Goal: Task Accomplishment & Management: Manage account settings

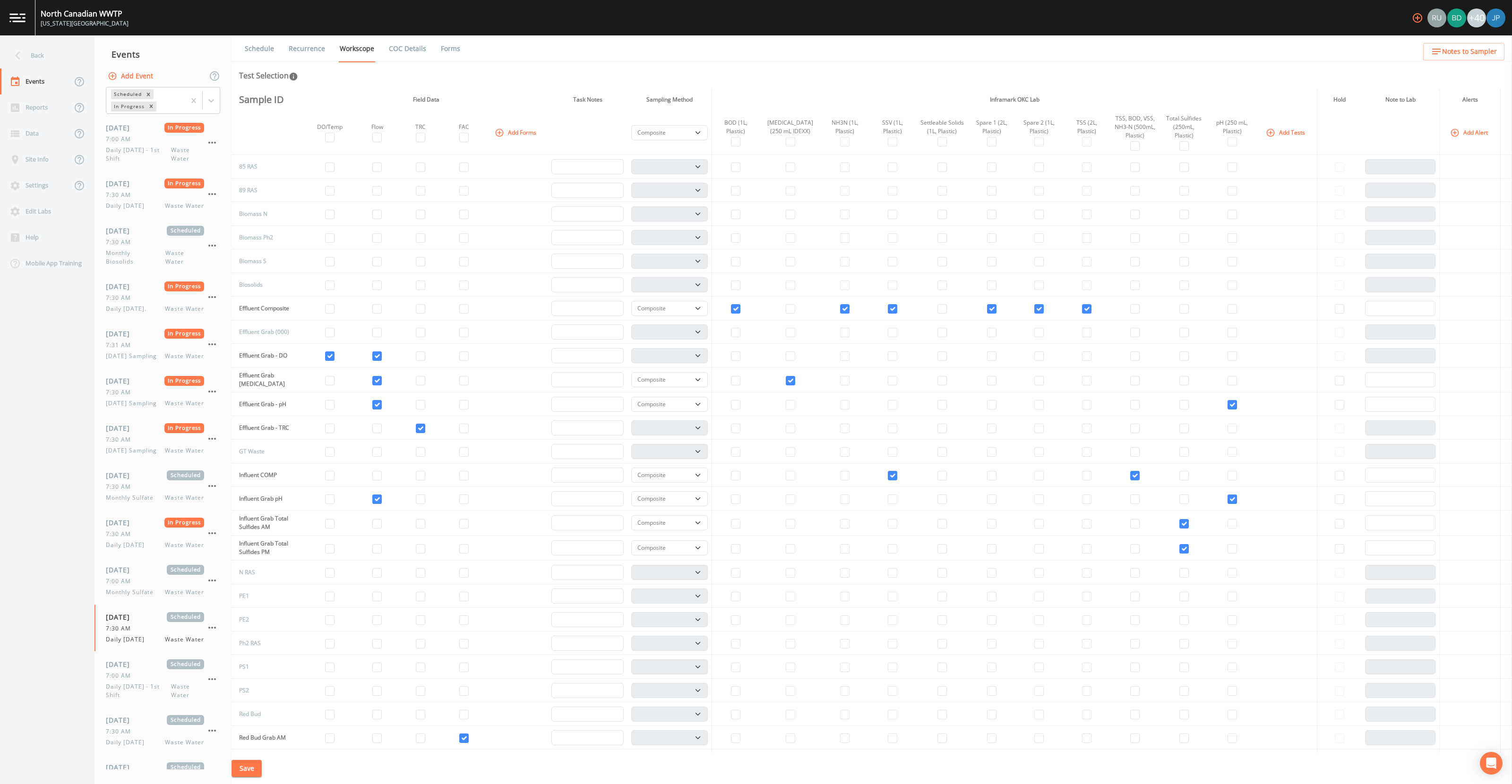
select select "b6a3c313-748b-4795-a028-792ad310bd60"
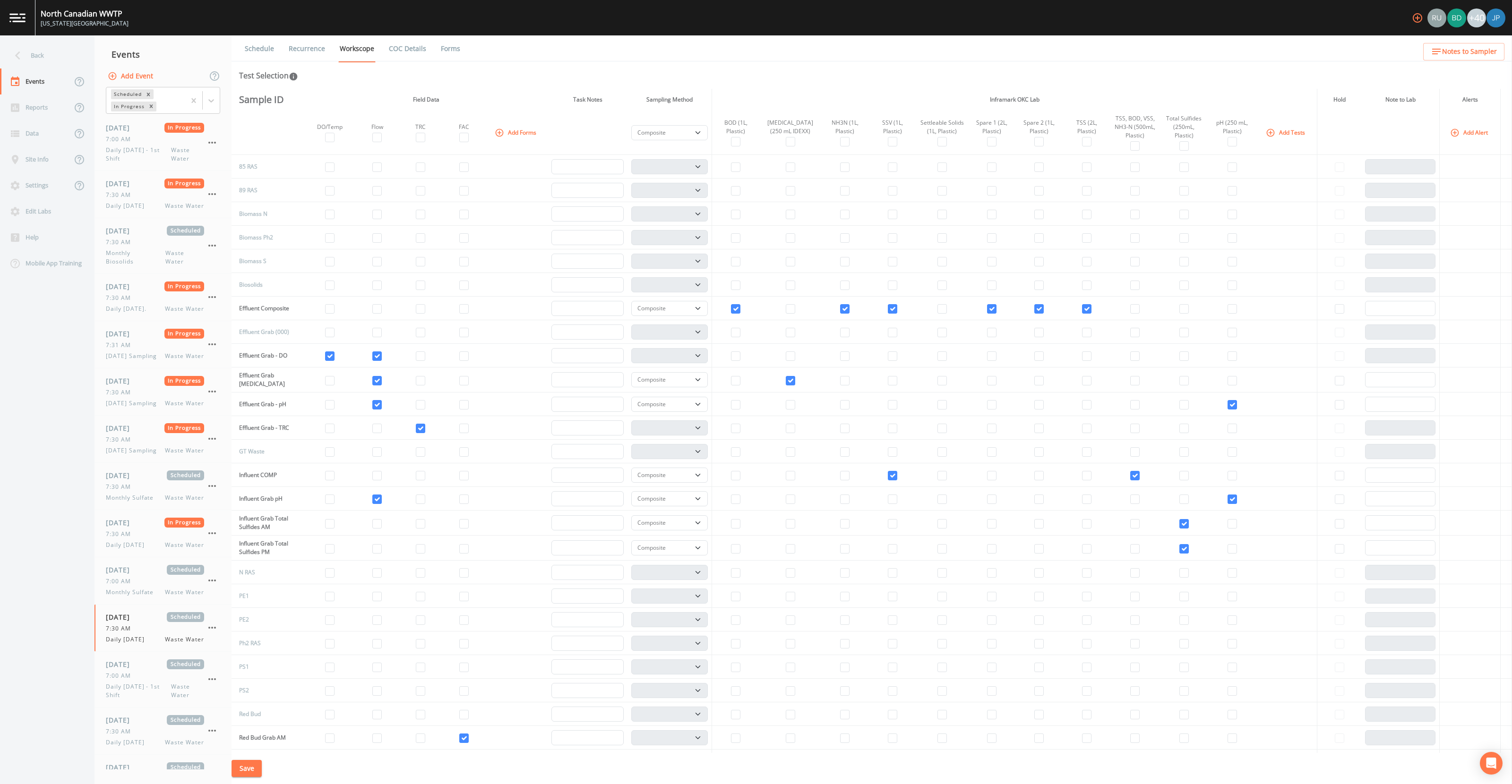
select select "b6a3c313-748b-4795-a028-792ad310bd60"
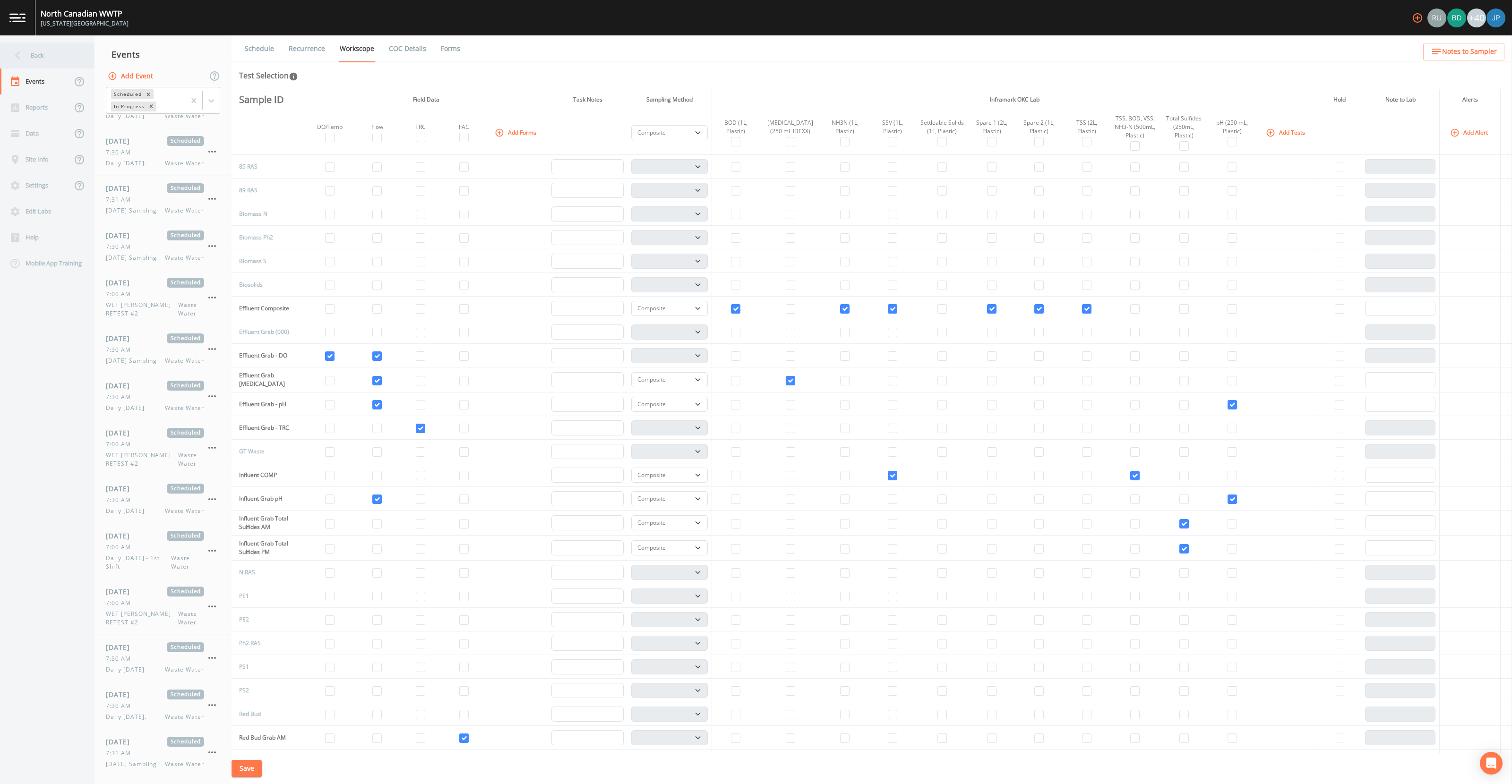
click at [42, 58] on div "Back" at bounding box center [42, 55] width 85 height 26
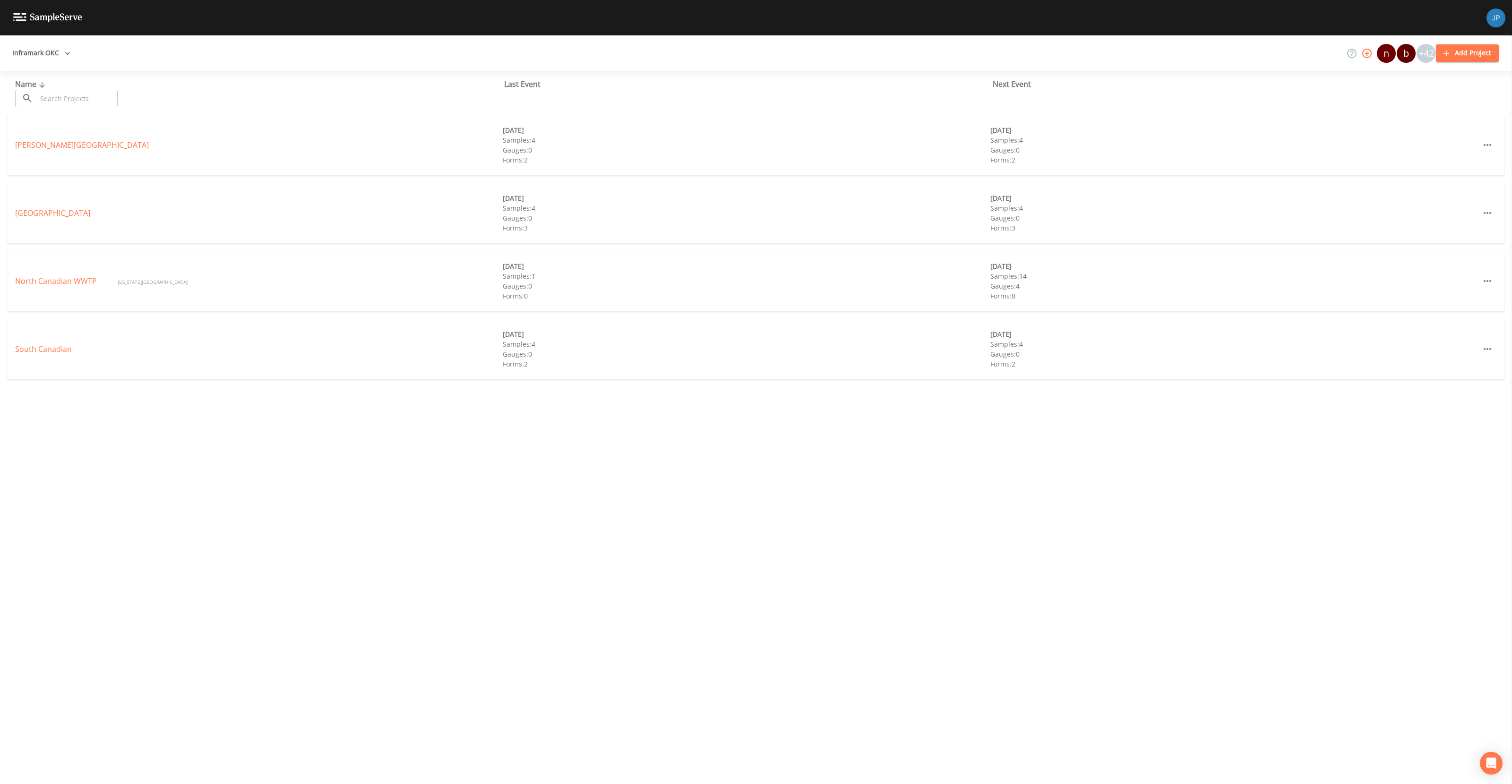
click at [42, 56] on button "Inframark OKC" at bounding box center [42, 53] width 66 height 18
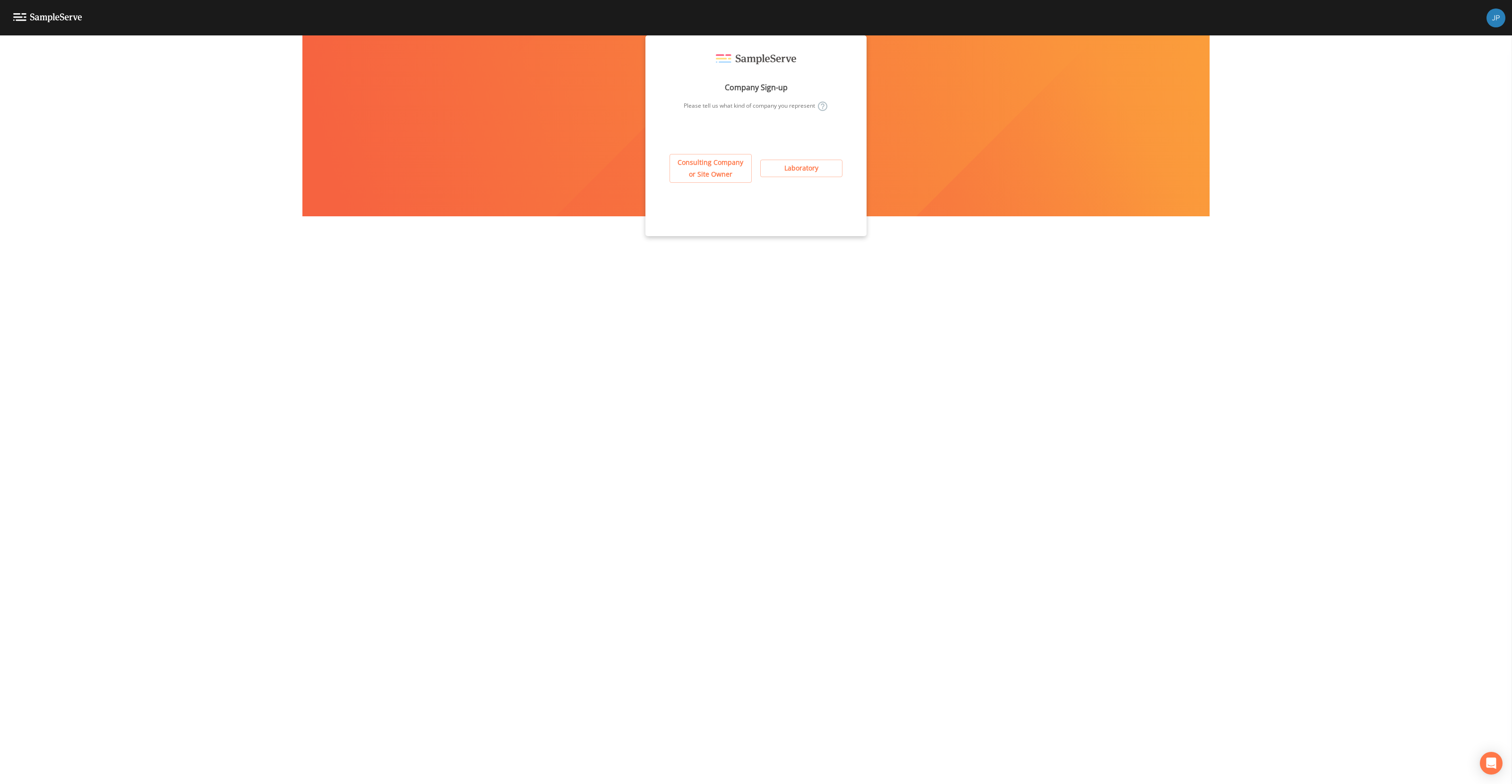
click at [708, 162] on button "Consulting Company or Site Owner" at bounding box center [711, 168] width 82 height 29
click at [726, 143] on input "text" at bounding box center [756, 148] width 191 height 18
type input "W"
type input "w"
type input "We"
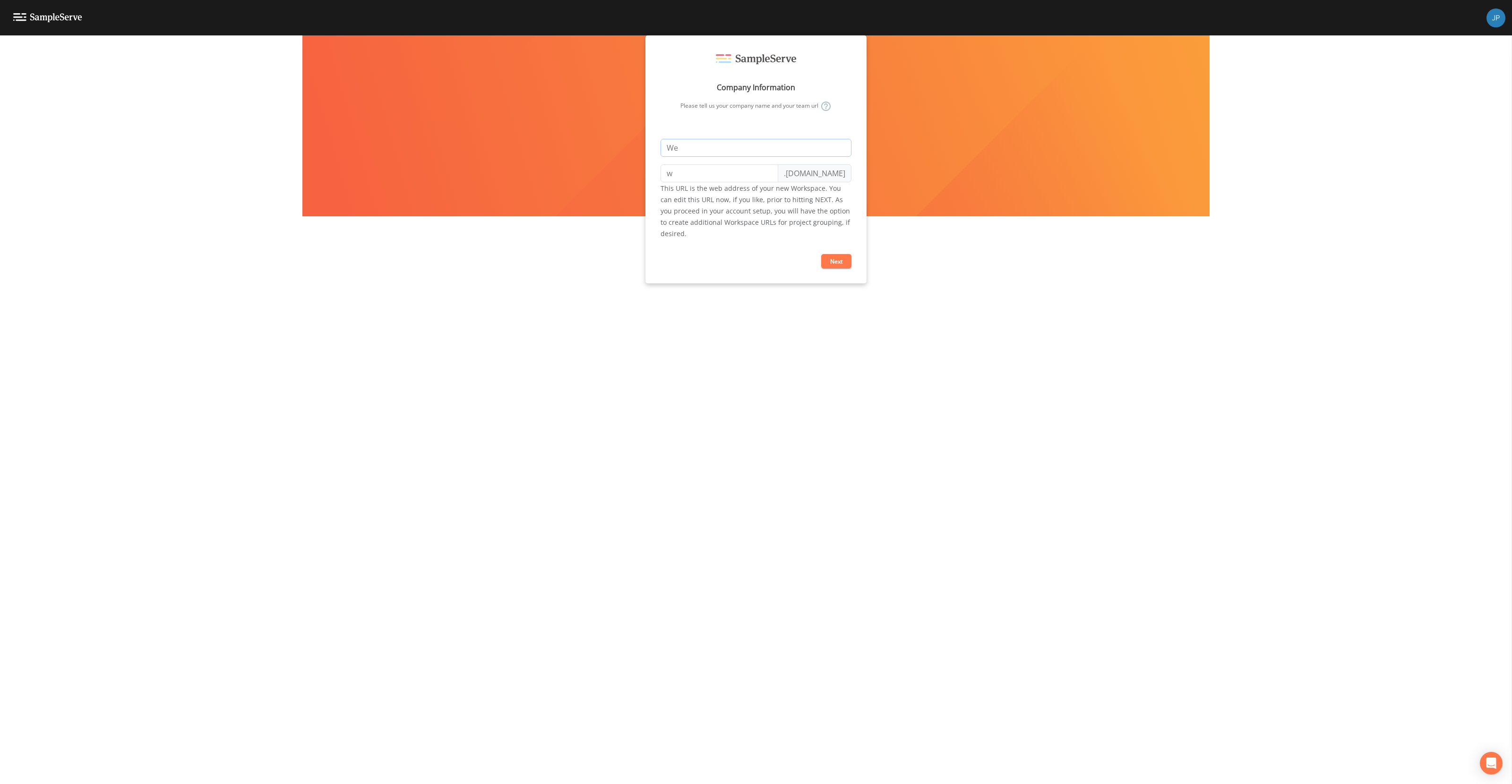
type input "we"
type input "Wes"
type input "wes"
type input "West"
type input "west"
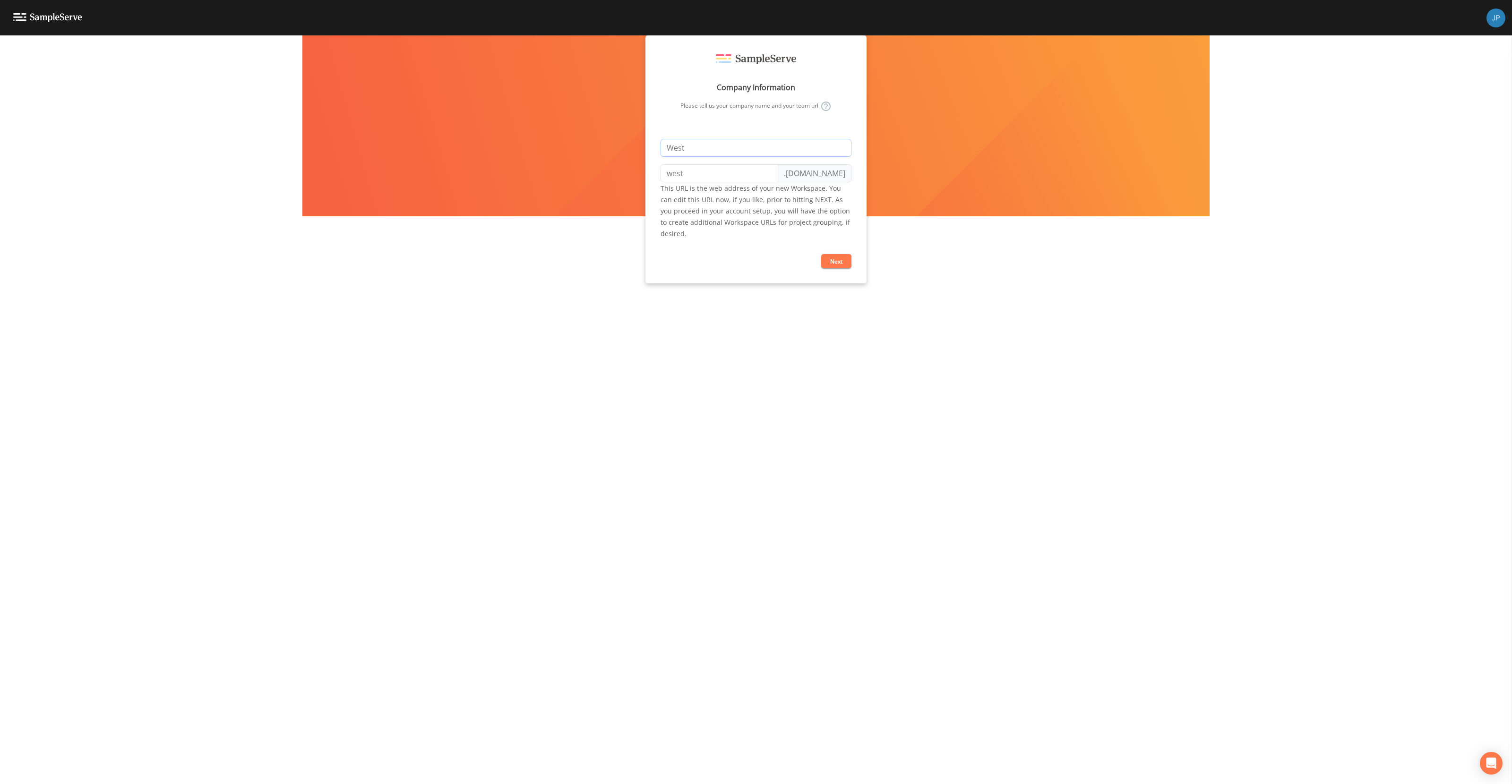
type input "WestH"
type input "westh"
type input "West"
type input "west"
type input "Westh"
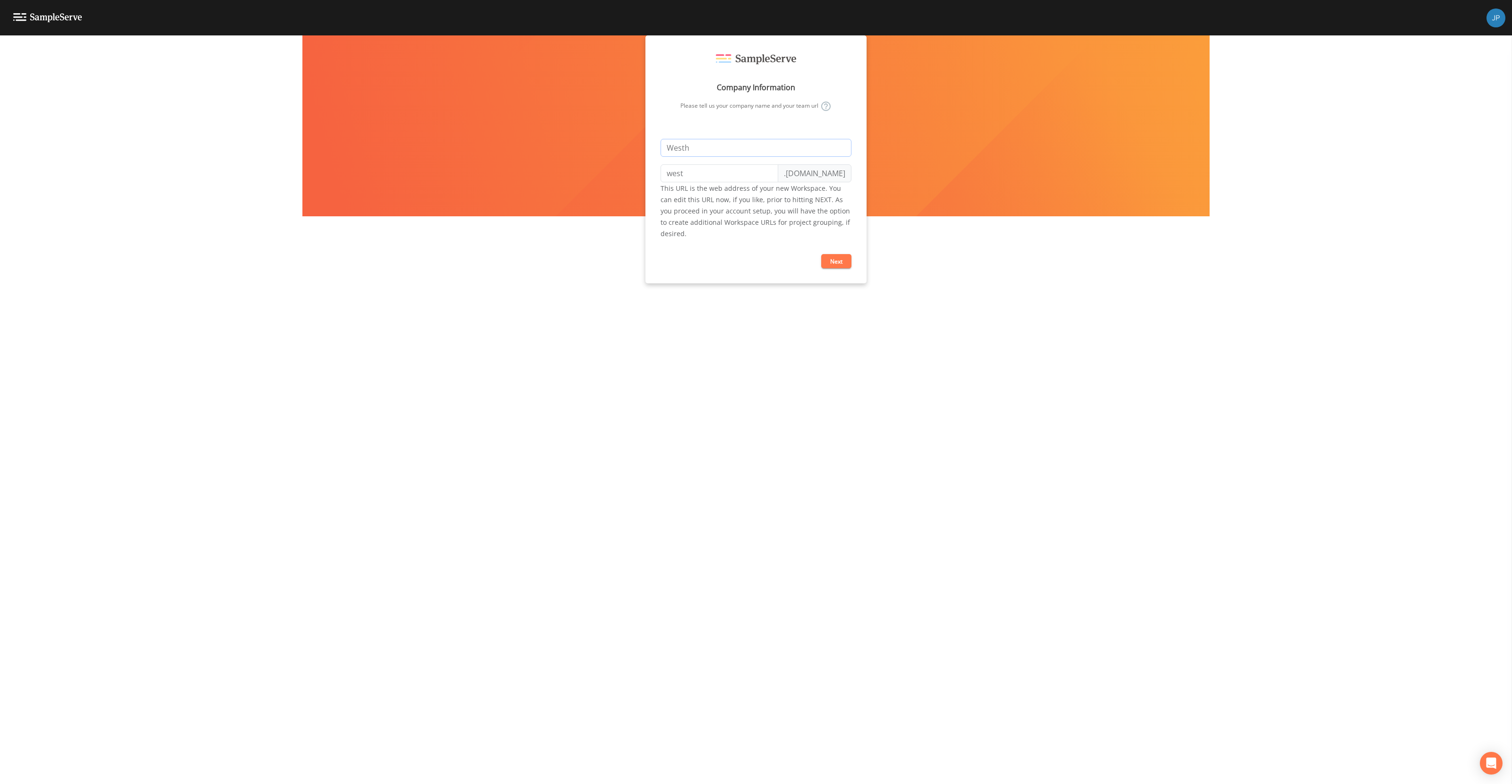
type input "westh"
type input "Westhe"
type input "westhe"
type input "Westhem"
type input "westhem"
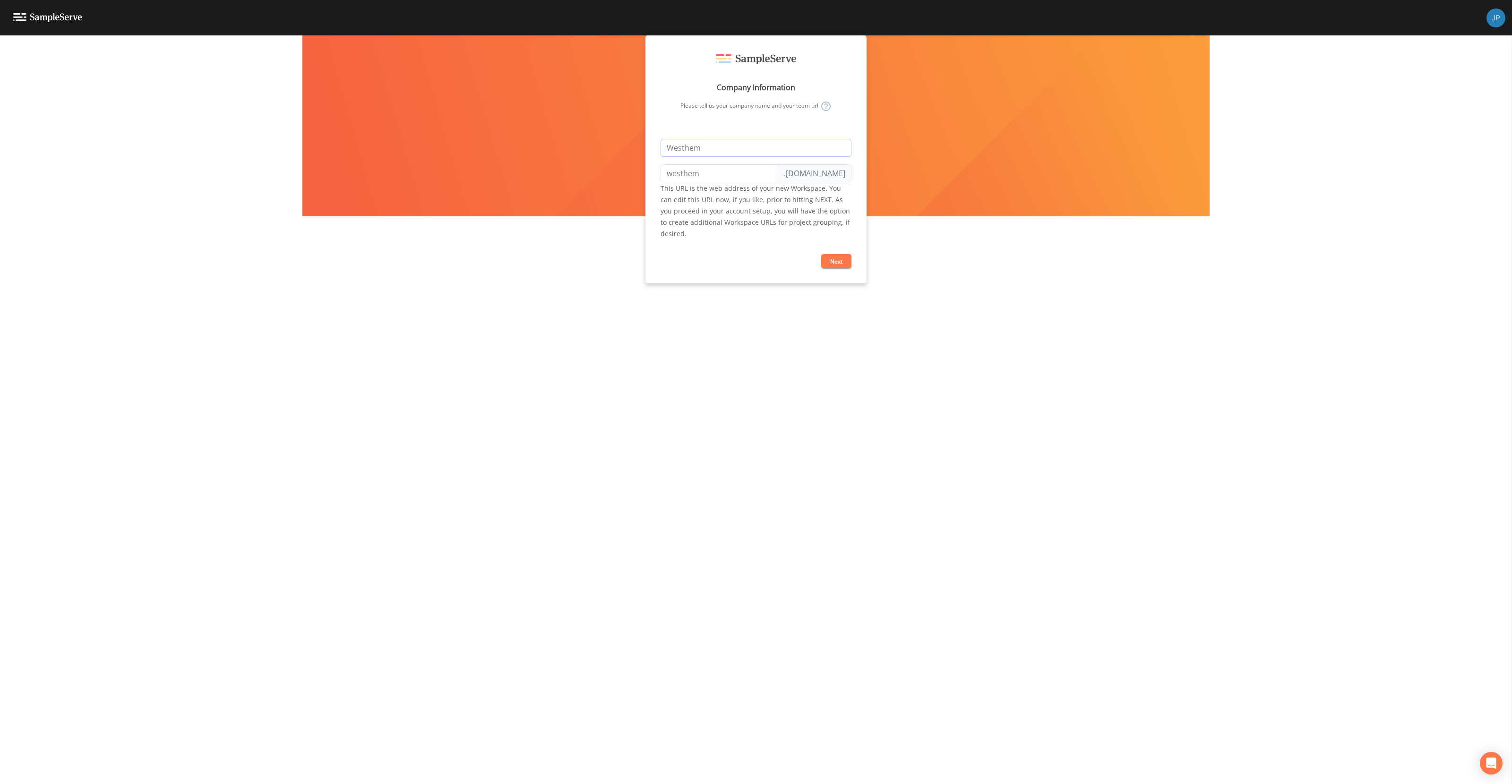
type input "Westhemp"
type input "westhemp"
type input "Westhemps"
type input "westhemps"
type input "Westhempst"
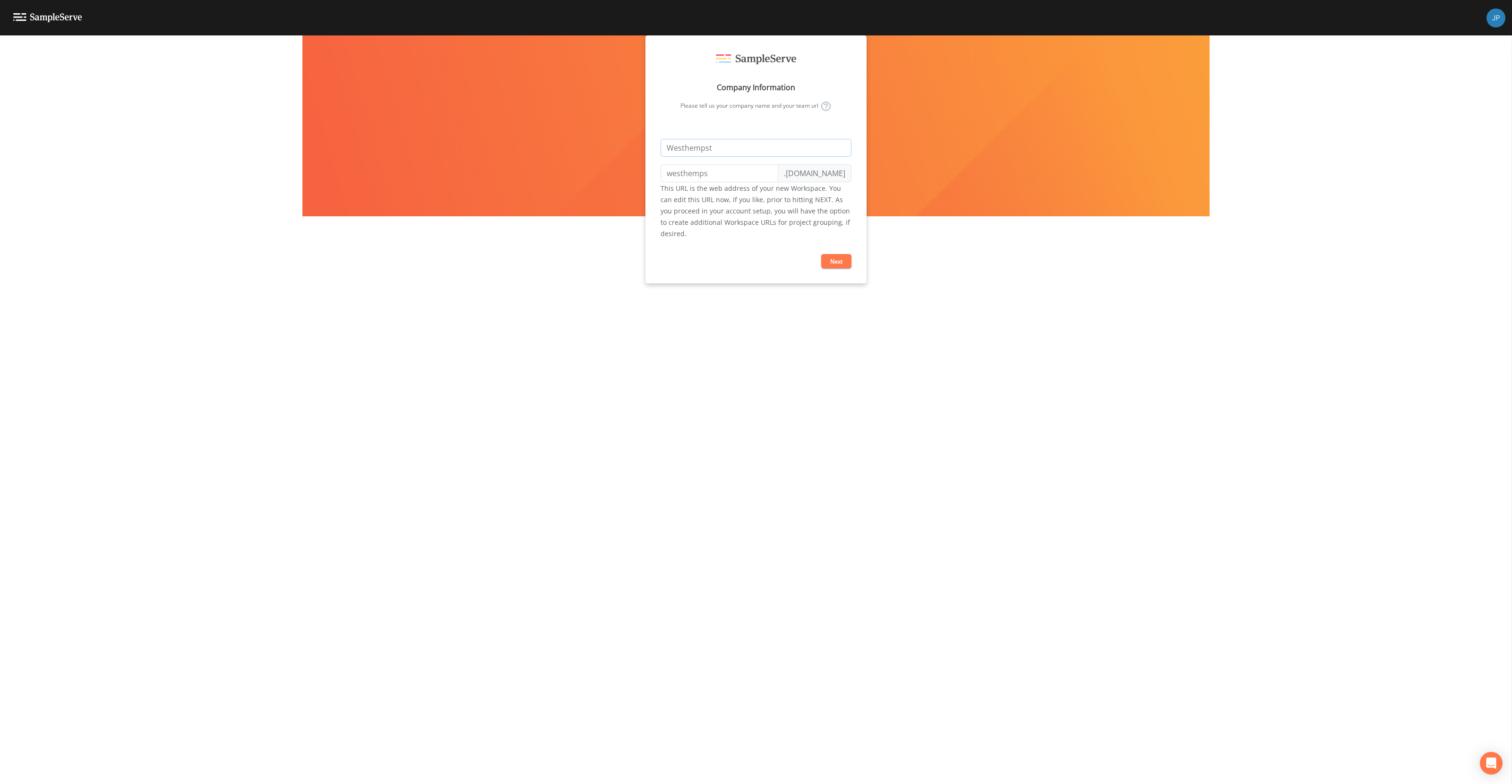
type input "westhempst"
type input "Westhempste"
type input "westhempste"
type input "Westhempstea"
type input "westhempstea"
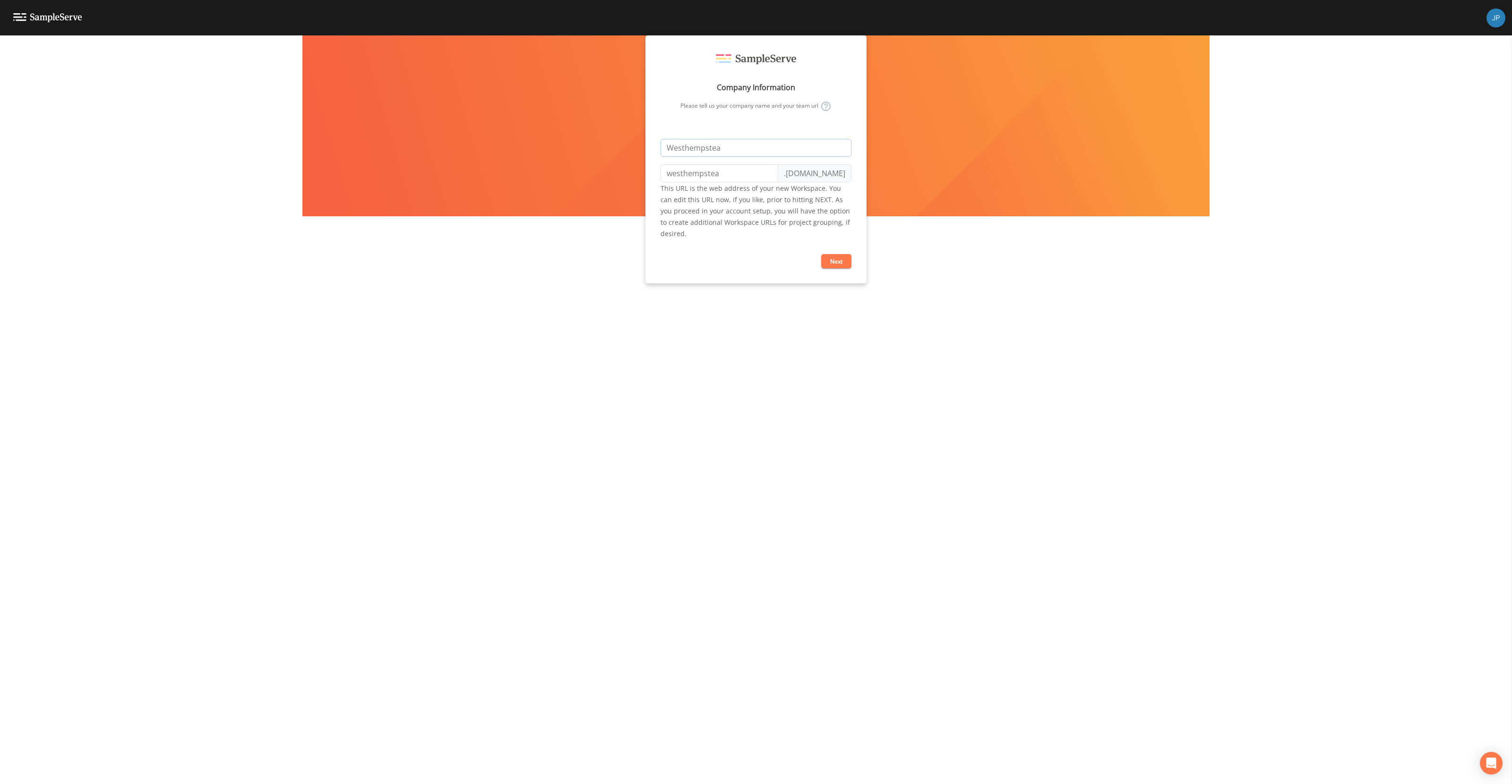
type input "Westhempstead"
type input "westhempstead"
click at [684, 147] on input "Westhempstead" at bounding box center [756, 148] width 191 height 18
click at [746, 139] on input "Westhempstead" at bounding box center [756, 148] width 191 height 18
click at [740, 150] on input "Westhempstead" at bounding box center [756, 148] width 191 height 18
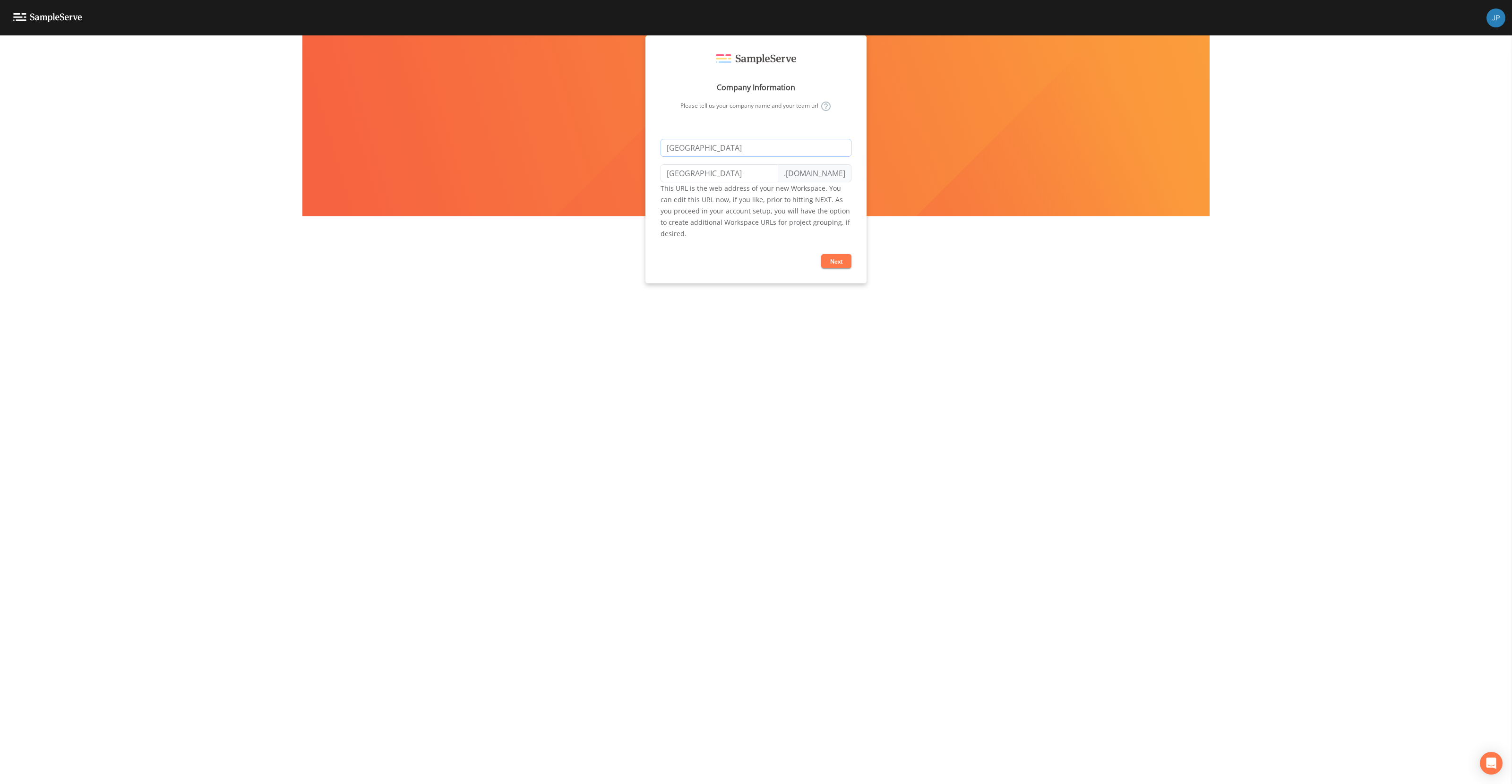
click at [767, 154] on input "Westhempstead" at bounding box center [756, 148] width 191 height 18
click at [685, 148] on input "Westhempstead" at bounding box center [756, 148] width 191 height 18
type input "West hempstead"
type input "west-hempstead"
type input "West empstead"
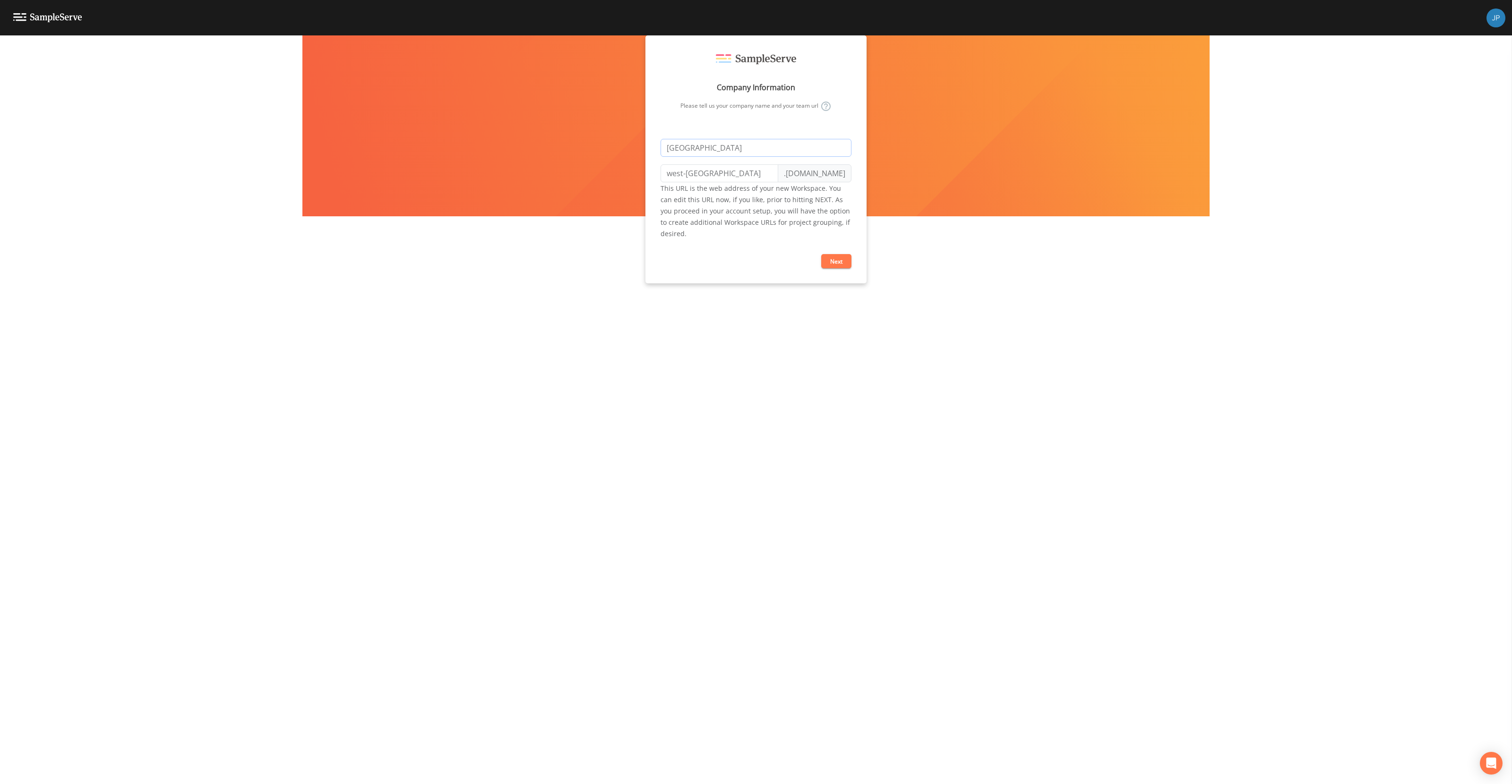
type input "west-empstead"
type input "West Hempstead"
type input "west-hempstead"
type input "West Hempstead W"
type input "west-hempstead-w"
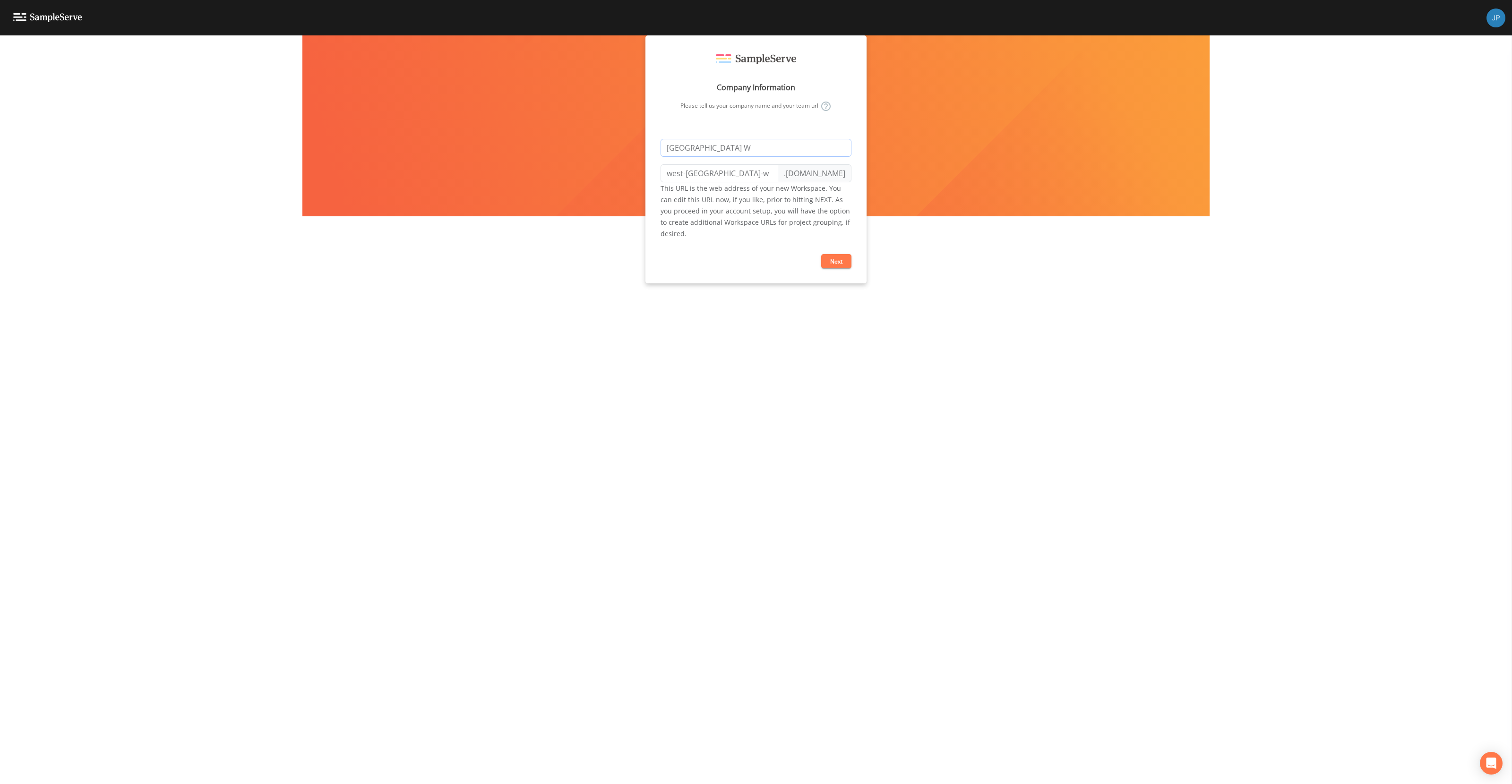
type input "West Hempstead Wa"
type input "west-hempstead-wa"
type input "West Hempstead Wat"
type input "west-hempstead-wat"
type input "West Hempstead Wate"
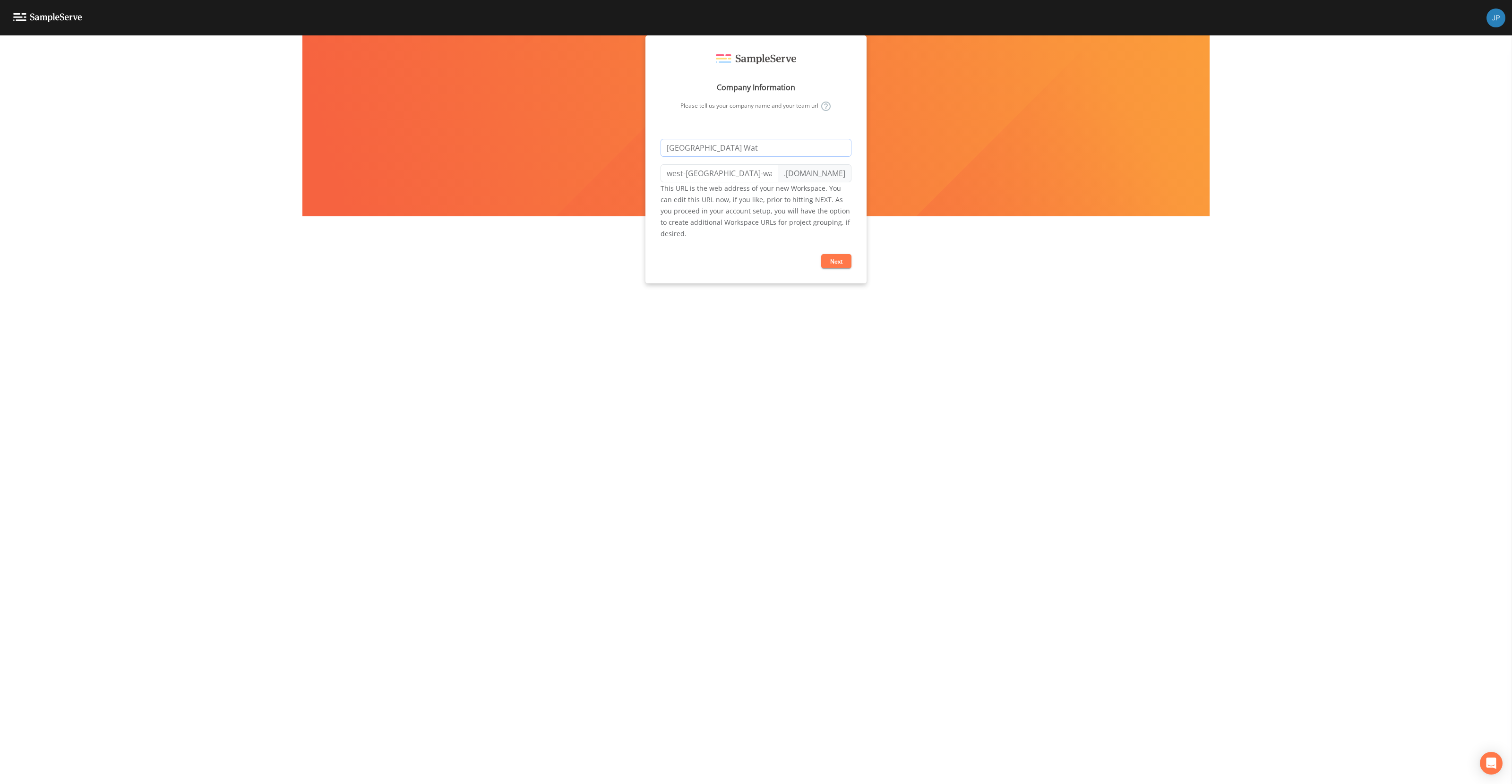
type input "west-hempstead-wate"
type input "West Hempstead Water"
type input "west-hempstead-water"
type input "West Hempstead Water D"
type input "west-hempstead-water-d"
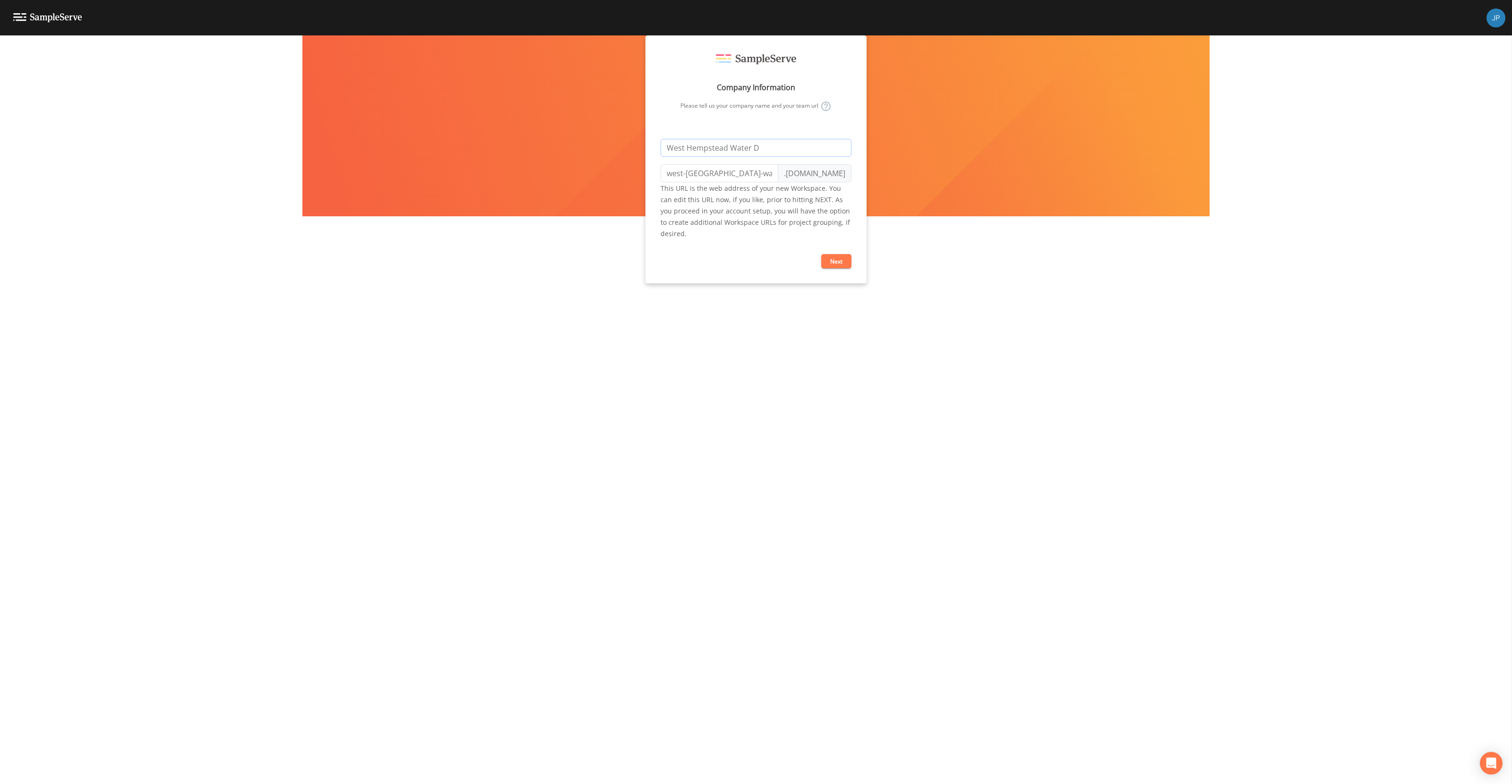
type input "West Hempstead Water Di"
type input "west-hempstead-water-di"
type input "West Hempstead Water Dir"
type input "west-hempstead-water-dir"
type input "West Hempstead Water Di"
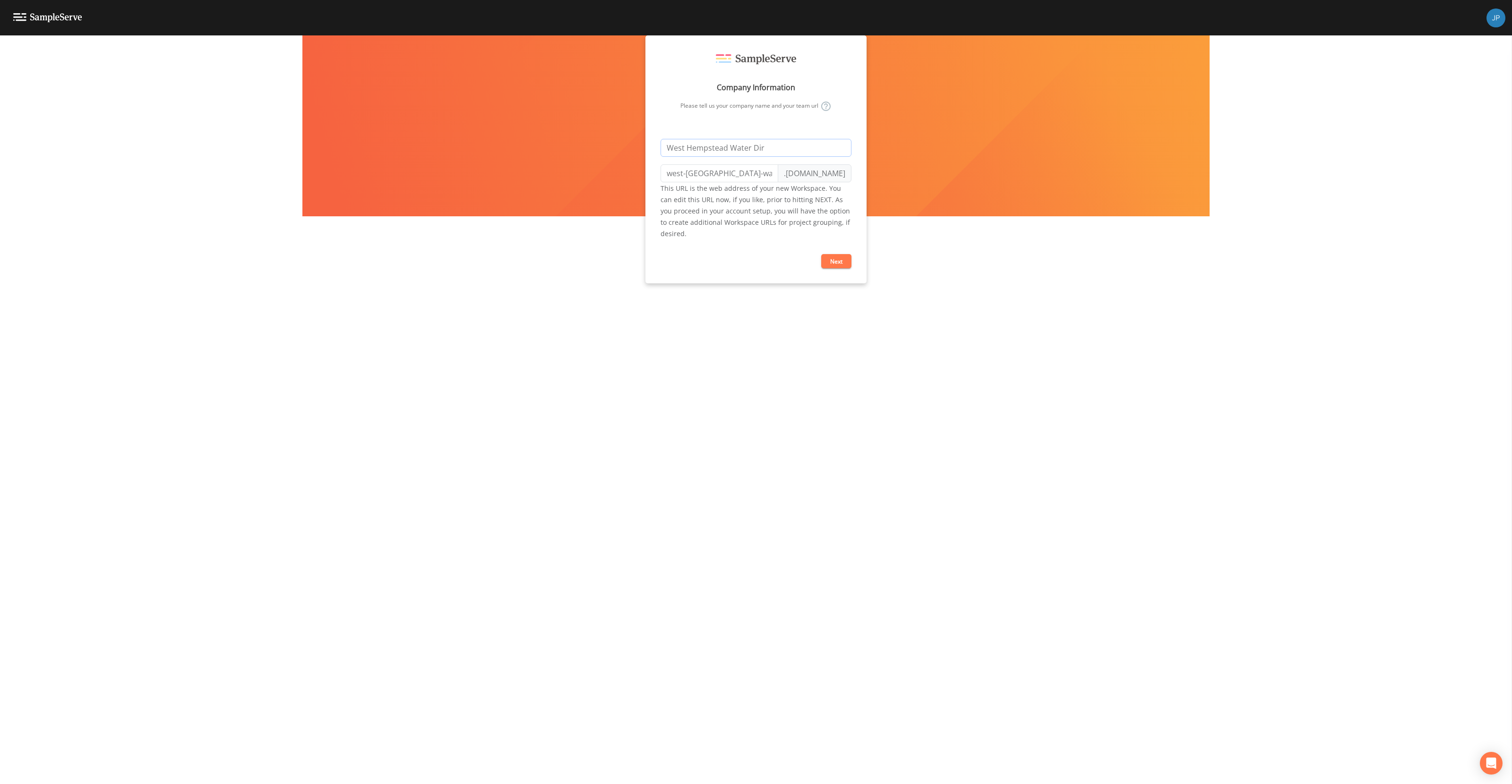
type input "west-hempstead-water-di"
type input "West Hempstead Water Dis"
type input "west-hempstead-water-dis"
type input "West Hempstead Water Dist"
type input "west-hempstead-water-dist"
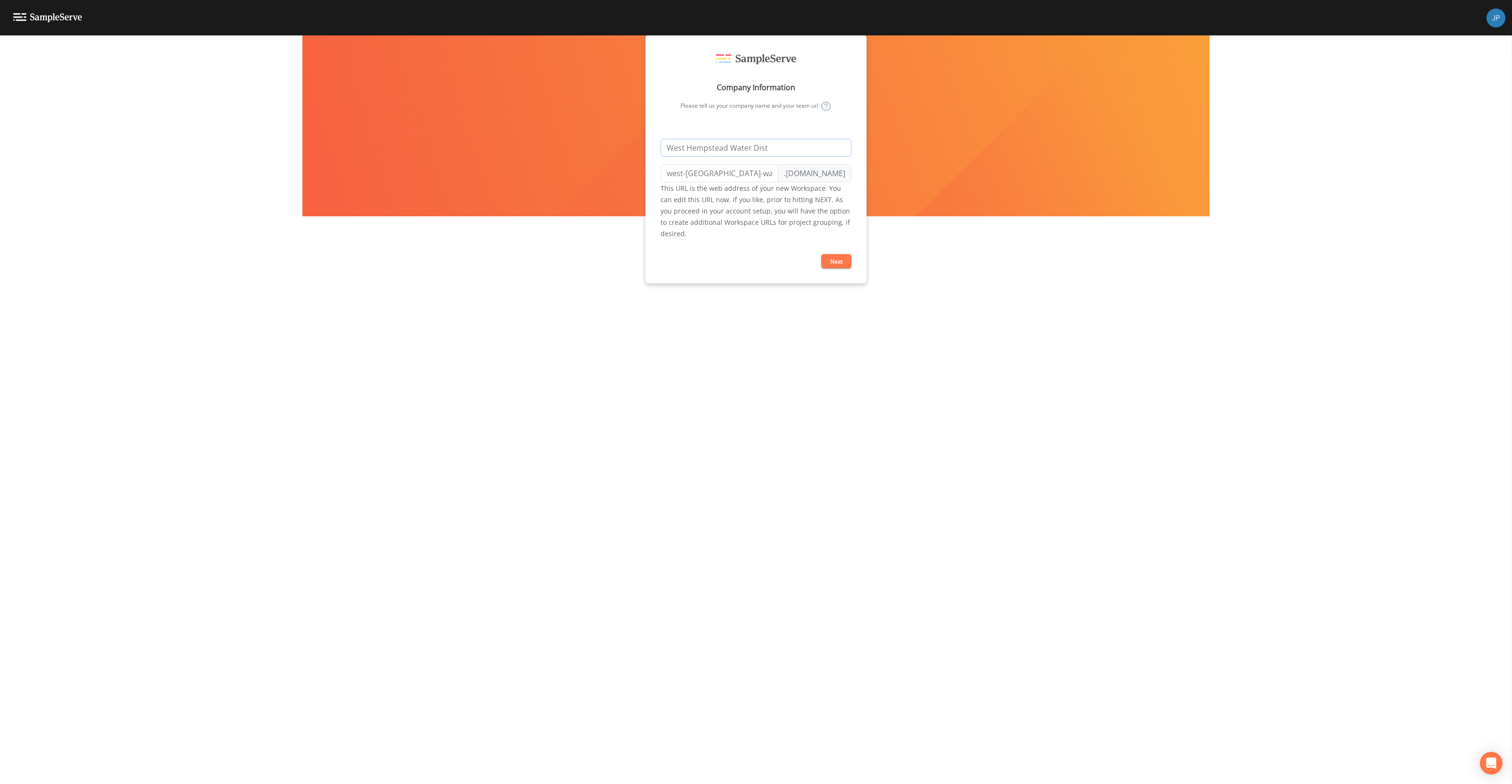
type input "West Hempstead Water Distr"
type input "west-hempstead-water-distr"
type input "West Hempstead Water Distri"
type input "west-hempstead-water-distri"
type input "West Hempstead Water Distric"
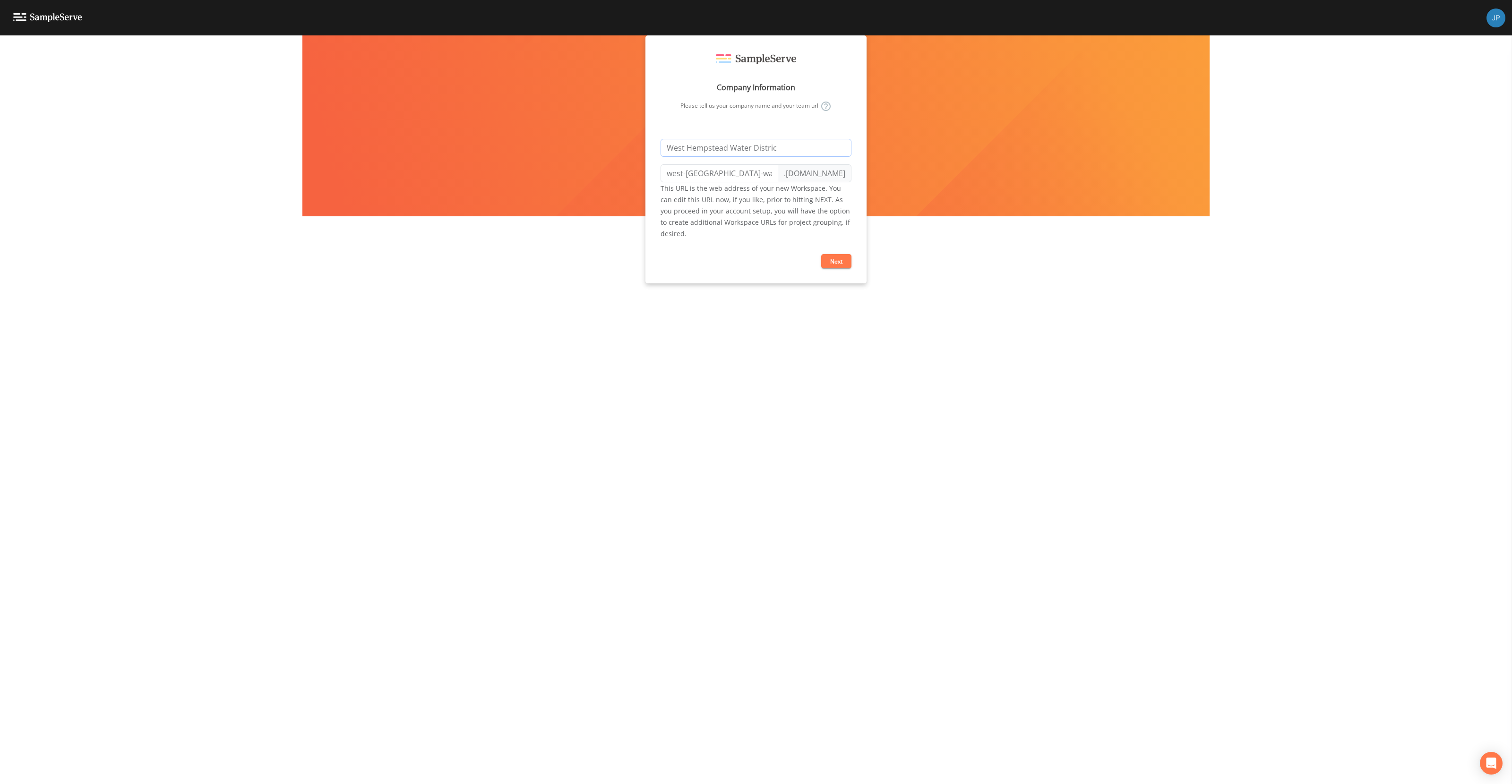
type input "west-hempstead-water-distric"
type input "West Hempstead Water District"
type input "west-hempstead-water-district"
type input "West Hempstead Water District"
click at [827, 257] on button "Next" at bounding box center [836, 262] width 30 height 14
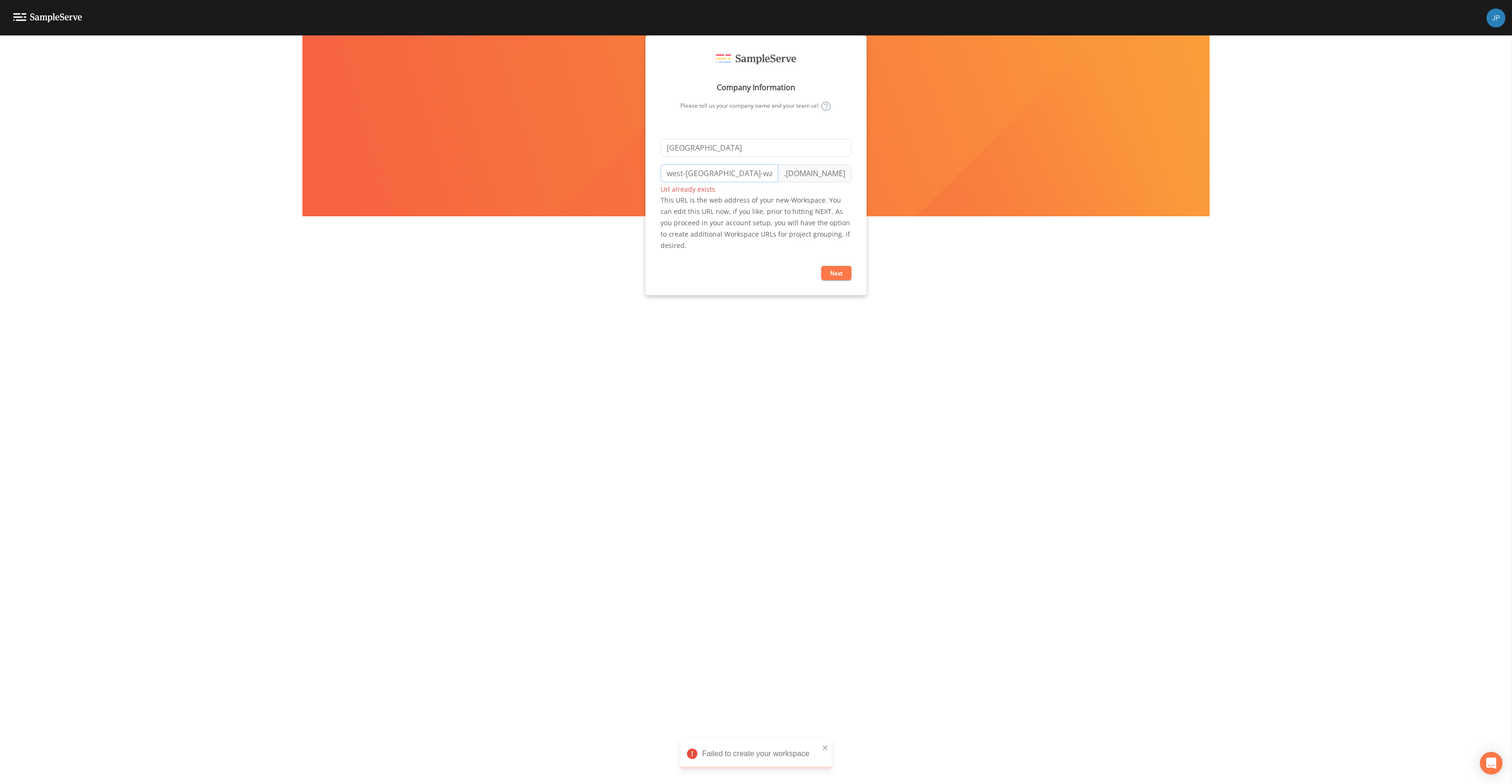
click at [717, 179] on input "west-hempstead-water-district" at bounding box center [719, 173] width 118 height 18
click at [692, 178] on input "west-hempstead-water-district" at bounding box center [719, 173] width 118 height 18
click at [689, 177] on input "west-hempstead-water-district" at bounding box center [719, 173] width 118 height 18
click at [544, 194] on div "Company Information Please tell us your company name and your team url West Hem…" at bounding box center [756, 410] width 1512 height 749
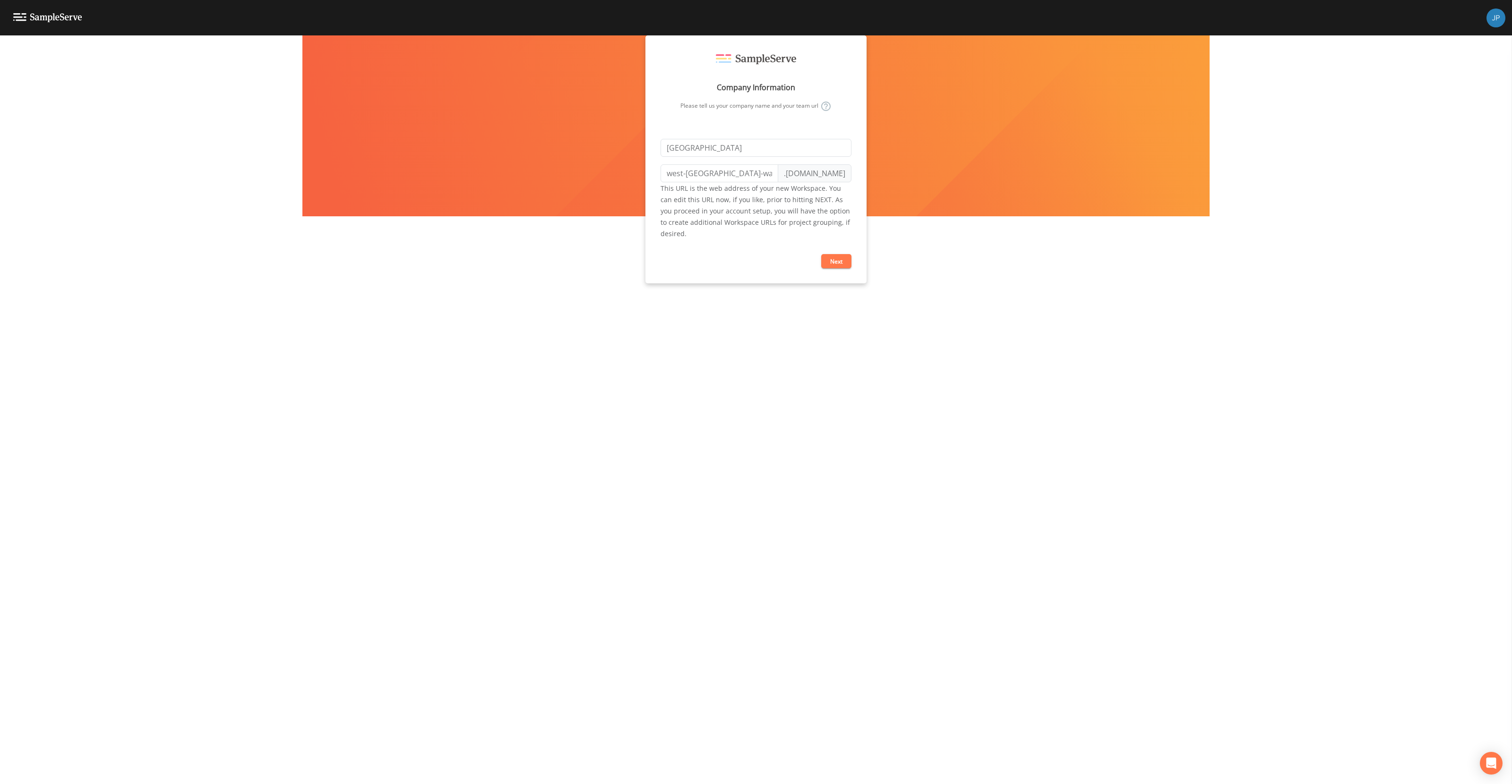
click at [193, 65] on div "Company Information Please tell us your company name and your team url West Hem…" at bounding box center [756, 410] width 1512 height 749
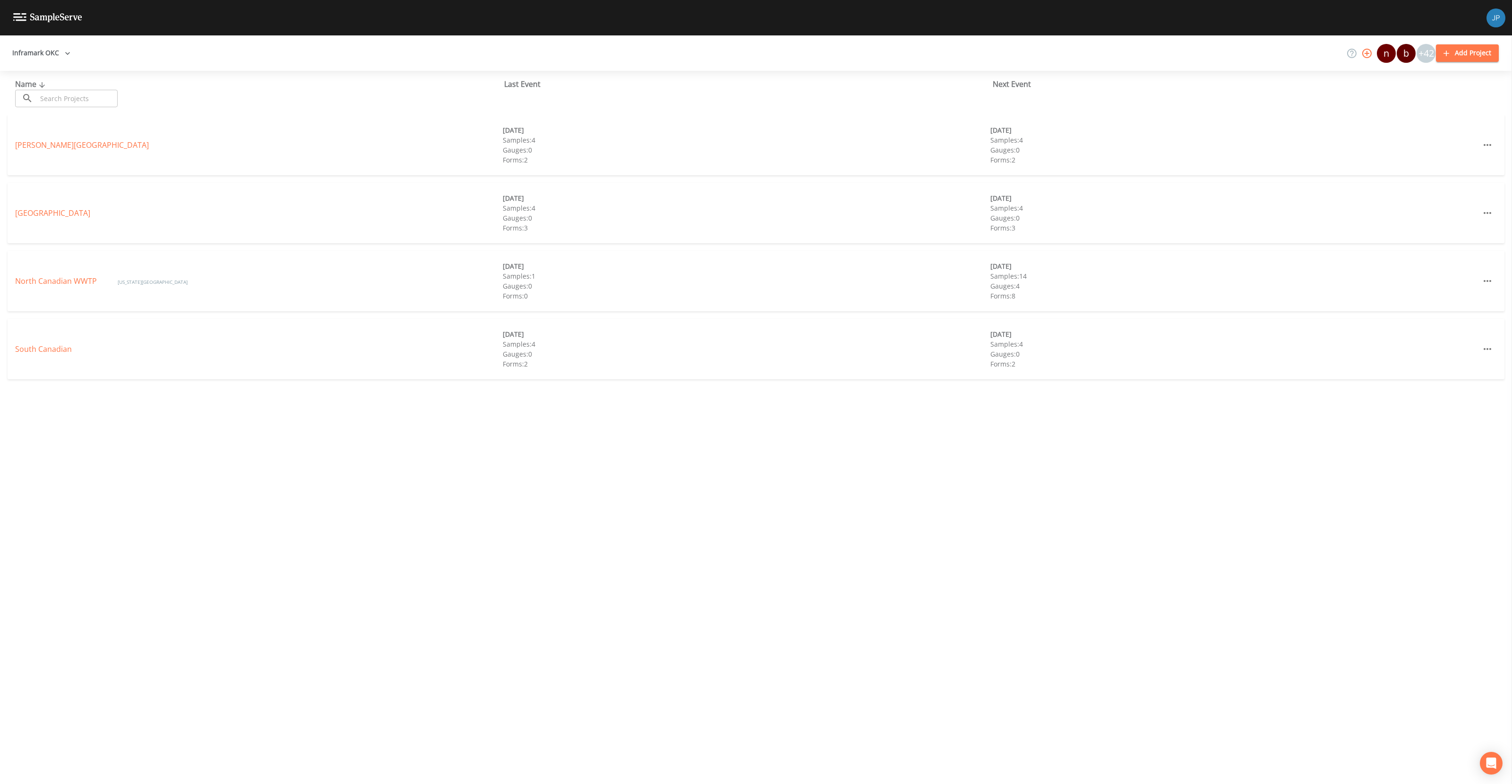
click at [69, 53] on icon "button" at bounding box center [68, 54] width 10 height 10
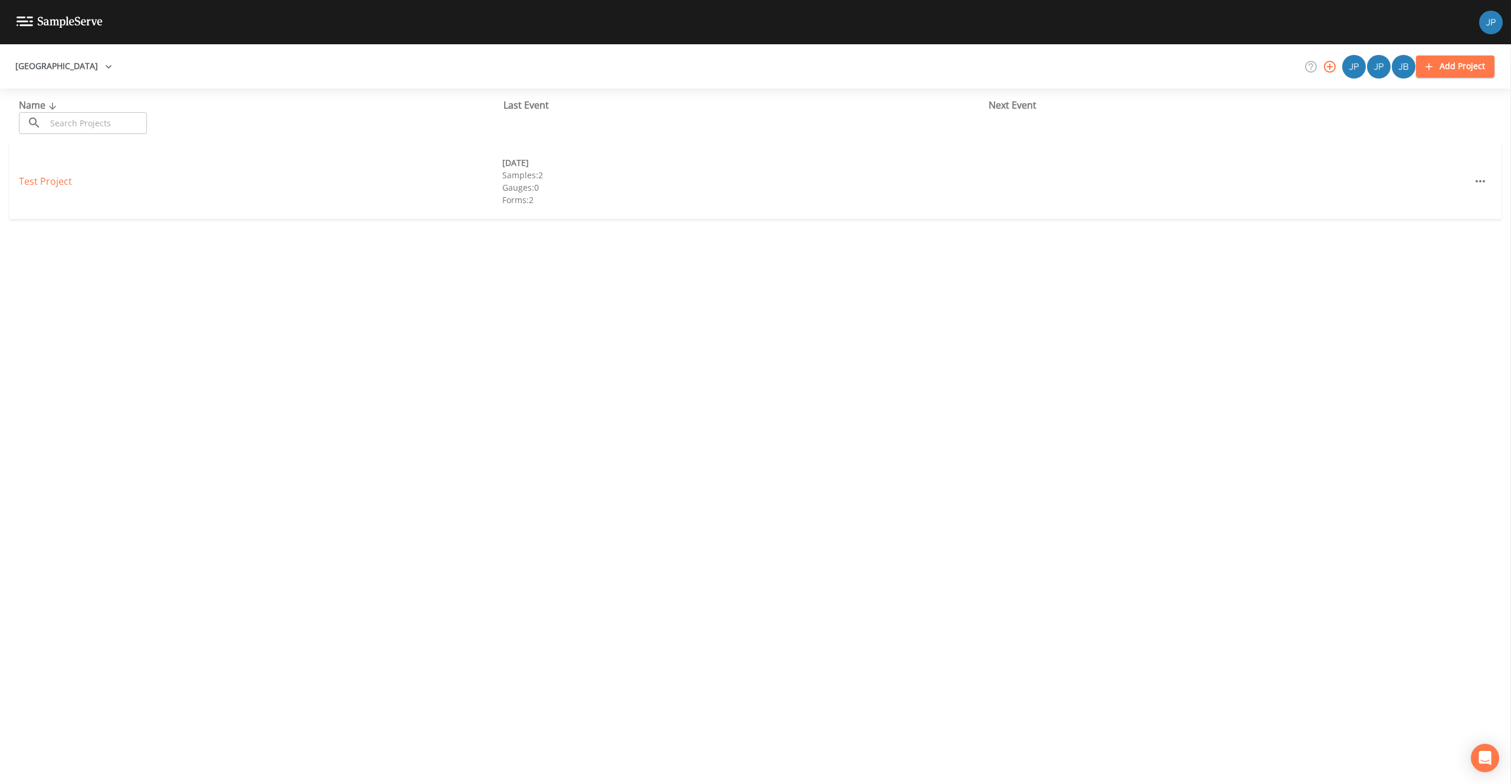
click at [323, 234] on div "Name ​ ​ Last Event Next Event Test Project 06/04/2025 Samples: 2 Gauges: 0 For…" at bounding box center [755, 436] width 1511 height 695
click at [272, 253] on div "Name ​ ​ Last Event Next Event Test Project 06/04/2025 Samples: 2 Gauges: 0 For…" at bounding box center [755, 436] width 1511 height 695
click at [47, 184] on link "Test Project" at bounding box center [45, 181] width 53 height 13
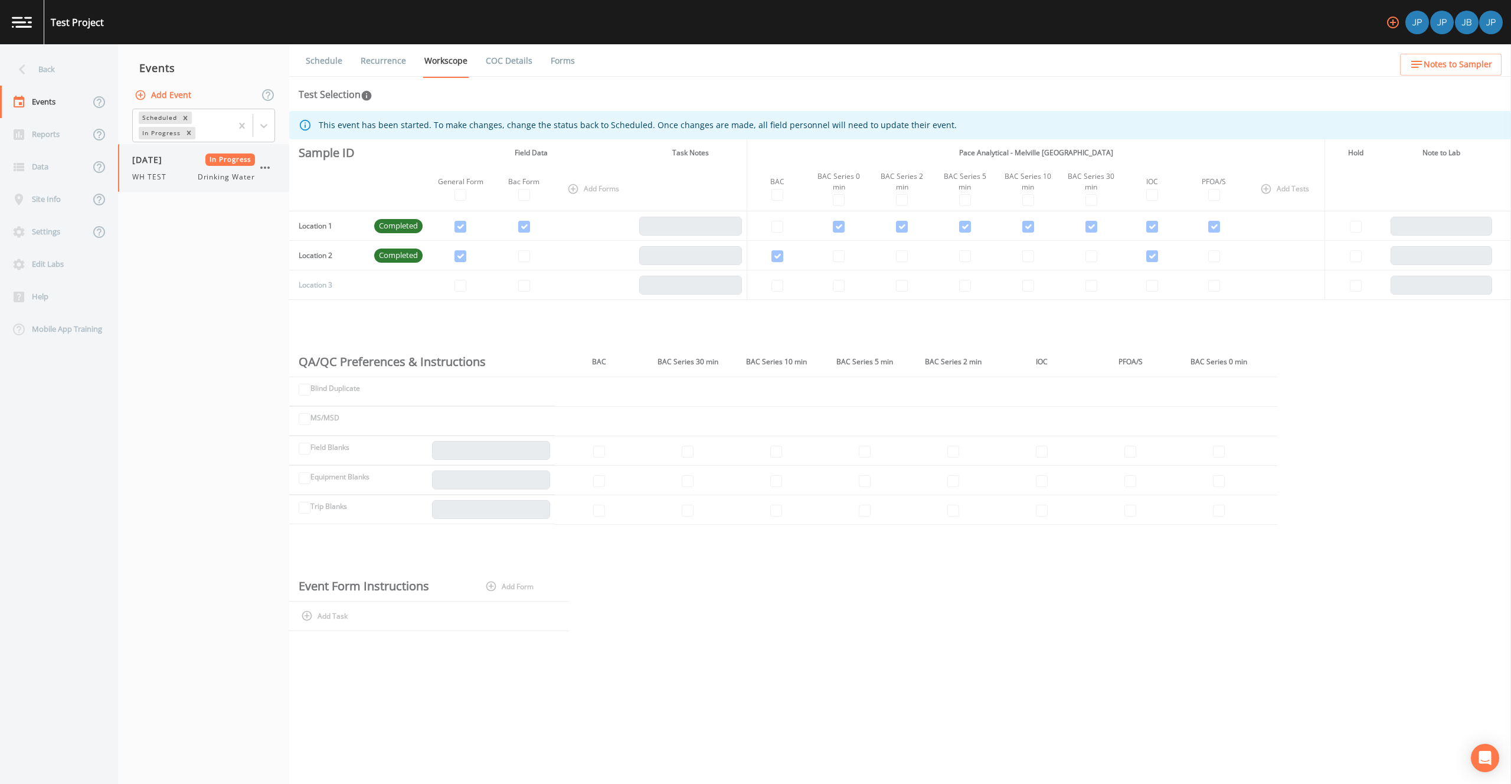
click at [182, 167] on div "06/04/2025 In Progress WH TEST Drinking Water" at bounding box center [193, 168] width 123 height 29
click at [165, 87] on button "Add Event" at bounding box center [164, 95] width 64 height 22
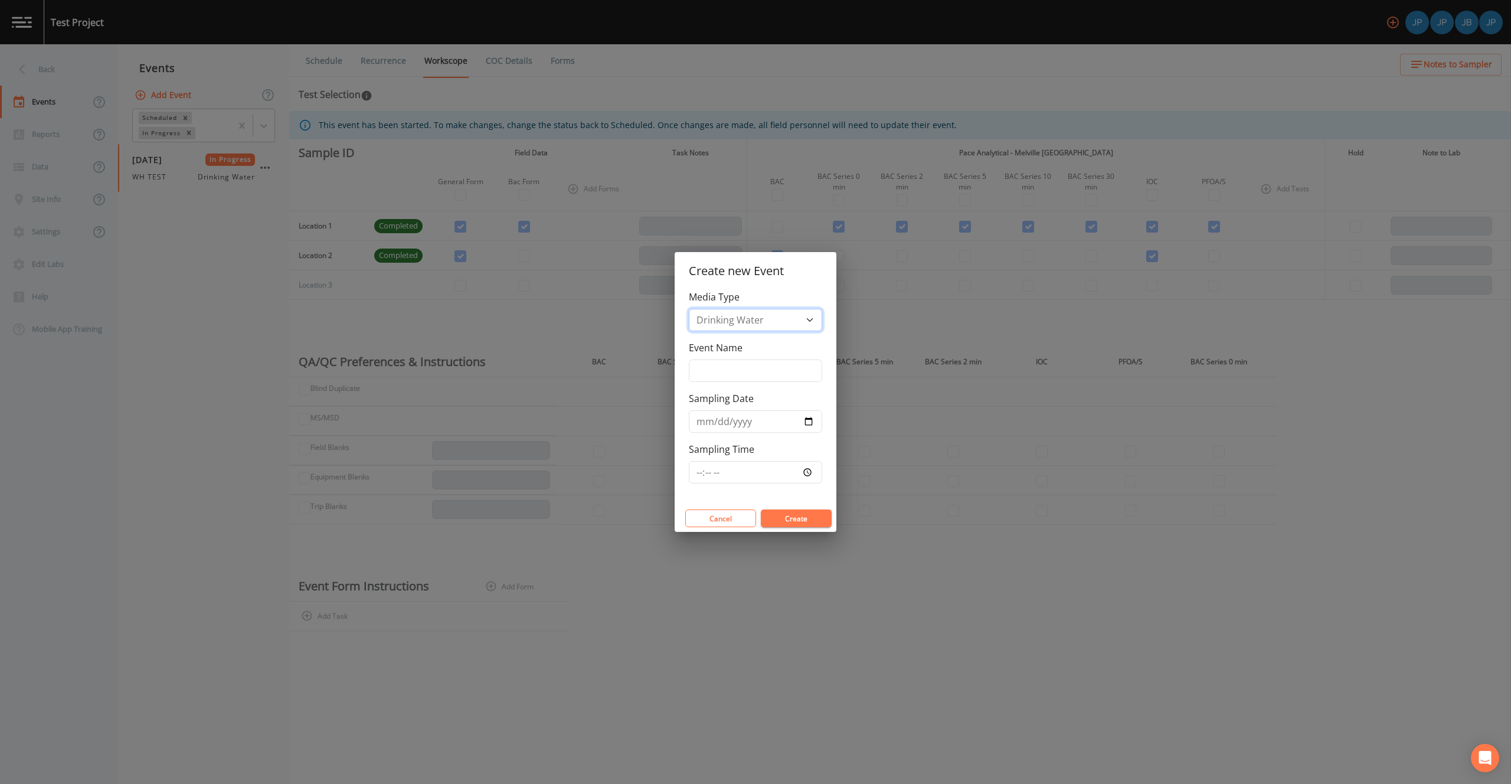
click at [742, 321] on select "Drinking Water" at bounding box center [755, 320] width 133 height 22
click at [689, 309] on select "Drinking Water" at bounding box center [755, 320] width 133 height 22
click at [738, 373] on input "Event Name" at bounding box center [755, 371] width 133 height 22
type input "test"
click at [817, 414] on input "Sampling Date" at bounding box center [755, 421] width 133 height 22
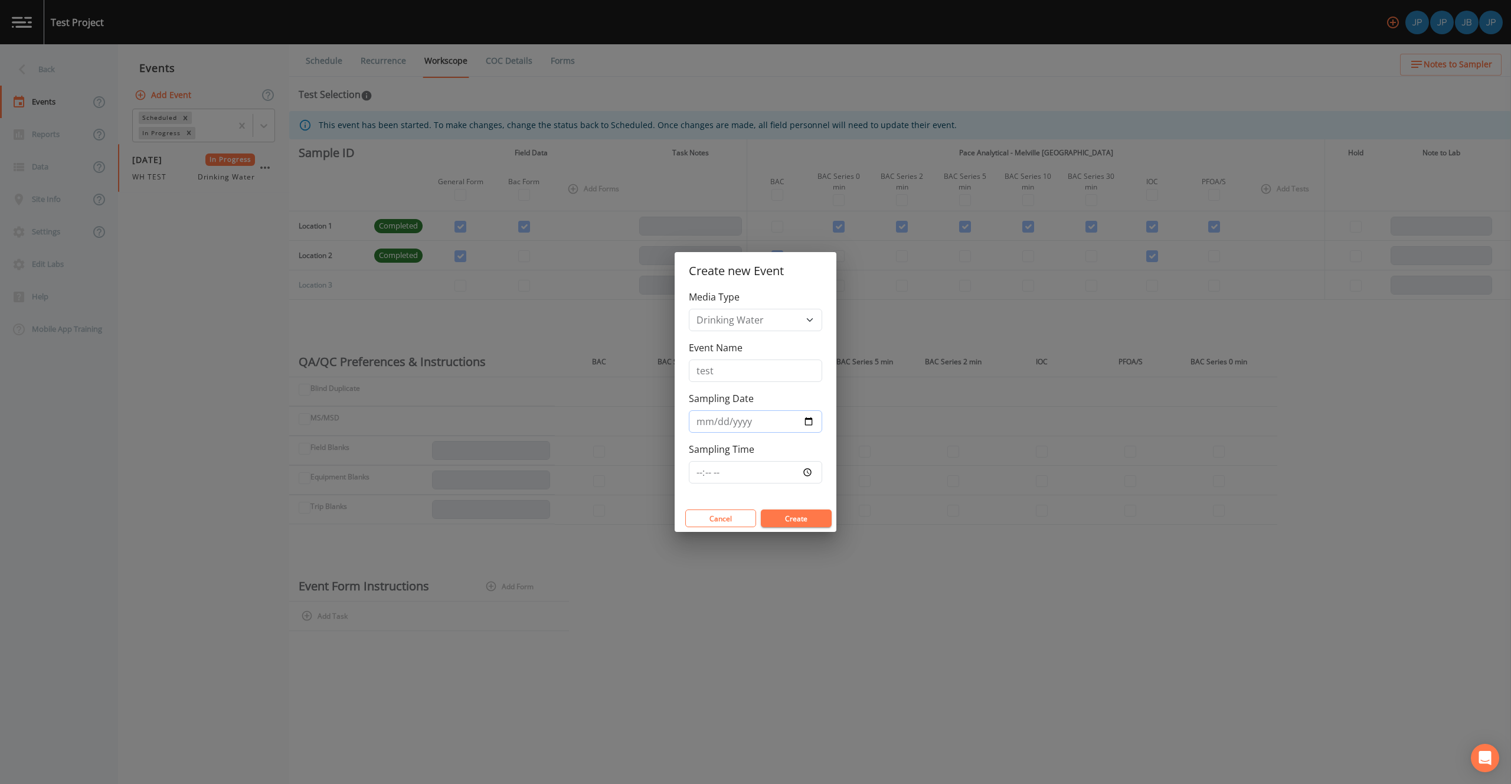
click at [806, 424] on input "Sampling Date" at bounding box center [755, 421] width 133 height 22
type input "2025-09-11"
click at [811, 473] on input "Sampling Time" at bounding box center [755, 472] width 133 height 22
type input "10:05"
click at [813, 498] on div "Media Type Drinking Water Event Name test Sampling Date 2025-09-11 Sampling Tim…" at bounding box center [756, 397] width 162 height 215
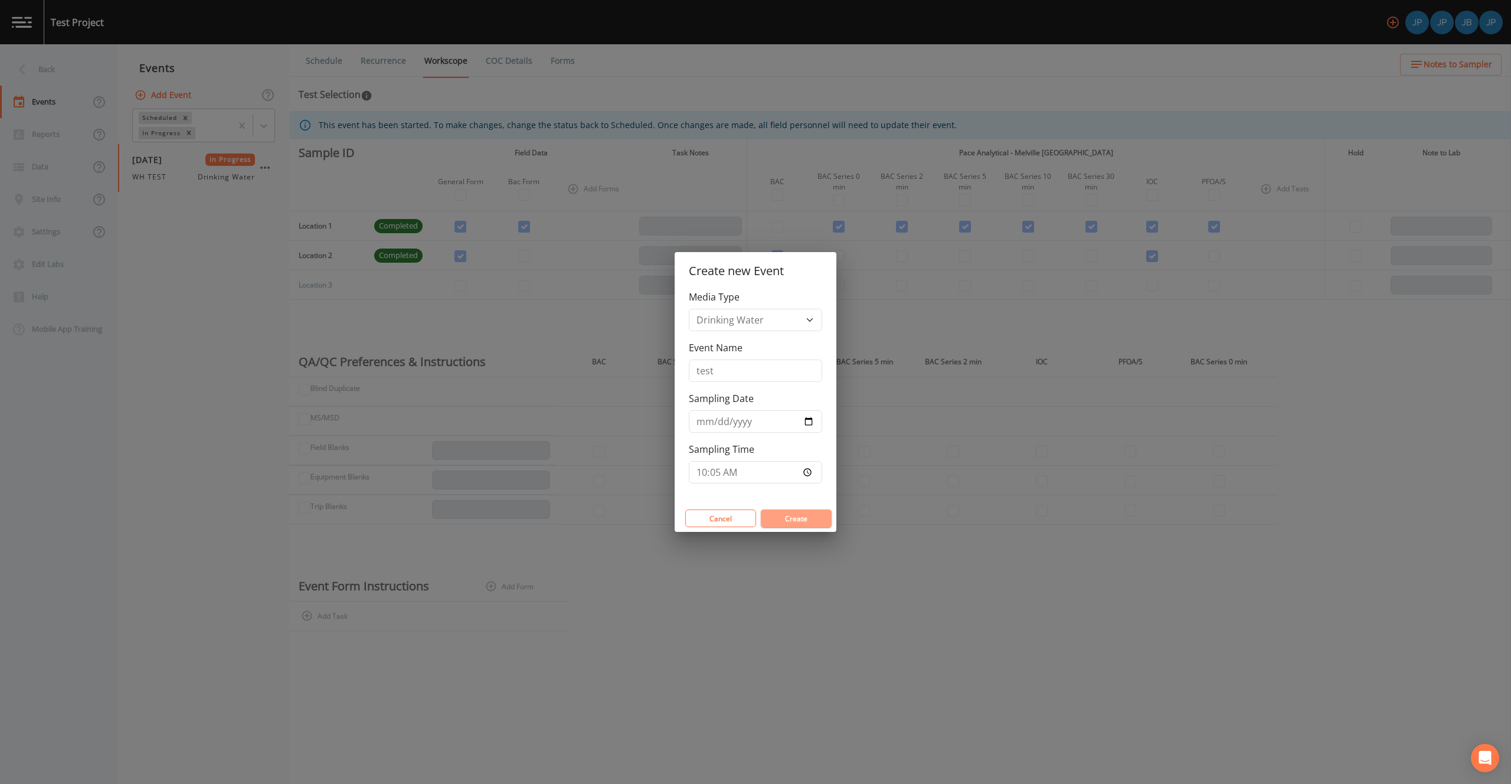
click at [807, 522] on button "Create" at bounding box center [796, 519] width 71 height 18
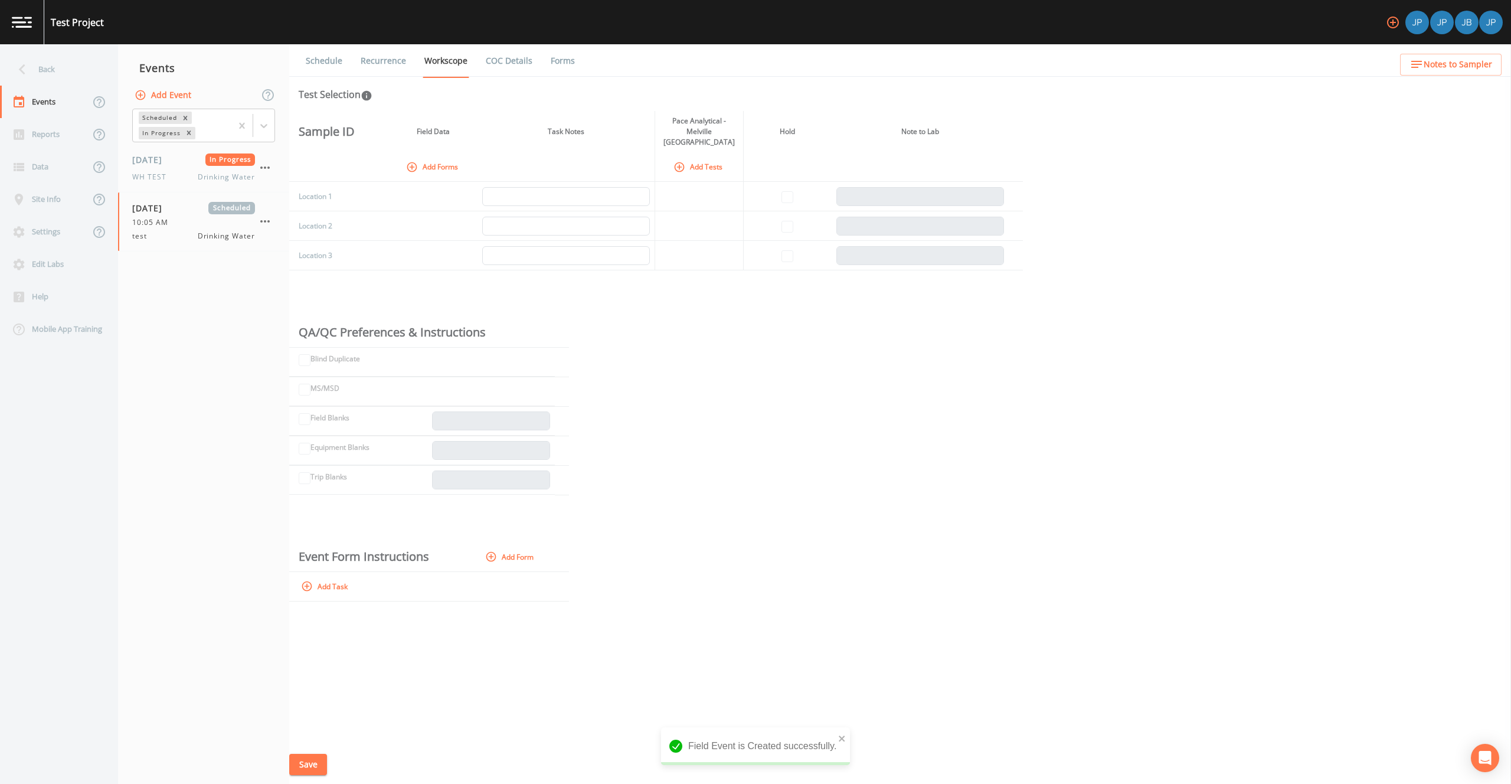
click at [769, 302] on div "Sample ID Field Data Task Notes Pace Analytical - Melville NY Hold Note to Lab …" at bounding box center [900, 428] width 1222 height 634
click at [677, 161] on icon "button" at bounding box center [680, 167] width 12 height 12
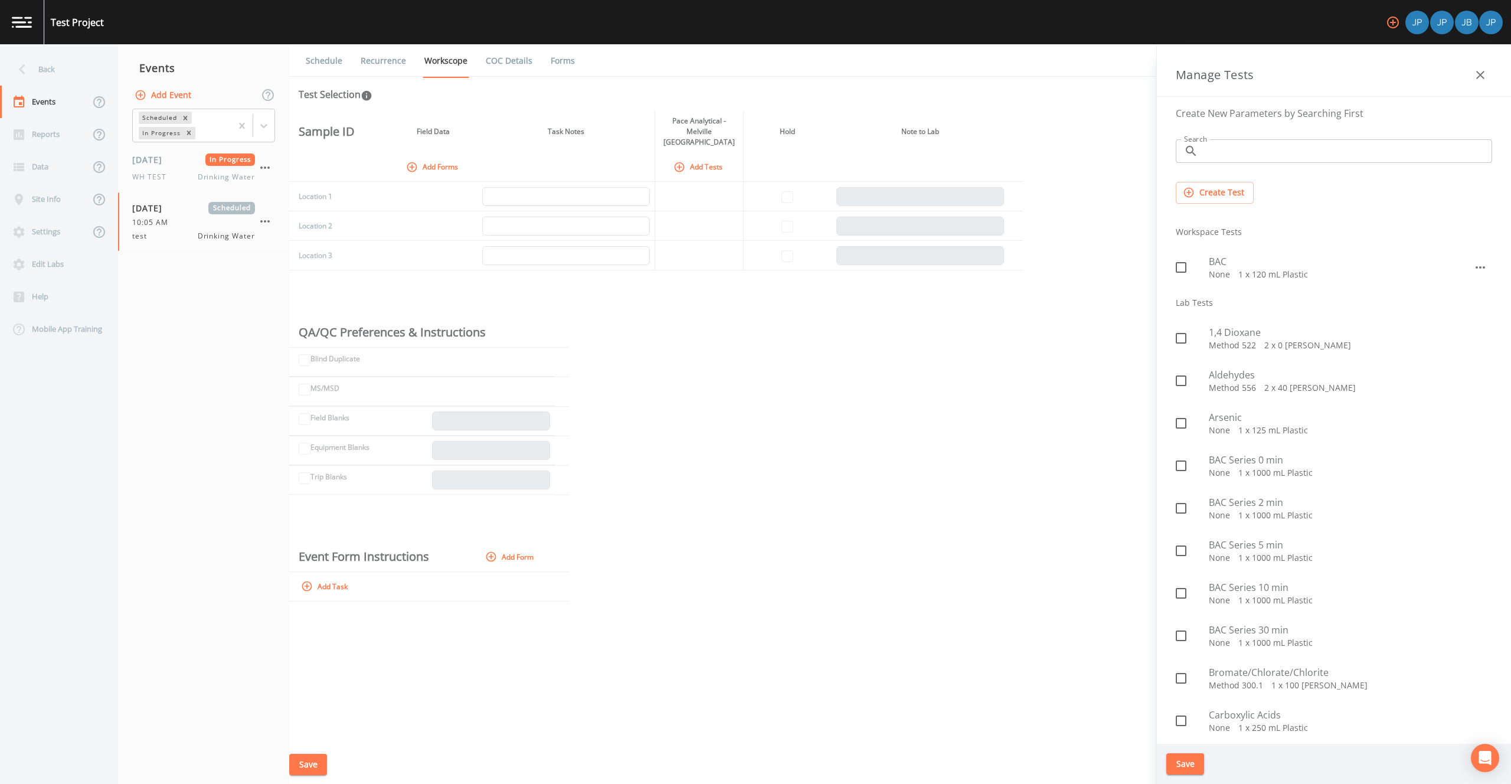
click at [1481, 89] on div "Manage Tests" at bounding box center [1334, 70] width 354 height 53
click at [1480, 79] on icon "button" at bounding box center [1481, 75] width 14 height 14
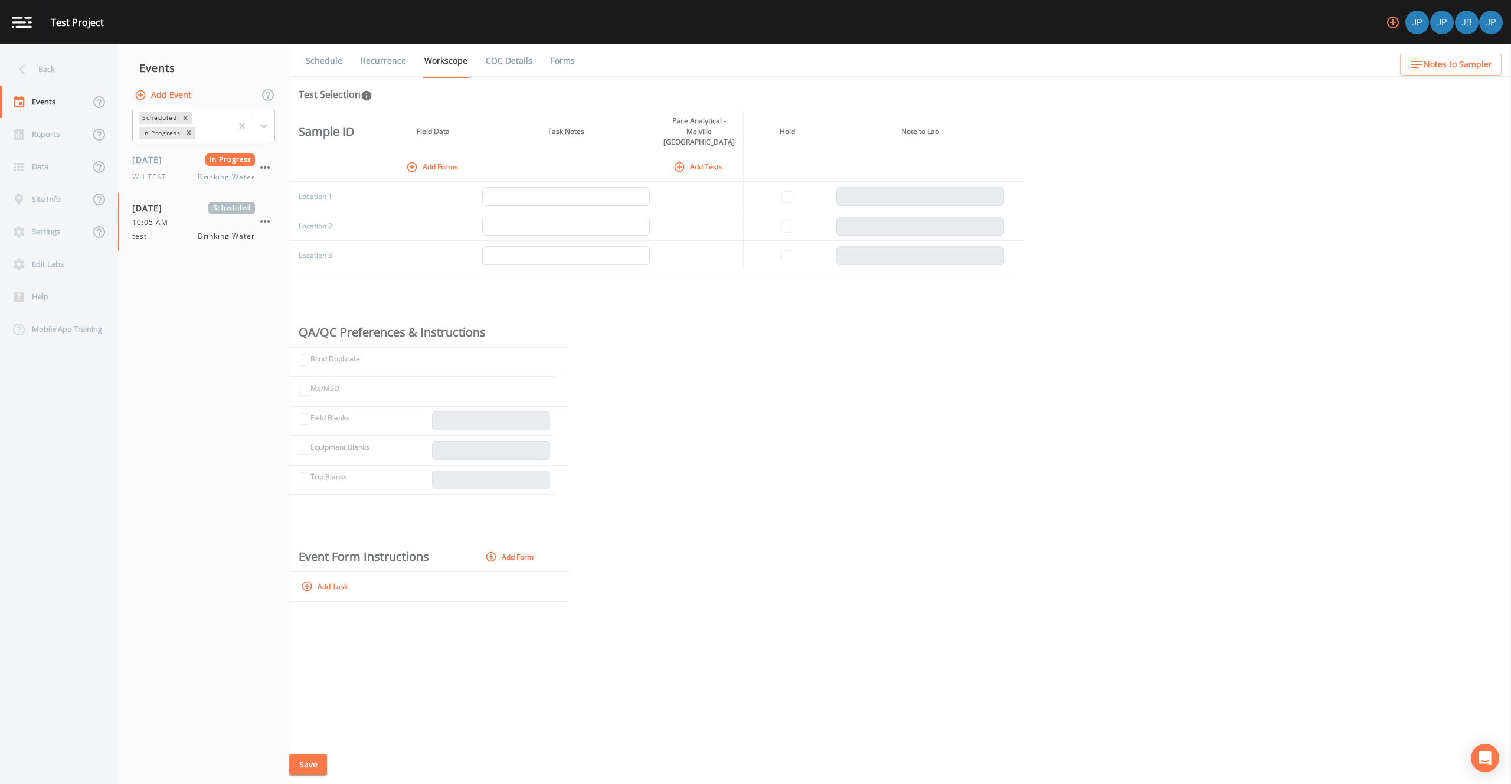
click at [881, 342] on div "Sample ID Field Data Task Notes Pace Analytical - Melville NY Hold Note to Lab …" at bounding box center [900, 428] width 1222 height 634
click at [521, 306] on div "Sample ID Field Data Task Notes Pace Analytical - Melville NY Hold Note to Lab …" at bounding box center [900, 428] width 1222 height 634
click at [522, 300] on div "Sample ID Field Data Task Notes Pace Analytical - Melville NY Hold Note to Lab …" at bounding box center [900, 428] width 1222 height 634
click at [607, 285] on div "Sample ID Field Data Task Notes Pace Analytical - Melville NY Hold Note to Lab …" at bounding box center [900, 428] width 1222 height 634
click at [443, 160] on button "Add Forms" at bounding box center [433, 166] width 59 height 19
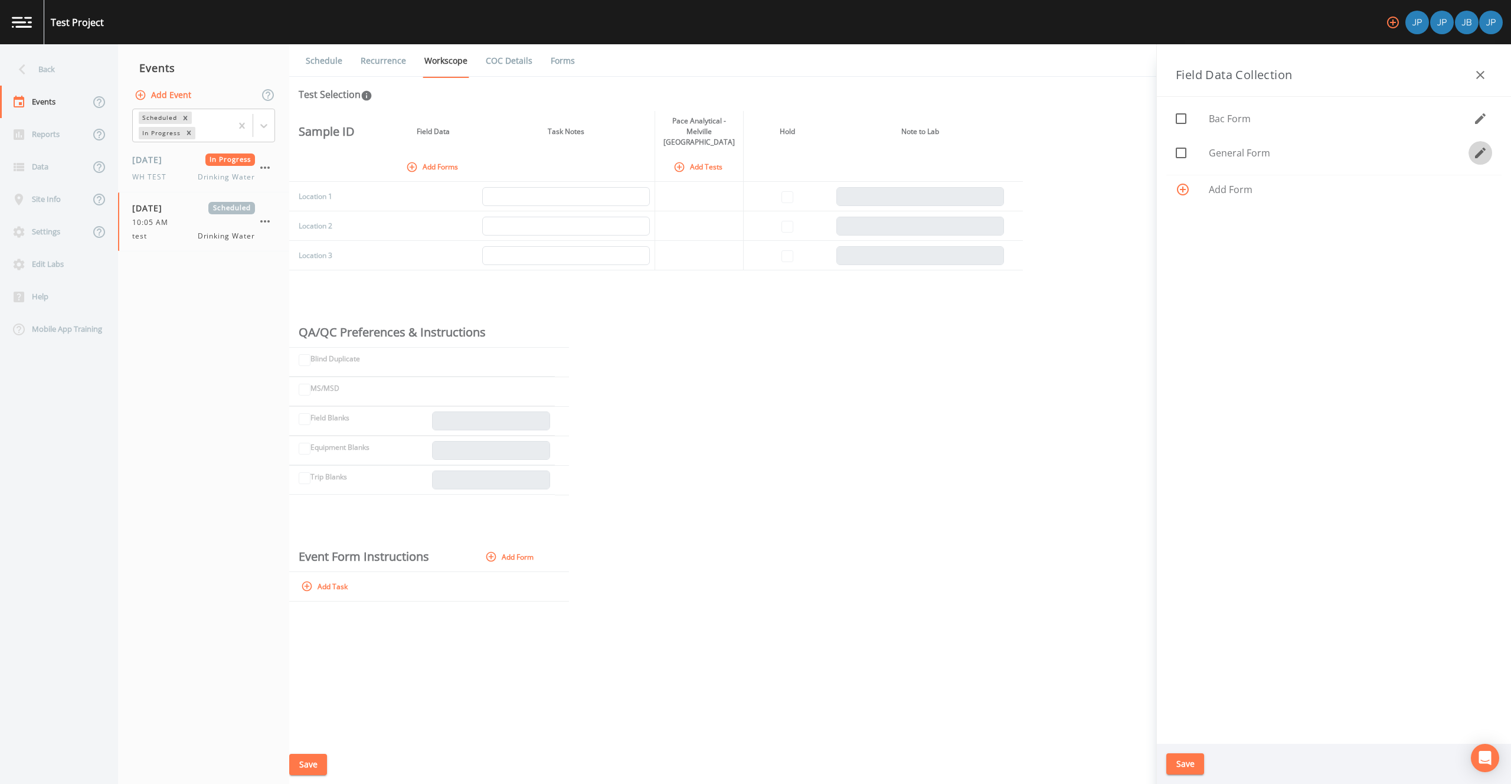
click at [1479, 156] on icon "button" at bounding box center [1480, 153] width 11 height 11
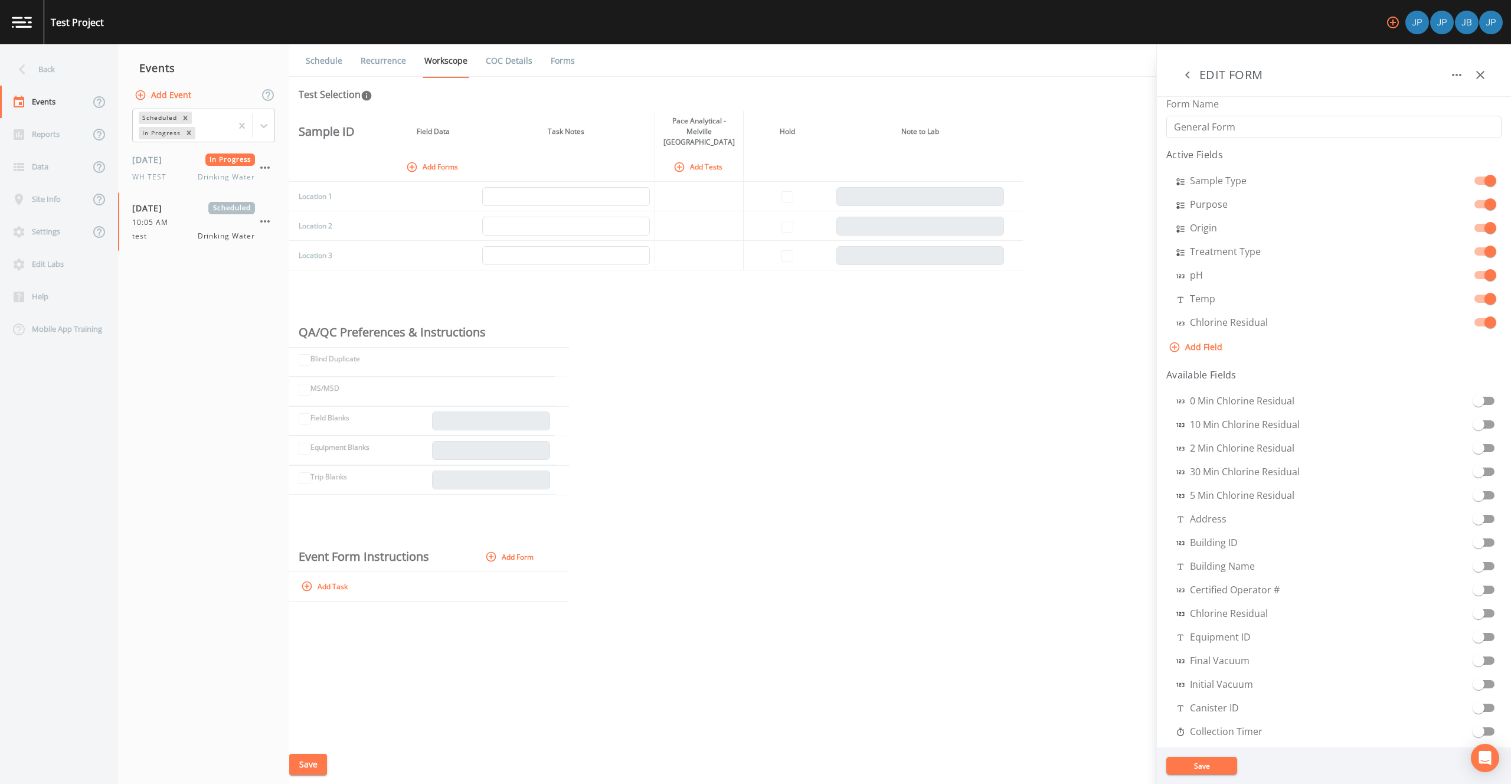
click at [1494, 73] on div "EDIT FORM" at bounding box center [1334, 70] width 354 height 53
click at [1480, 70] on icon "button" at bounding box center [1481, 75] width 14 height 14
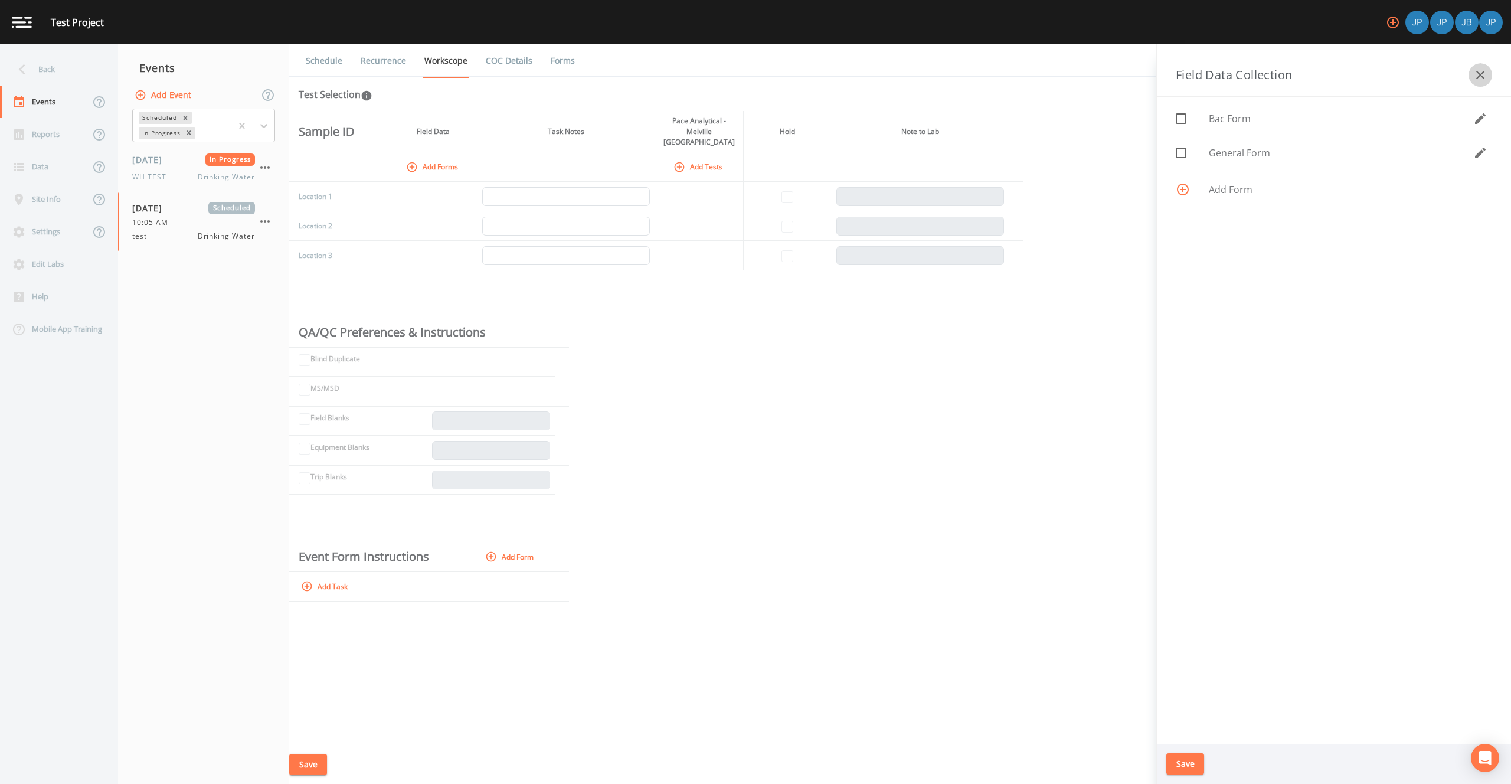
click at [1484, 78] on icon "button" at bounding box center [1481, 75] width 8 height 8
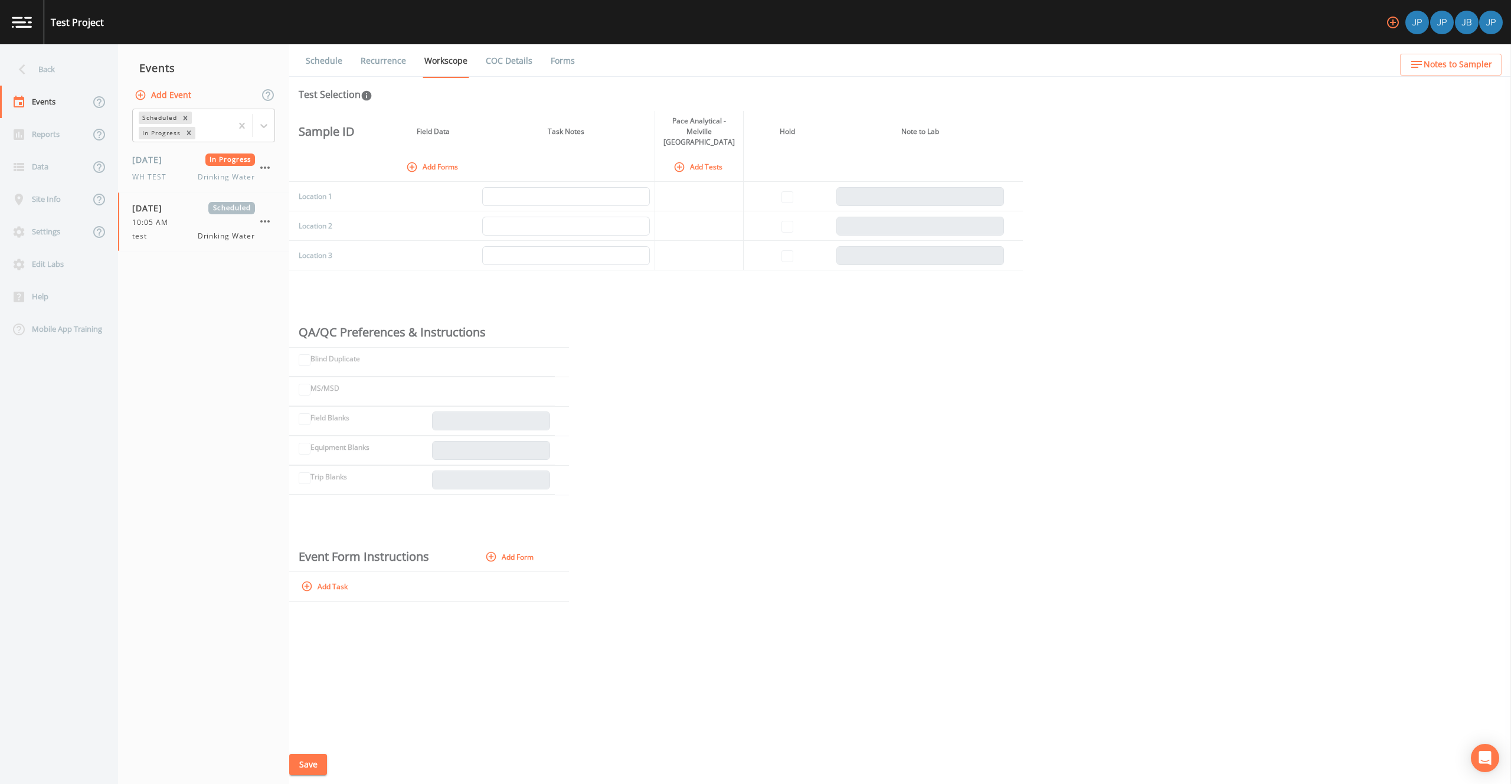
click at [1320, 206] on div "Sample ID Field Data Task Notes Pace Analytical - Melville NY Hold Note to Lab …" at bounding box center [900, 428] width 1222 height 634
click at [880, 309] on div "Sample ID Field Data Task Notes Pace Analytical - Melville NY Hold Note to Lab …" at bounding box center [900, 428] width 1222 height 634
click at [204, 227] on div "10:05 AM" at bounding box center [193, 222] width 123 height 11
click at [801, 354] on div "Sample ID Field Data Task Notes Pace Analytical - Melville NY Hold Note to Lab …" at bounding box center [900, 428] width 1222 height 634
click at [472, 90] on div "Test Selection" at bounding box center [900, 94] width 1203 height 14
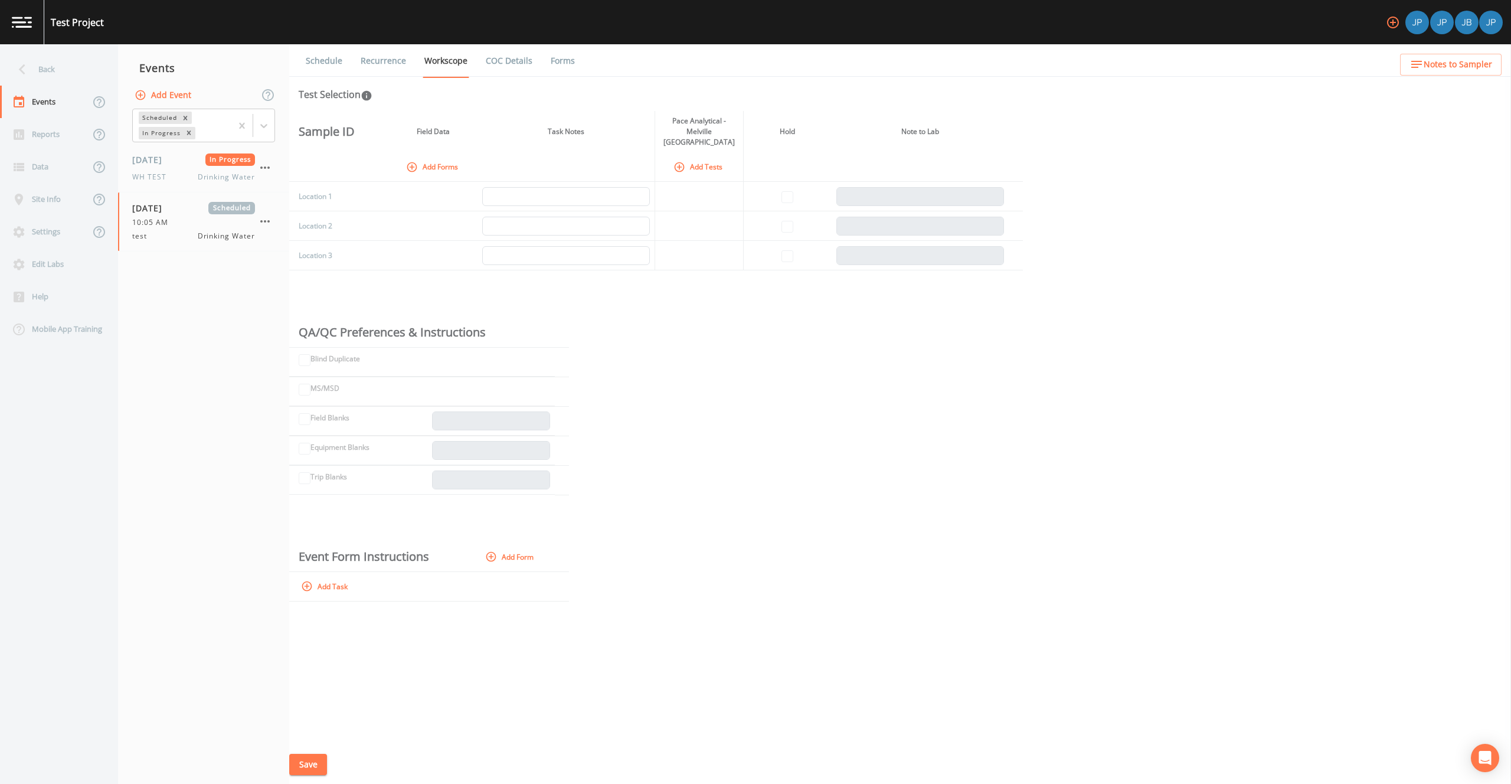
click at [321, 61] on link "Schedule" at bounding box center [324, 60] width 40 height 33
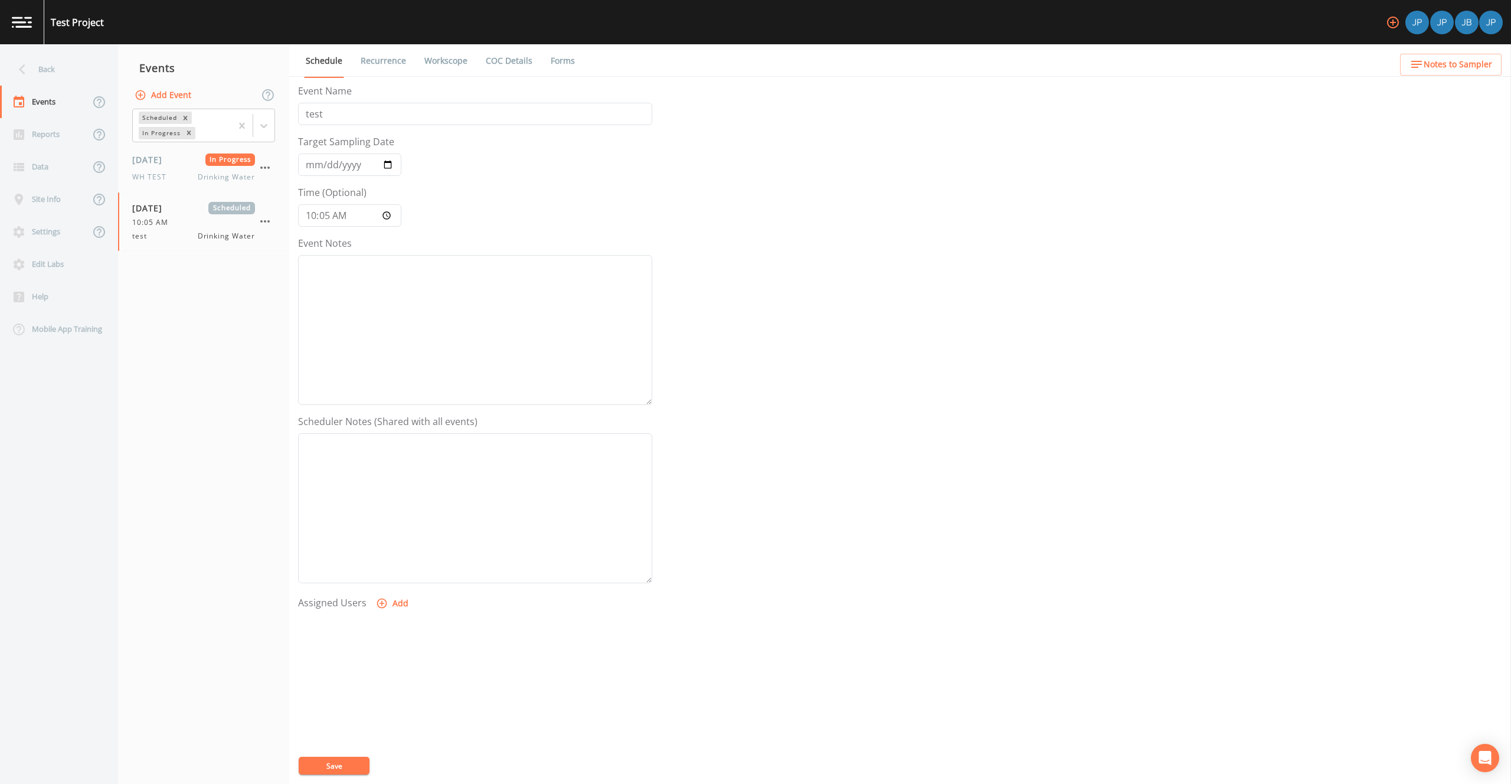
scroll to position [7, 0]
click at [400, 595] on button "Add" at bounding box center [394, 597] width 40 height 22
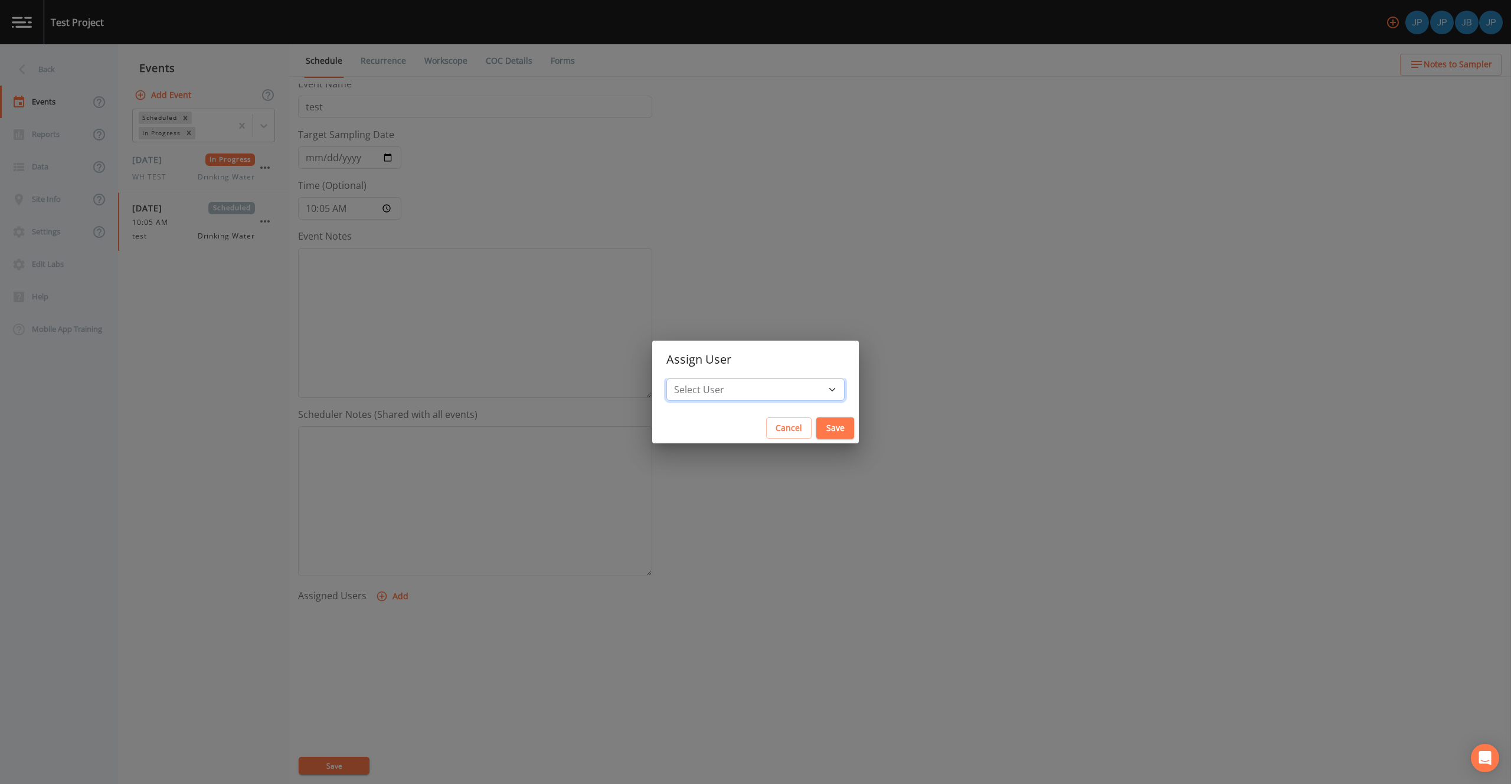
click at [722, 382] on select "Select User Joshua gere Paul Joshua Paul Jason Belle" at bounding box center [756, 389] width 178 height 22
select select "c3994787-746f-45c8-916e-ec7a28dd24f5"
click at [704, 378] on select "Select User Joshua gere Paul Joshua Paul Jason Belle" at bounding box center [756, 389] width 178 height 22
click at [817, 430] on button "Save" at bounding box center [836, 428] width 38 height 22
select select
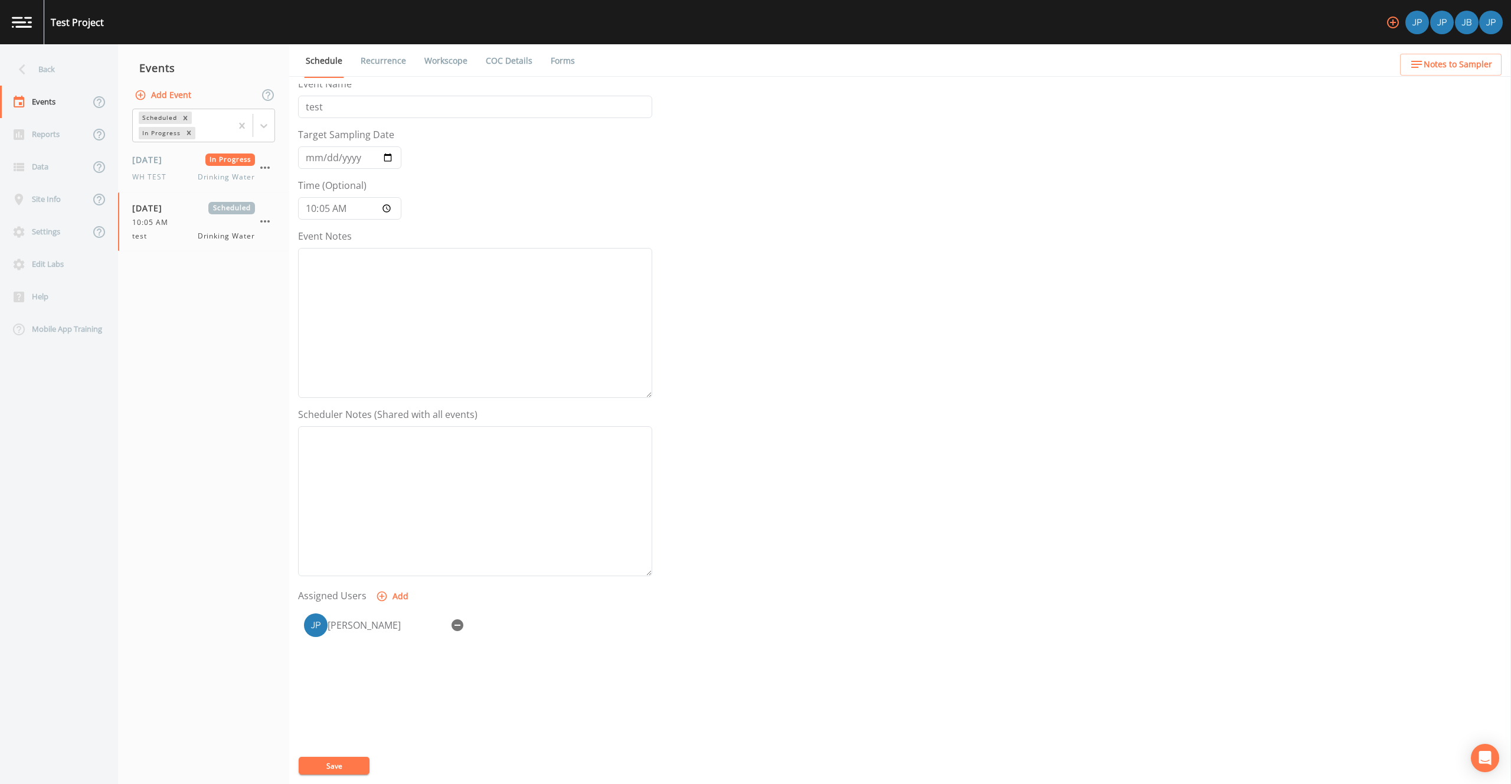
click at [808, 392] on div "Event Name test Target Sampling Date 2025-09-11 Time (Optional) 10:05:00 Event …" at bounding box center [904, 434] width 1213 height 700
click at [795, 254] on div "Event Name test Target Sampling Date 2025-09-11 Time (Optional) 10:05:00 Event …" at bounding box center [904, 434] width 1213 height 700
click at [449, 63] on link "Workscope" at bounding box center [446, 60] width 47 height 33
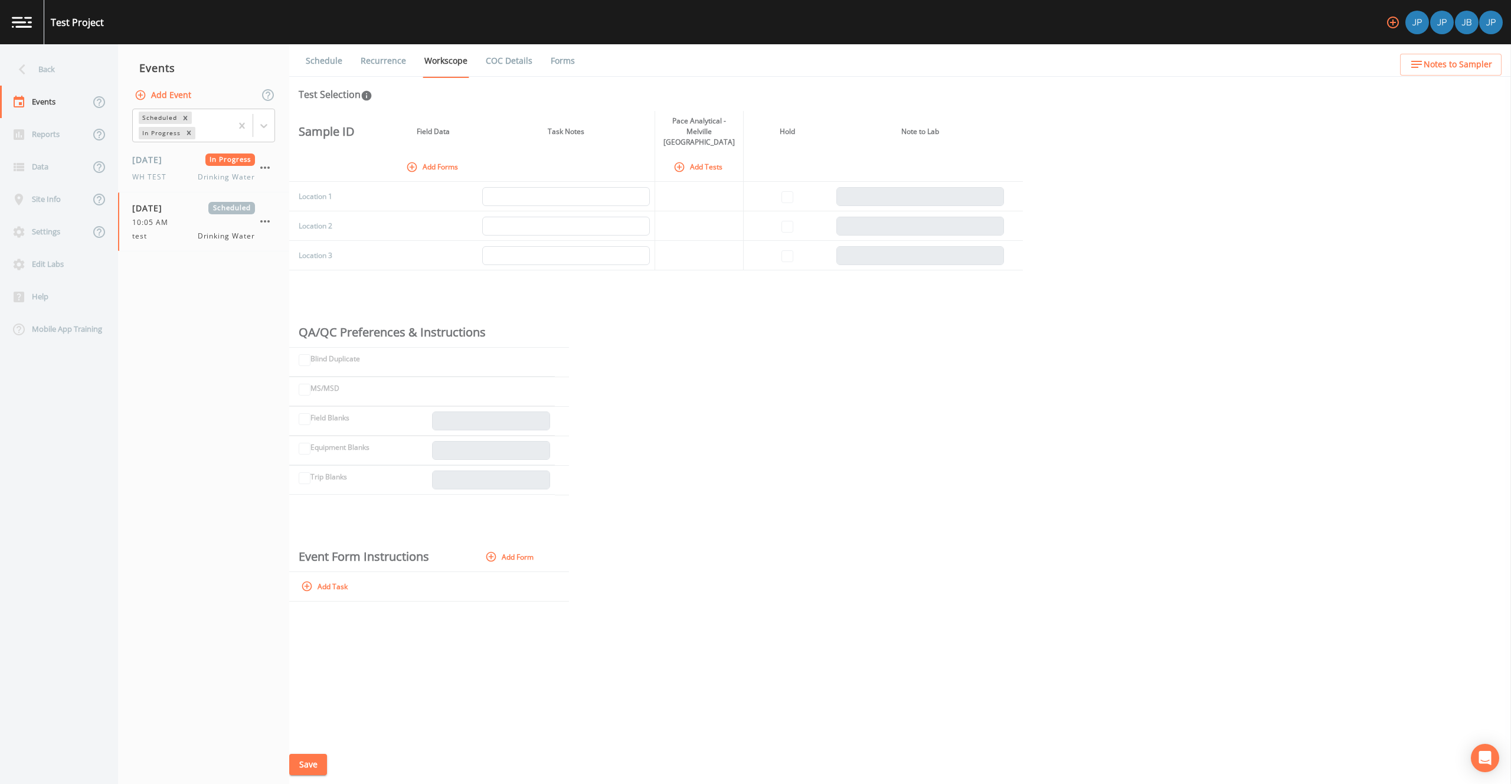
click at [481, 140] on th "Task Notes" at bounding box center [566, 131] width 177 height 41
click at [486, 139] on th "Task Notes" at bounding box center [566, 131] width 177 height 41
click at [489, 138] on th "Task Notes" at bounding box center [566, 131] width 177 height 41
click at [491, 135] on th "Task Notes" at bounding box center [566, 131] width 177 height 41
click at [417, 161] on icon "button" at bounding box center [412, 167] width 12 height 12
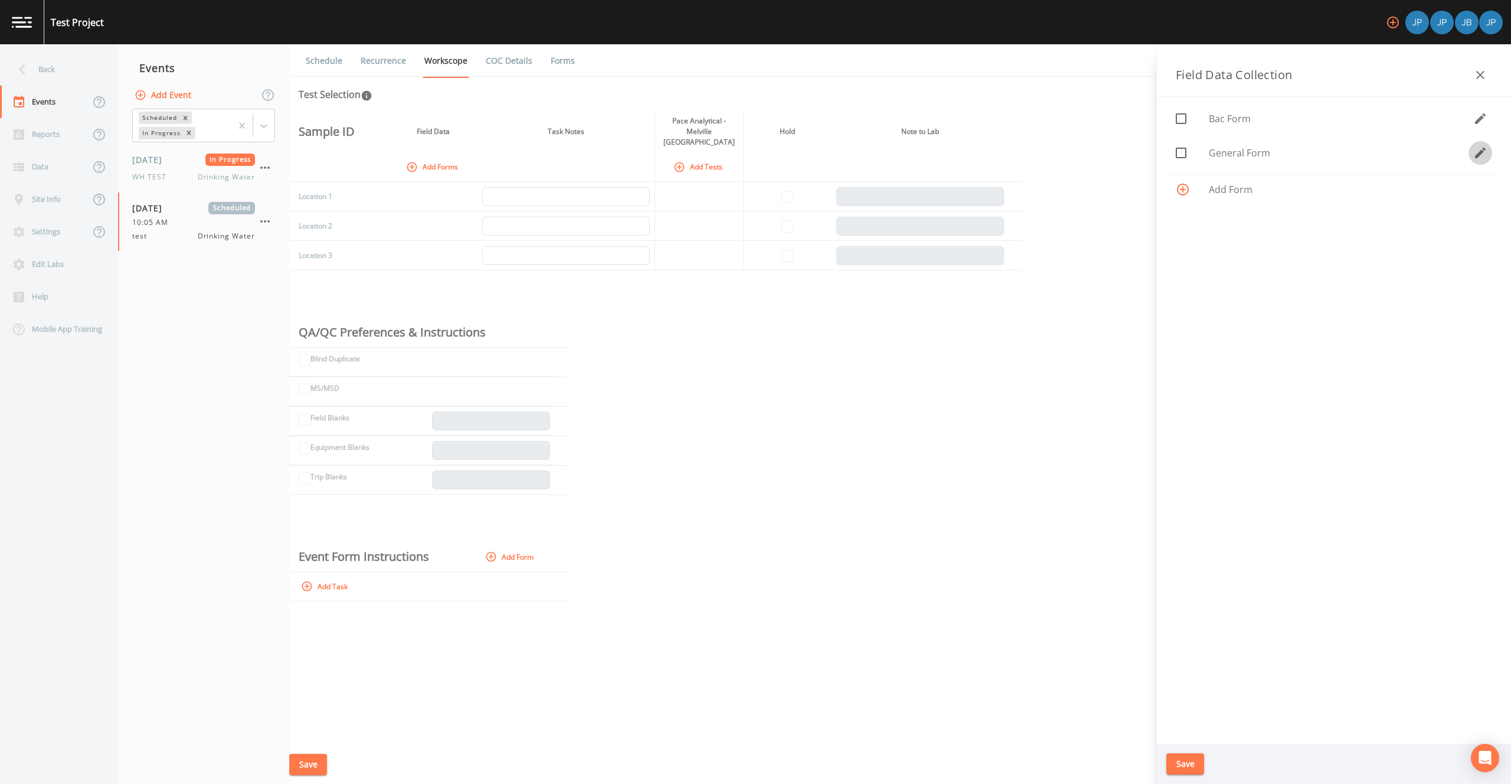
click at [1485, 158] on icon "button" at bounding box center [1481, 153] width 14 height 14
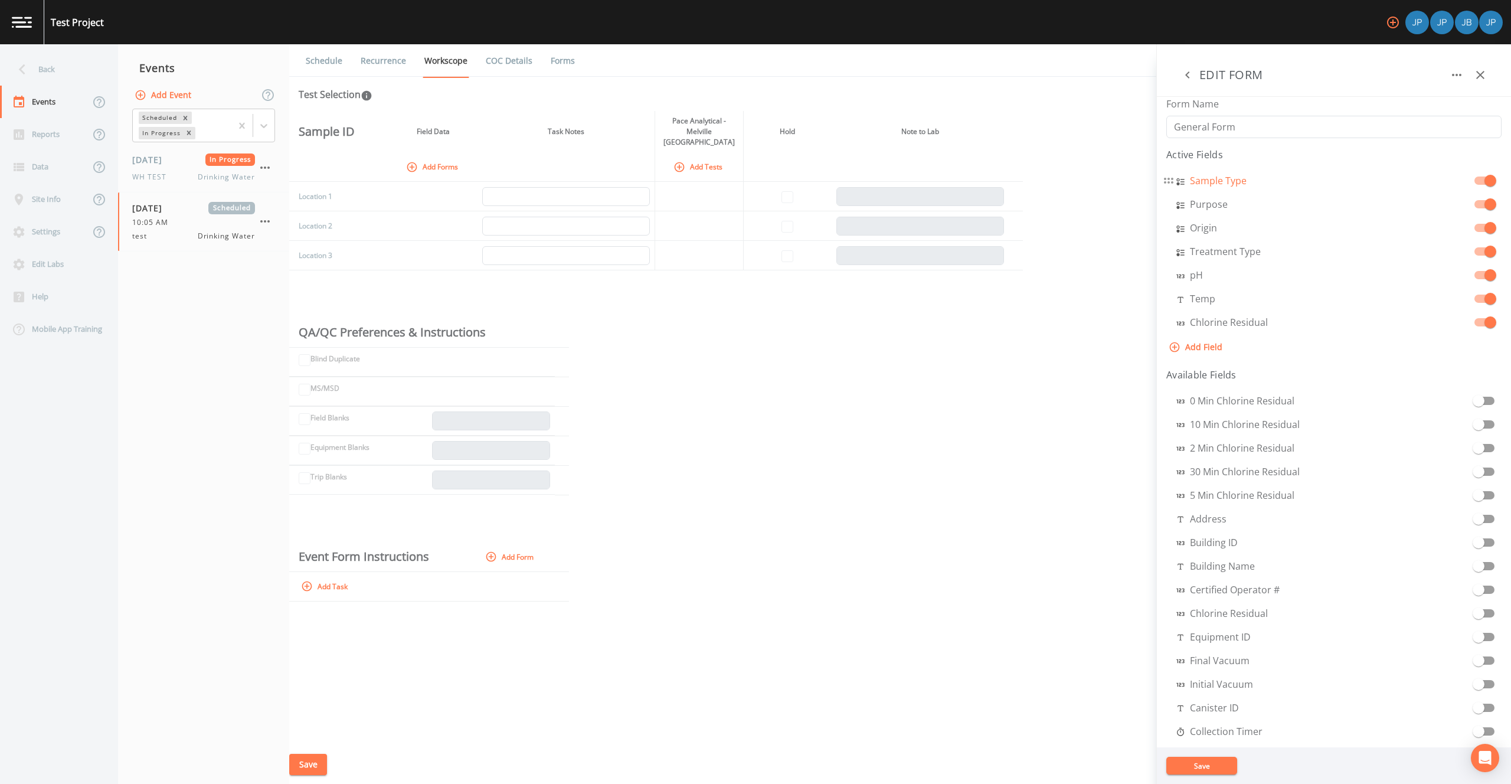
click at [1212, 180] on aside "EDIT FORM Form Name General Form Active Fields Sample Type Purpose Origin Treat…" at bounding box center [1334, 414] width 355 height 740
select select "SELECT_ONE"
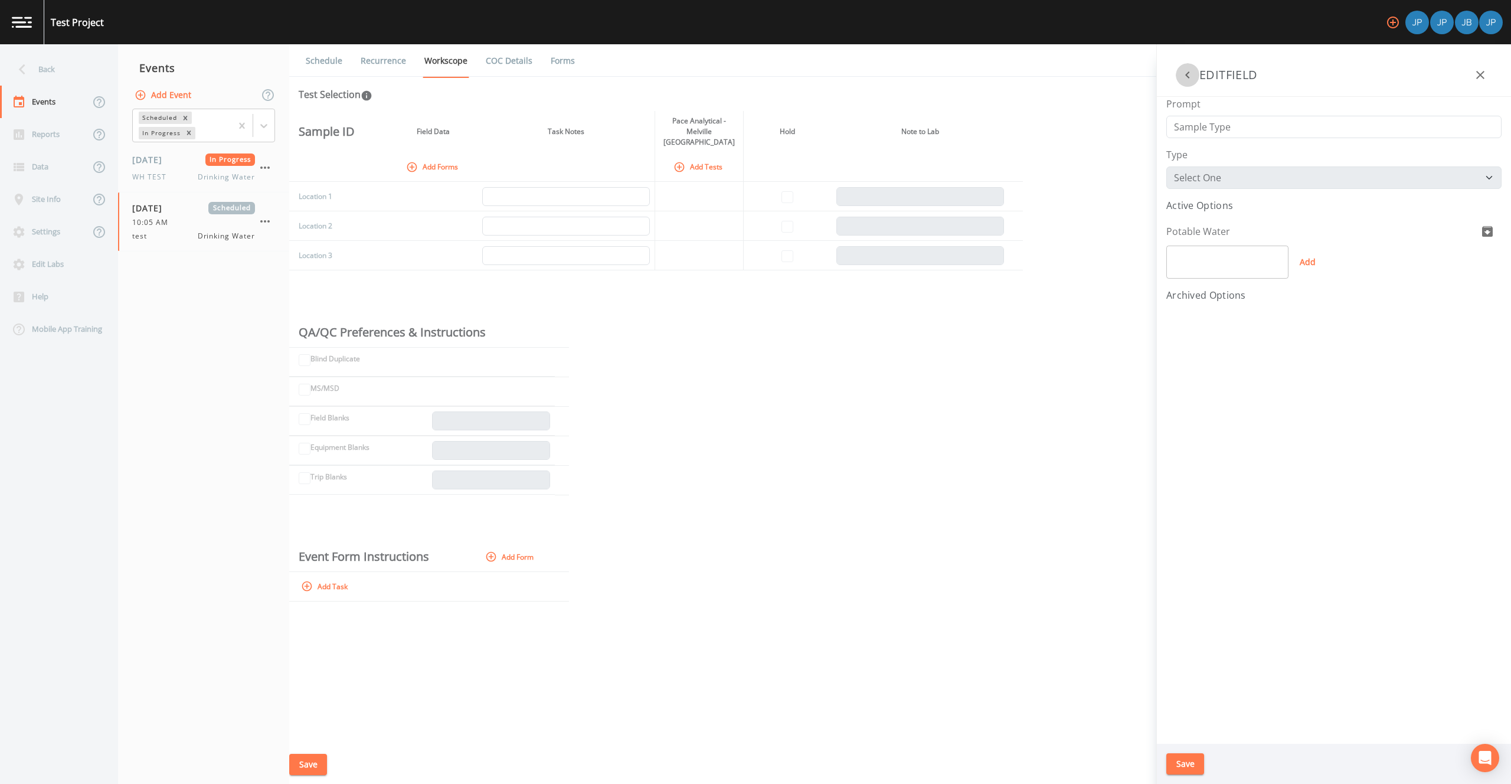
click at [1188, 82] on button "button" at bounding box center [1188, 75] width 24 height 24
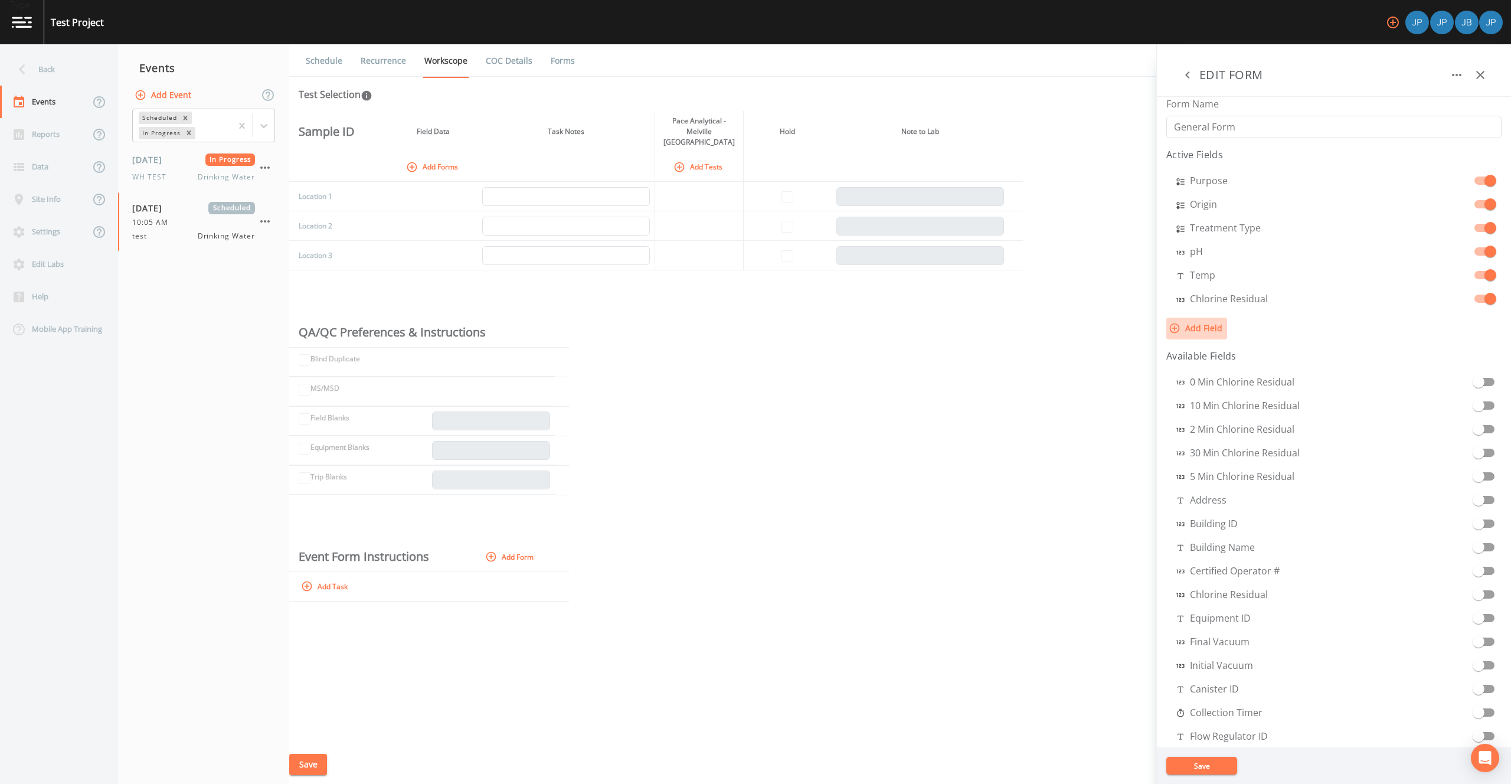
click at [1197, 326] on button "Add Field" at bounding box center [1197, 329] width 61 height 22
select select "STRING"
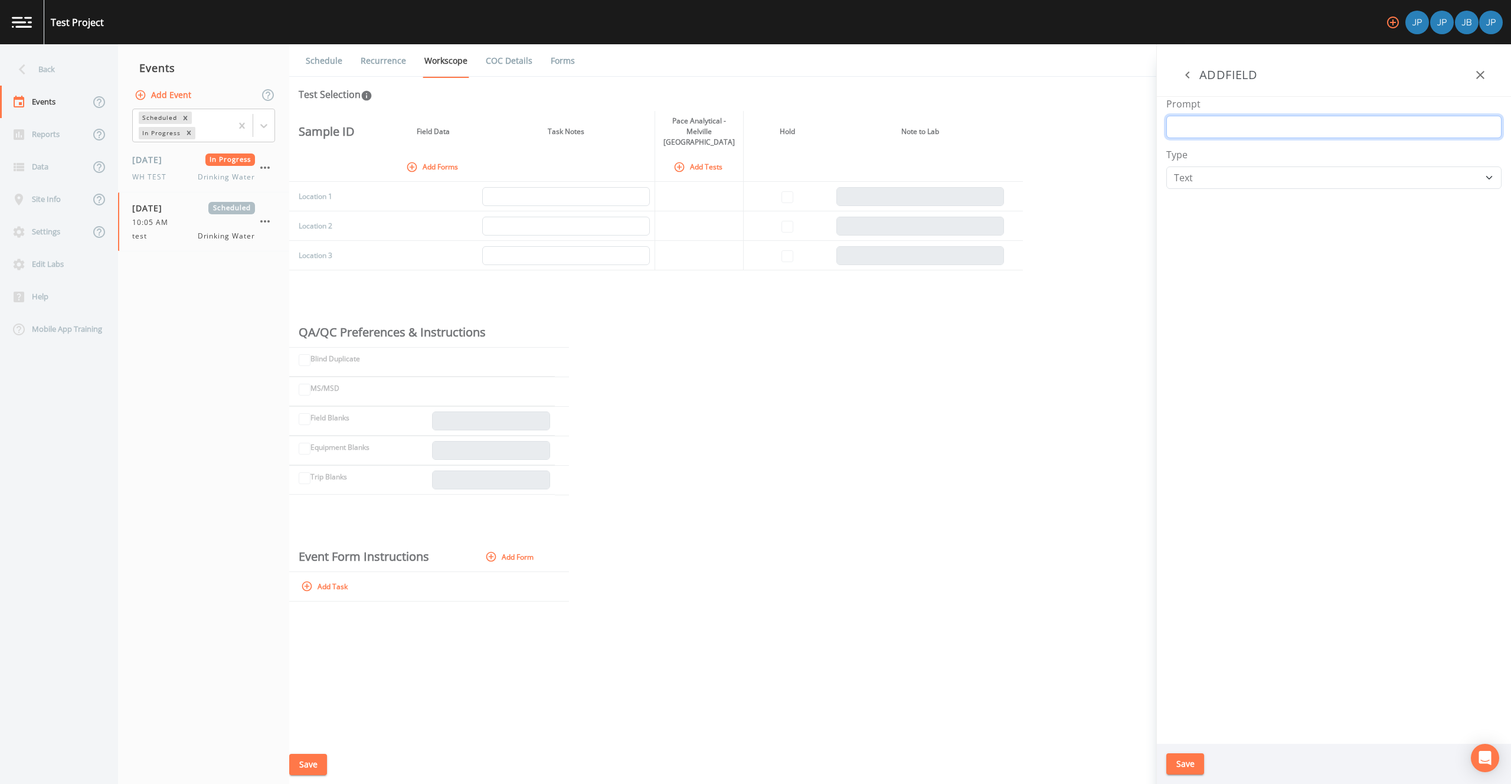
click at [1220, 135] on input "Prompt" at bounding box center [1334, 127] width 335 height 22
type input "Sample Type"
click at [1227, 178] on select "Number Photo Select One Signature Text Timer" at bounding box center [1334, 177] width 335 height 22
select select "SELECT_ONE"
click at [1167, 166] on select "Number Photo Select One Signature Text Timer" at bounding box center [1334, 177] width 335 height 22
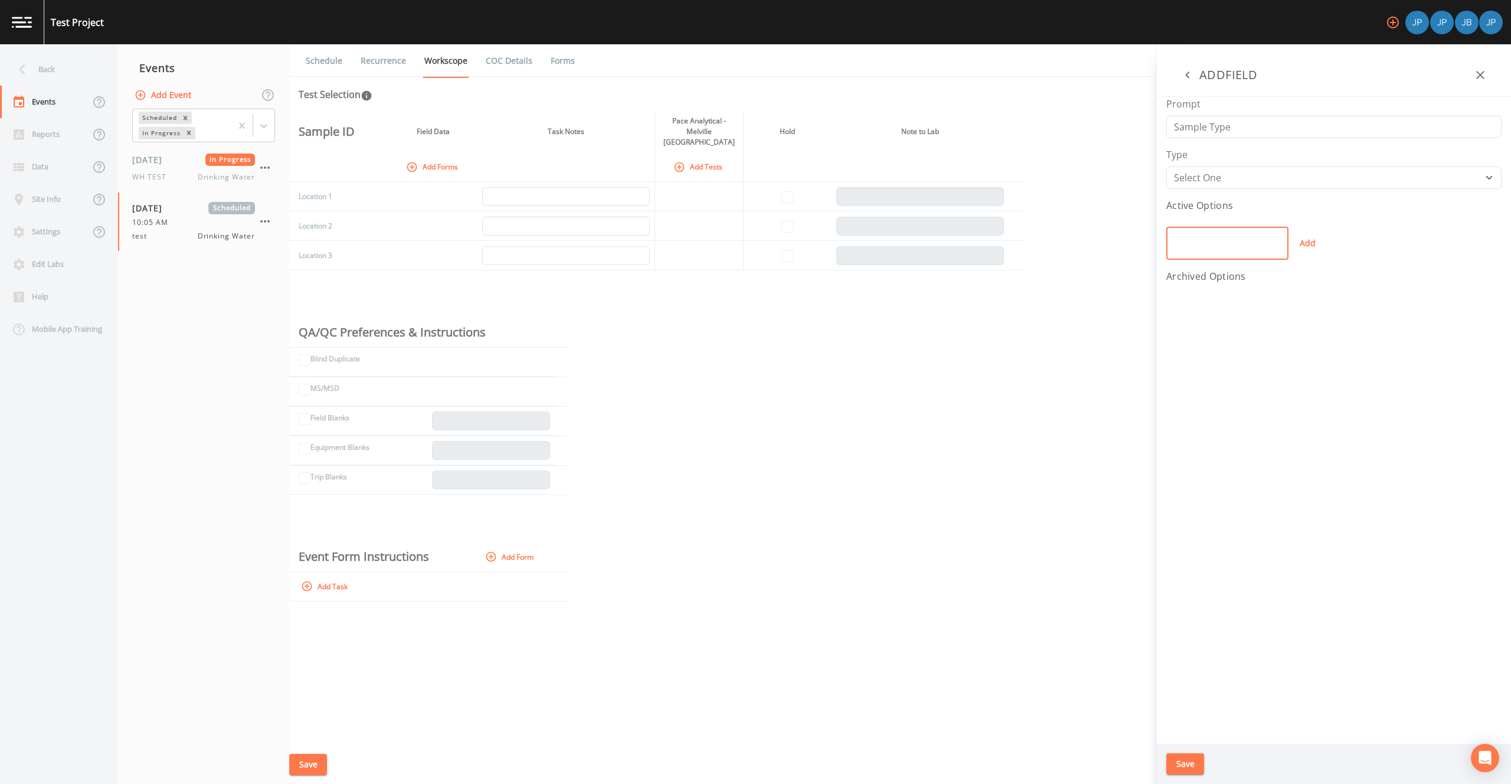
click at [1212, 257] on input "text" at bounding box center [1228, 243] width 122 height 33
type input "Potable Water"
click at [1313, 248] on button "Add" at bounding box center [1308, 243] width 38 height 33
click at [1260, 354] on div "Prompt Sample Type Type Number Photo Select One Signature Text Timer Active Opt…" at bounding box center [1334, 420] width 354 height 647
click at [1183, 762] on button "Save" at bounding box center [1186, 764] width 38 height 22
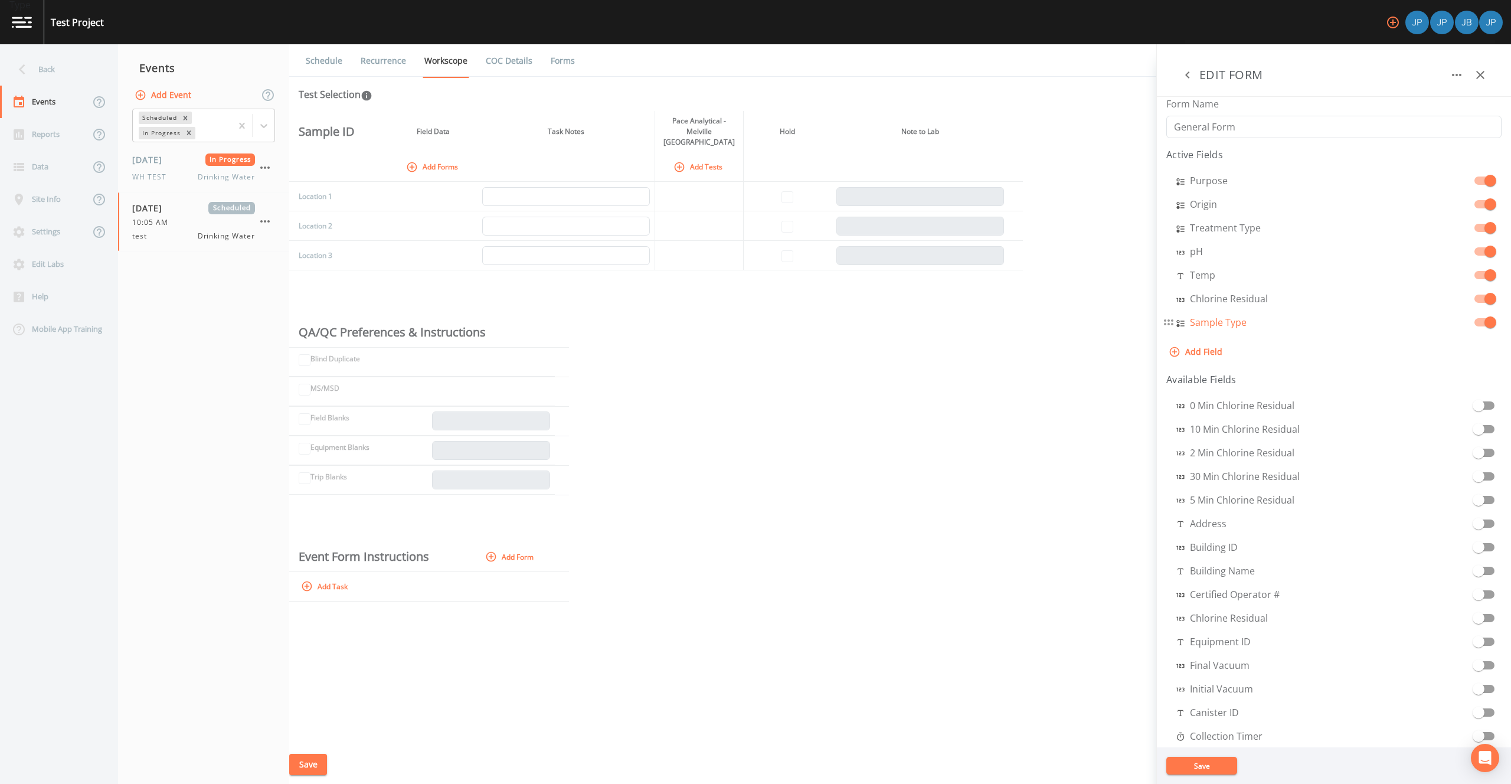
select select "SELECT_ONE"
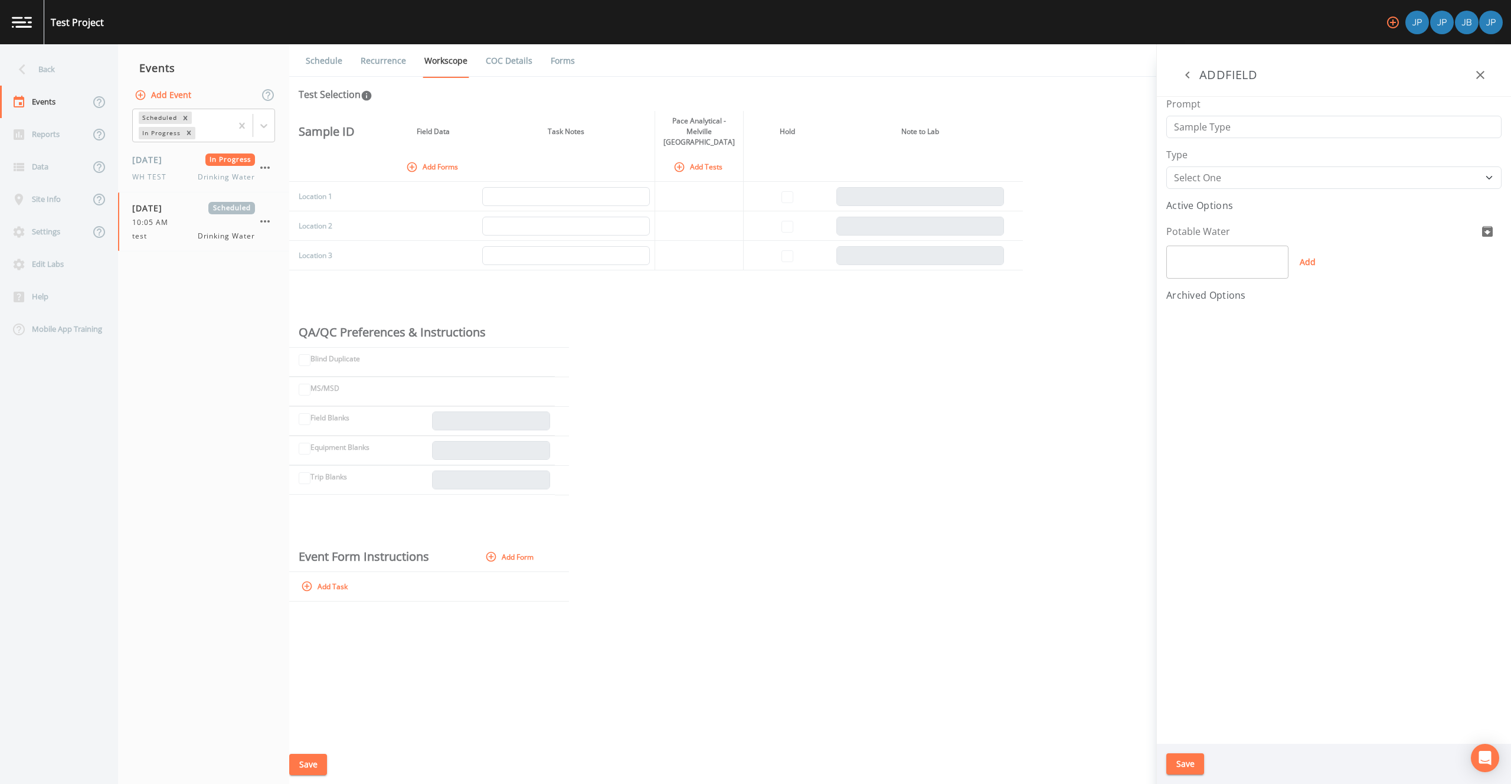
click at [1179, 320] on aside "EDIT FORM Form Name General Form Active Fields Sample Type Purpose Origin Treat…" at bounding box center [1334, 414] width 355 height 740
click at [1189, 77] on icon "button" at bounding box center [1187, 74] width 4 height 7
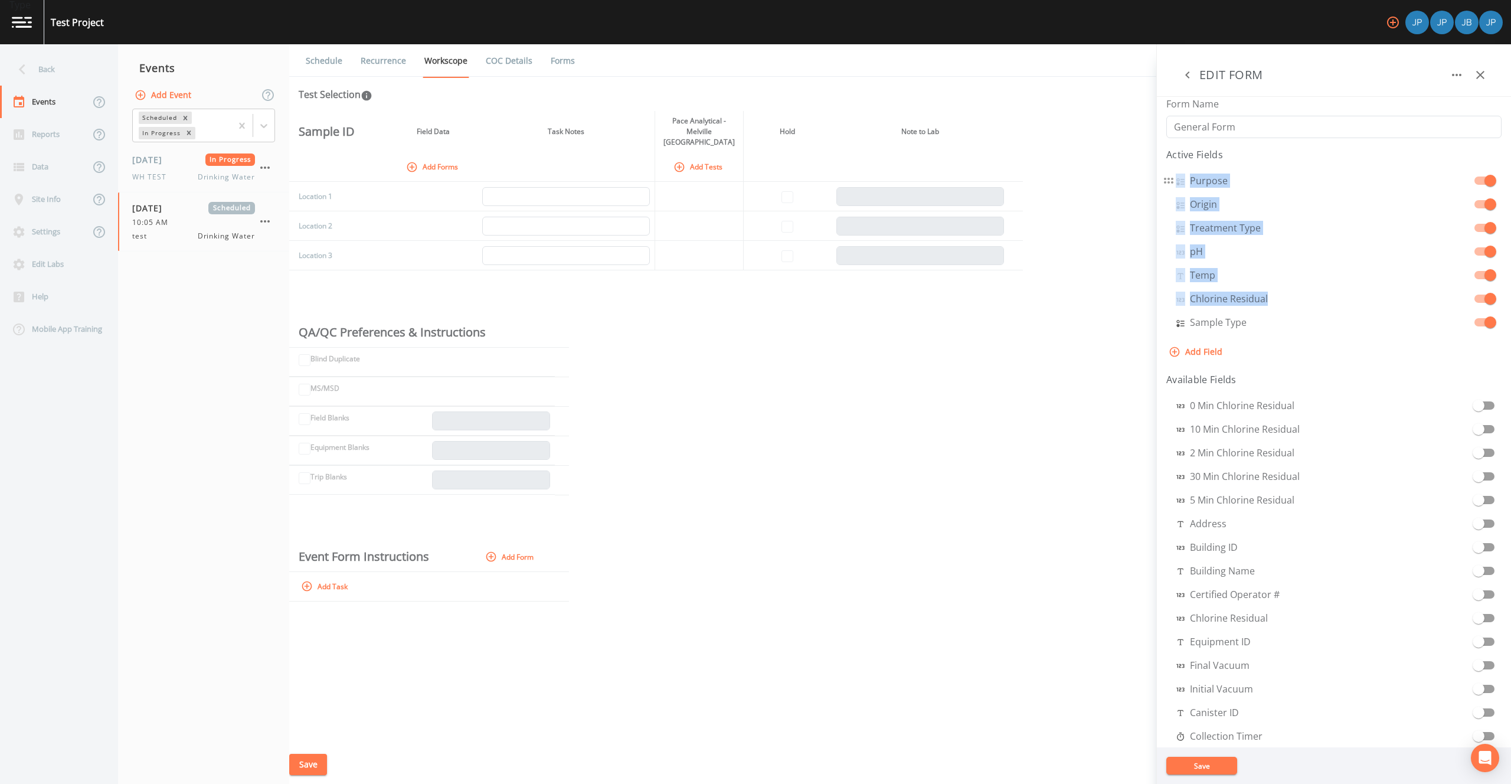
drag, startPoint x: 1171, startPoint y: 325, endPoint x: 1171, endPoint y: 179, distance: 146.4
click at [1171, 179] on div "Sample Type Purpose Origin Treatment Type pH Temp Chlorine Residual Sample Type" at bounding box center [1334, 253] width 335 height 175
click at [1170, 284] on div "Temp" at bounding box center [1334, 275] width 335 height 19
drag, startPoint x: 1172, startPoint y: 324, endPoint x: 1179, endPoint y: 293, distance: 32.1
click at [1169, 232] on div "Sample Type Purpose Origin Treatment Type pH Temp Chlorine Residual Sample Type" at bounding box center [1334, 253] width 335 height 175
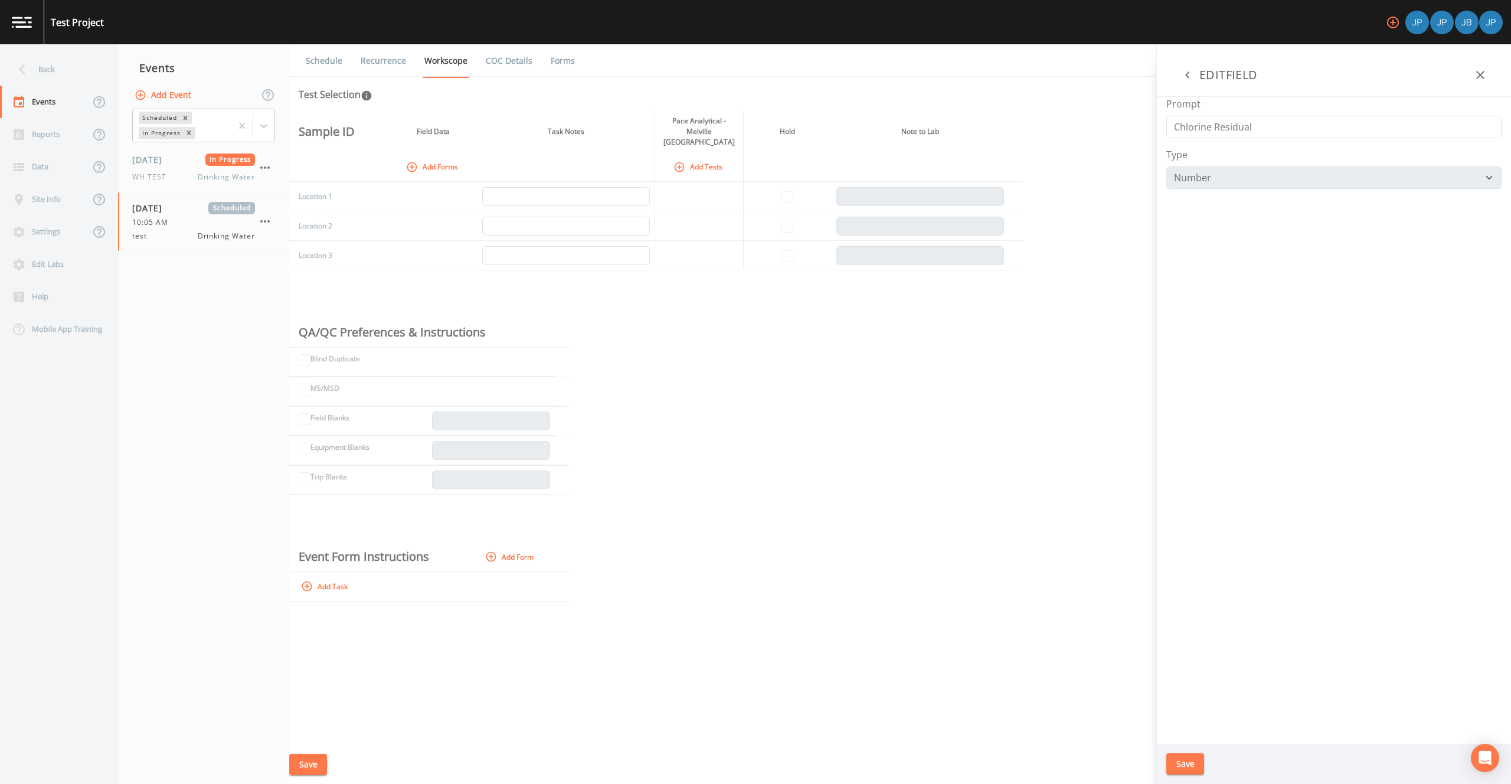
click at [1180, 296] on aside "EDIT FORM Form Name General Form Active Fields Sample Type Purpose Origin Treat…" at bounding box center [1334, 414] width 355 height 740
click at [1187, 68] on icon "button" at bounding box center [1188, 75] width 14 height 14
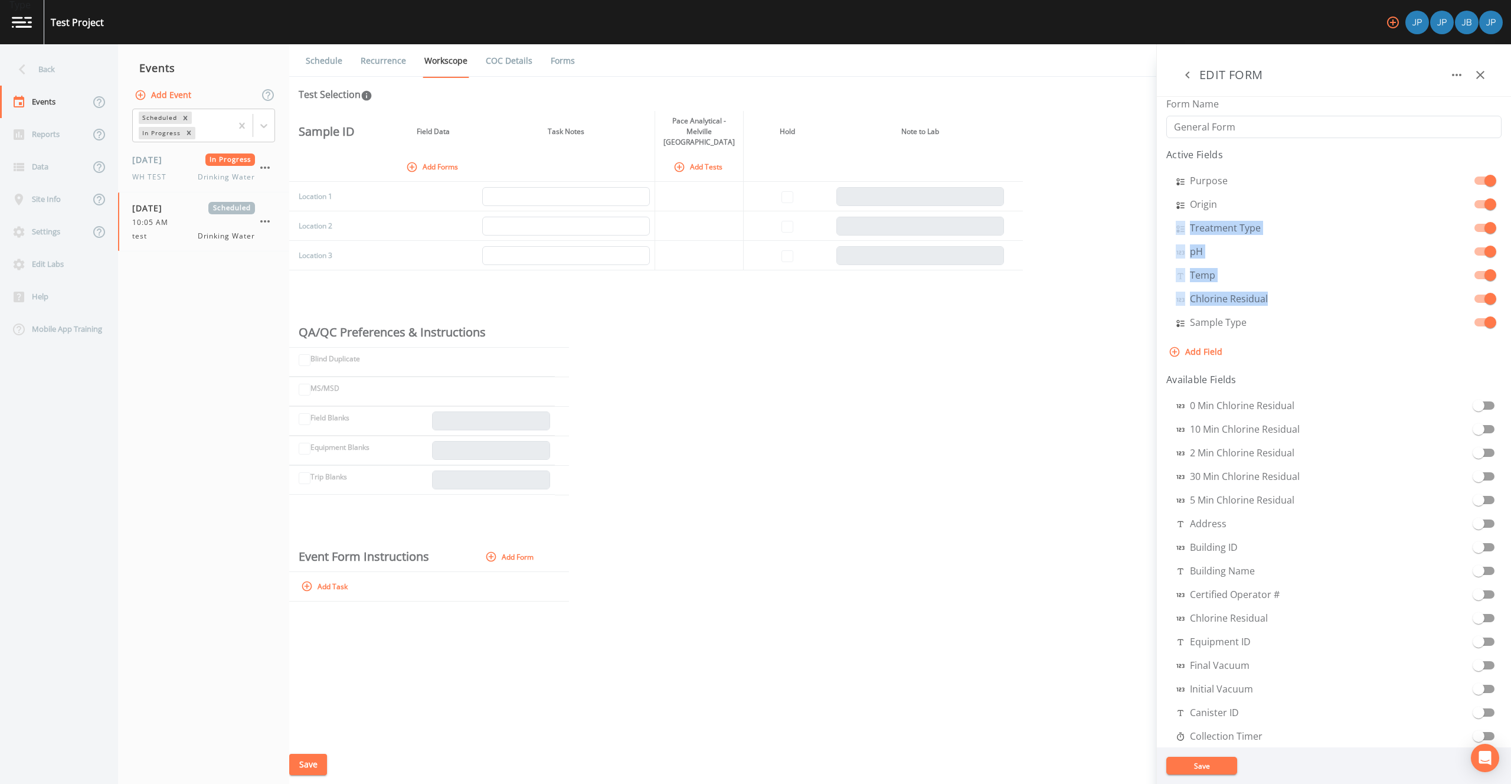
click at [1168, 311] on div "Sample Type Purpose Origin Treatment Type pH Temp Chlorine Residual Sample Type" at bounding box center [1334, 253] width 335 height 175
drag, startPoint x: 1170, startPoint y: 324, endPoint x: 1169, endPoint y: 300, distance: 24.2
click at [1169, 300] on div "Sample Type Purpose Origin Treatment Type pH Temp Chlorine Residual Sample Type" at bounding box center [1334, 253] width 335 height 175
drag, startPoint x: 1168, startPoint y: 326, endPoint x: 1171, endPoint y: 309, distance: 17.4
click at [1171, 309] on div "Sample Type Purpose Origin Treatment Type pH Temp Chlorine Residual Sample Type" at bounding box center [1334, 253] width 335 height 175
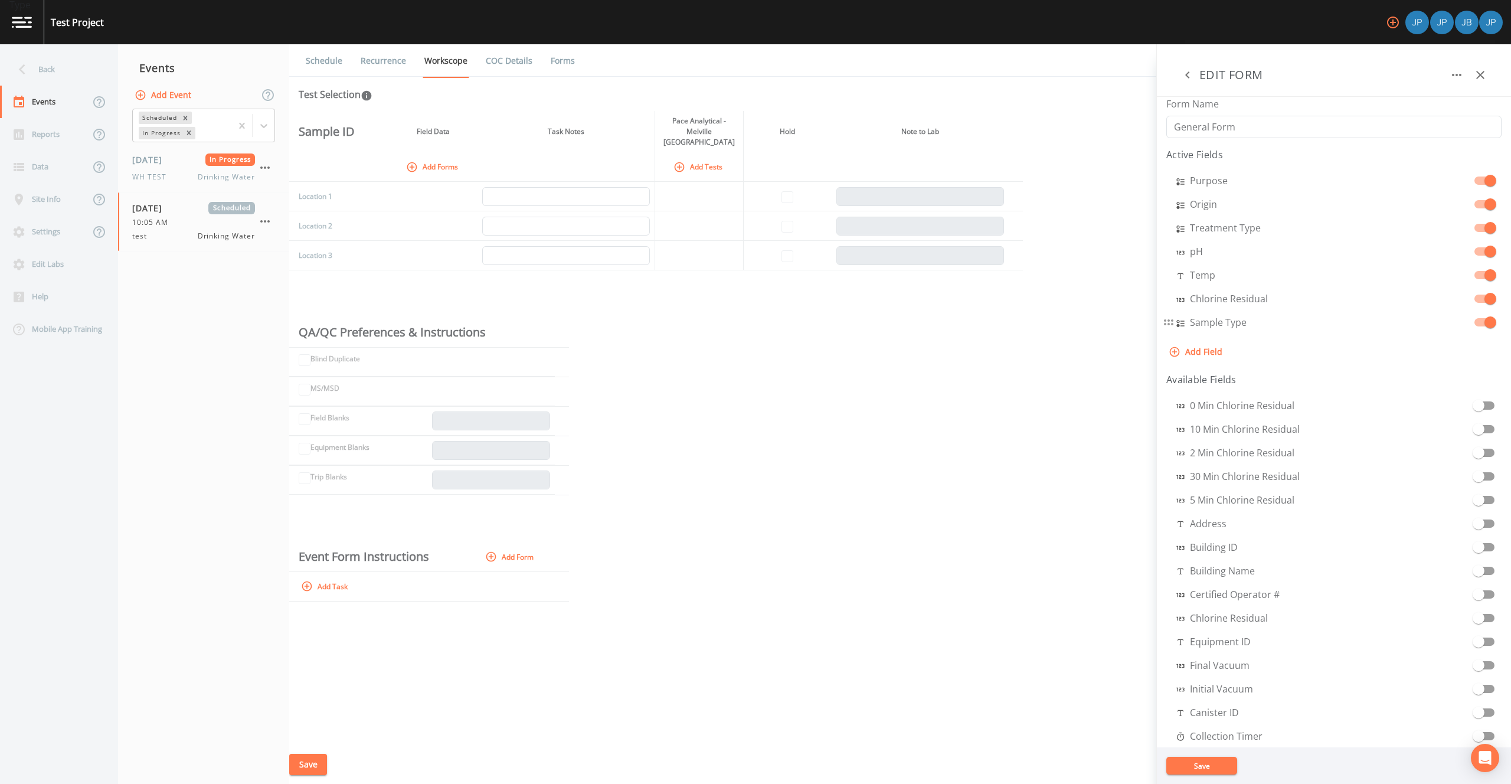
click at [1171, 321] on div "Sample Type" at bounding box center [1334, 322] width 335 height 19
click at [1206, 760] on button "Save" at bounding box center [1202, 766] width 71 height 18
click at [1188, 72] on icon "button" at bounding box center [1187, 74] width 4 height 7
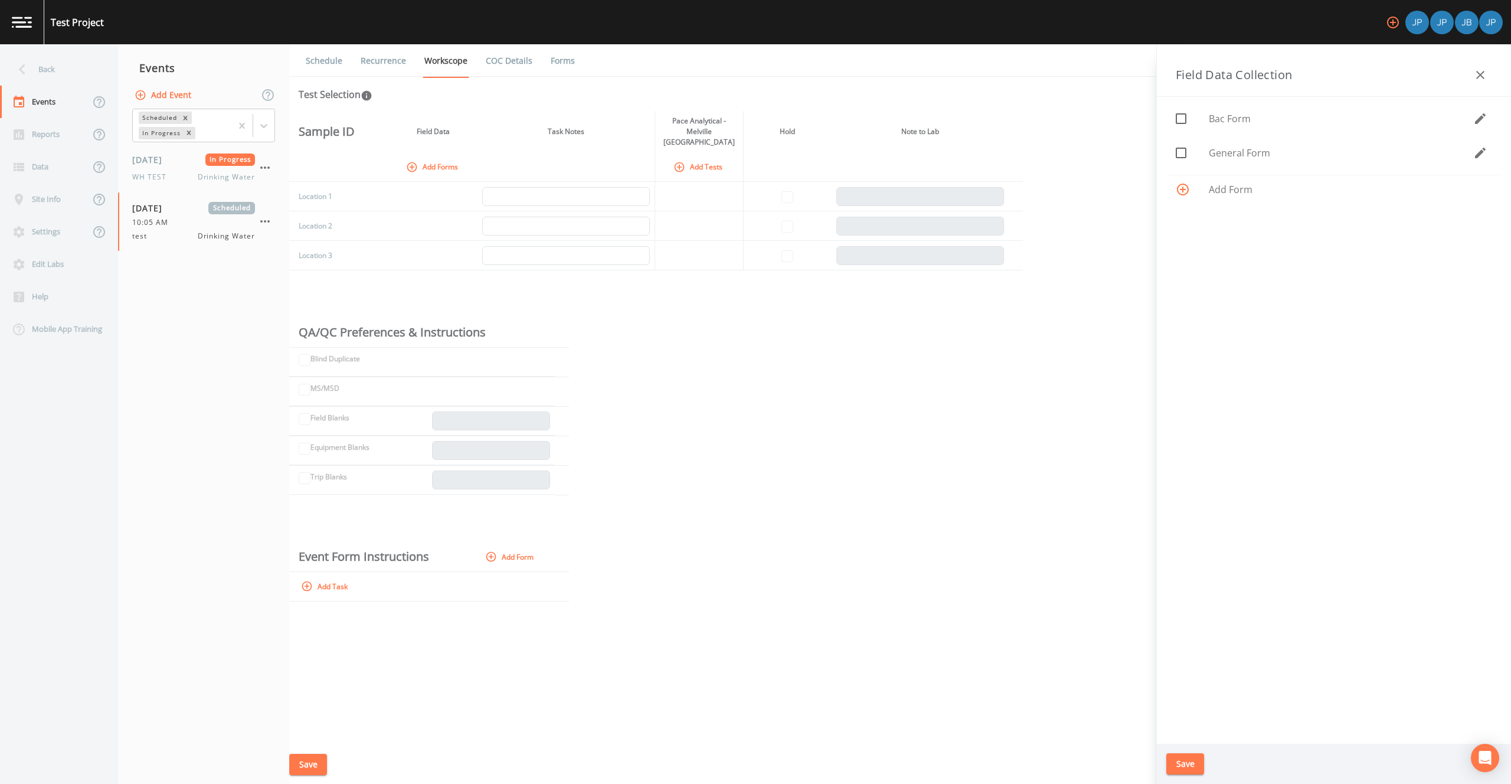
click at [1477, 153] on icon "button" at bounding box center [1481, 153] width 14 height 14
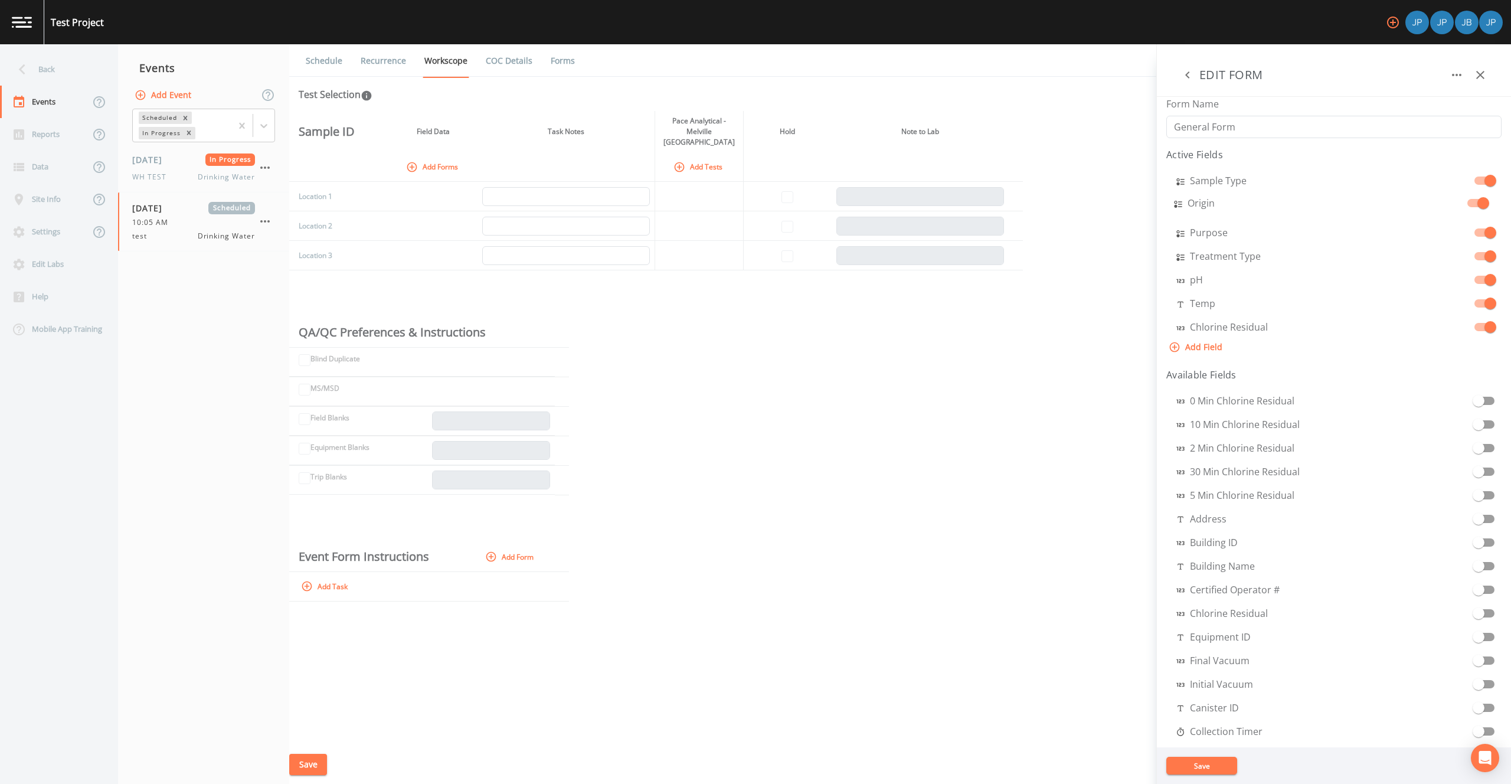
drag, startPoint x: 1169, startPoint y: 228, endPoint x: 1167, endPoint y: 198, distance: 30.8
click at [1167, 198] on div "Sample Type Purpose Origin Treatment Type pH Temp Chlorine Residual" at bounding box center [1334, 251] width 335 height 170
click at [1201, 205] on aside "EDIT FORM Form Name General Form Active Fields Sample Type Origin Purpose Treat…" at bounding box center [1334, 414] width 355 height 740
select select "SELECT_ONE"
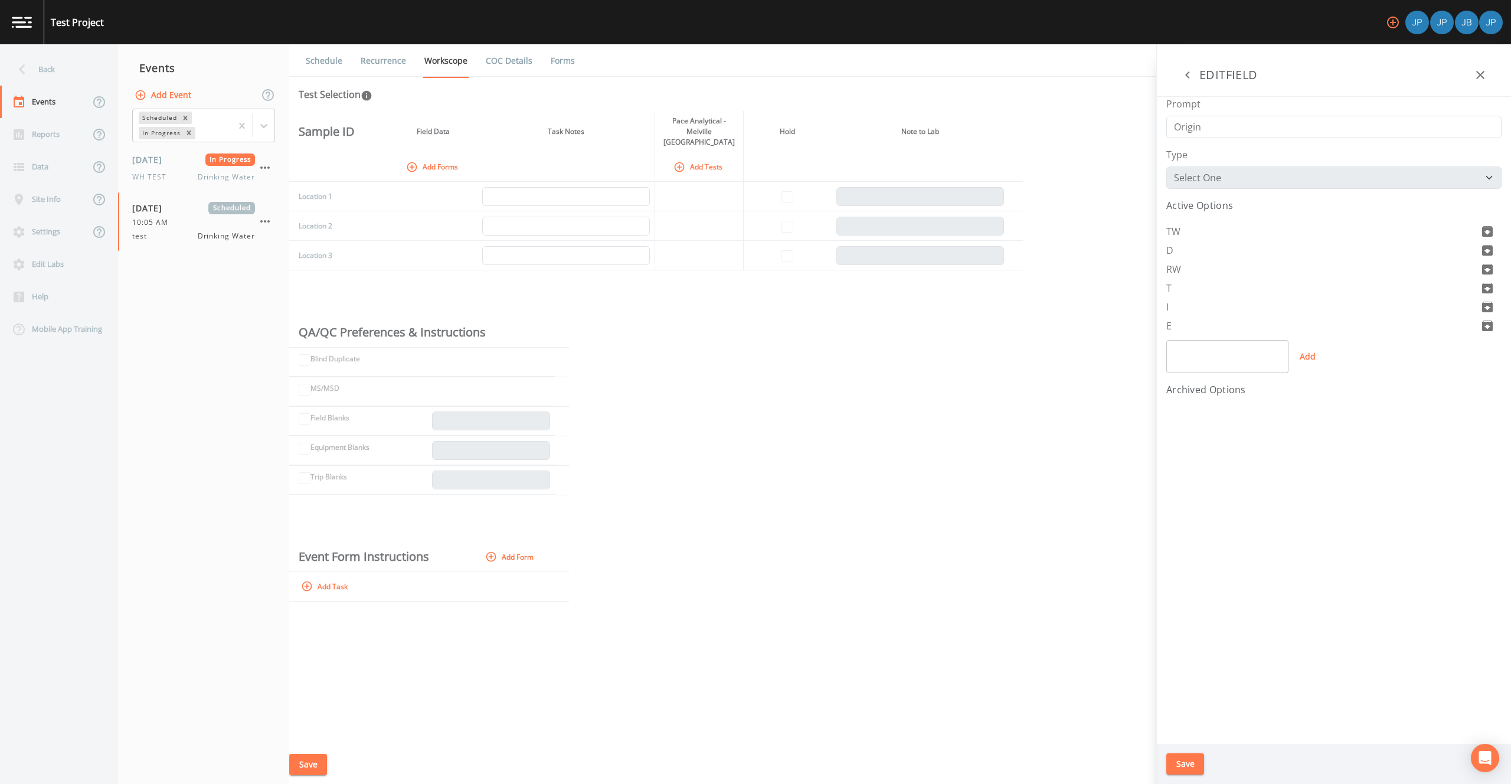
click at [1184, 73] on icon "button" at bounding box center [1188, 75] width 14 height 14
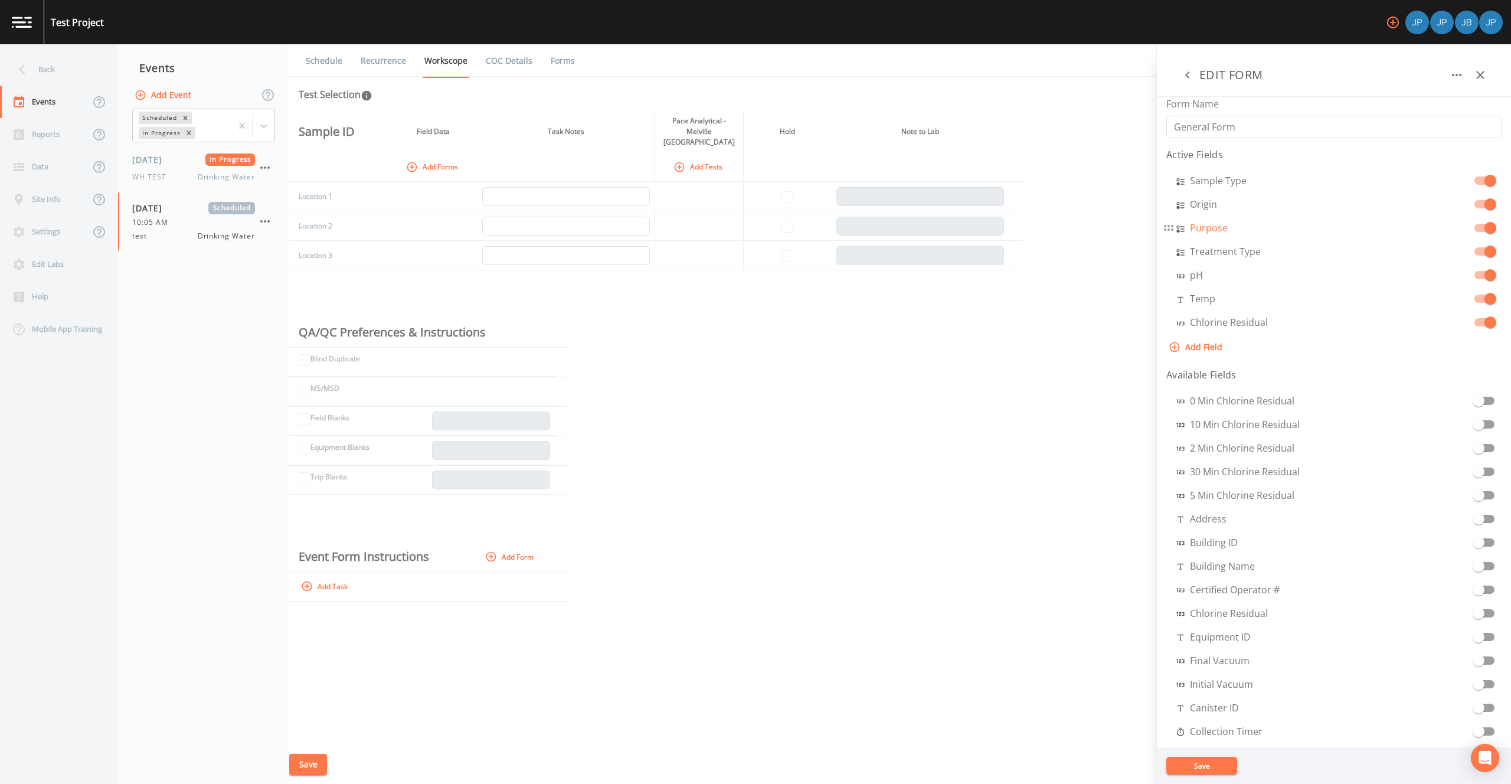
click at [1198, 228] on aside "EDIT FORM Form Name General Form Active Fields Sample Type Origin Purpose Treat…" at bounding box center [1334, 414] width 355 height 740
select select "SELECT_ONE"
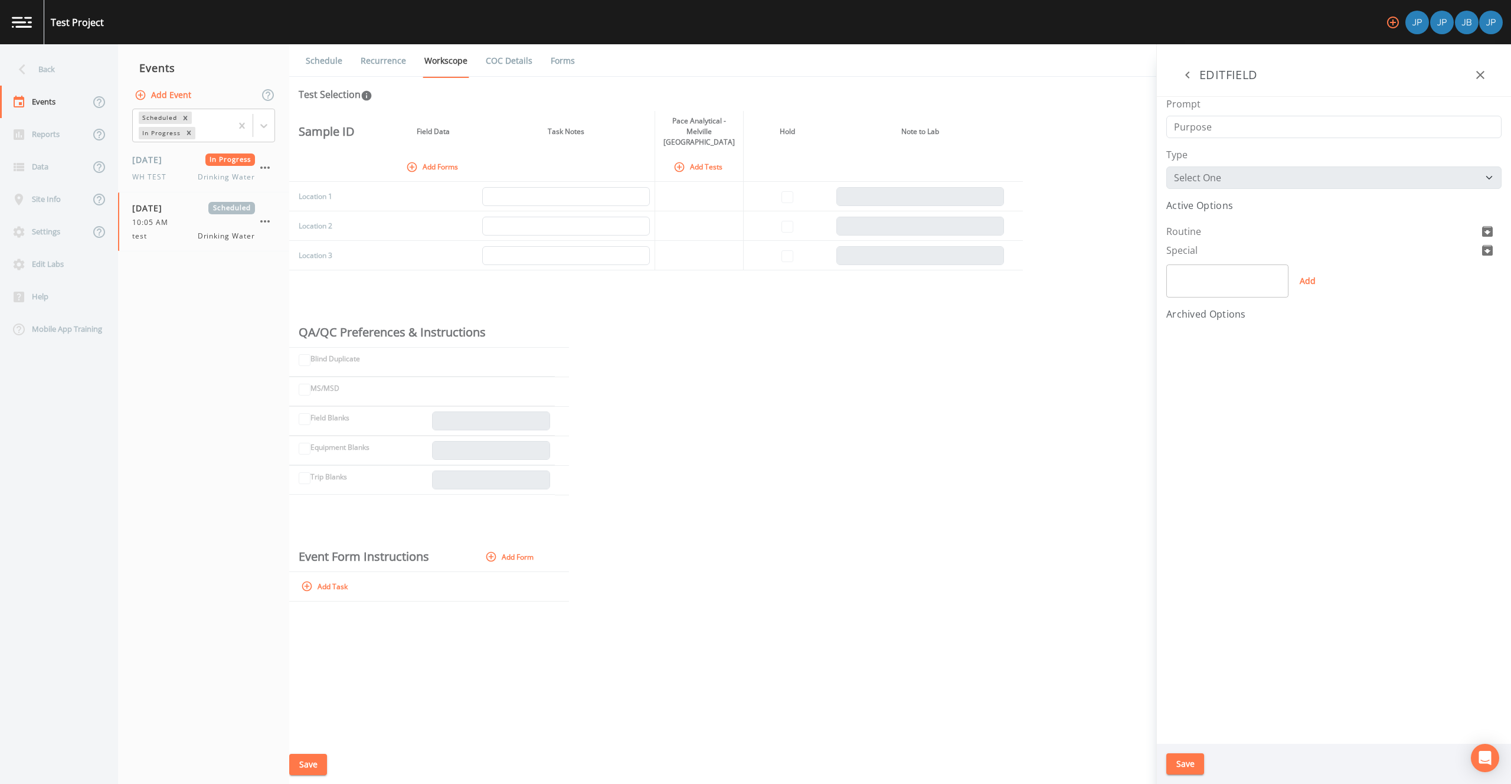
click at [1185, 74] on icon "button" at bounding box center [1188, 75] width 14 height 14
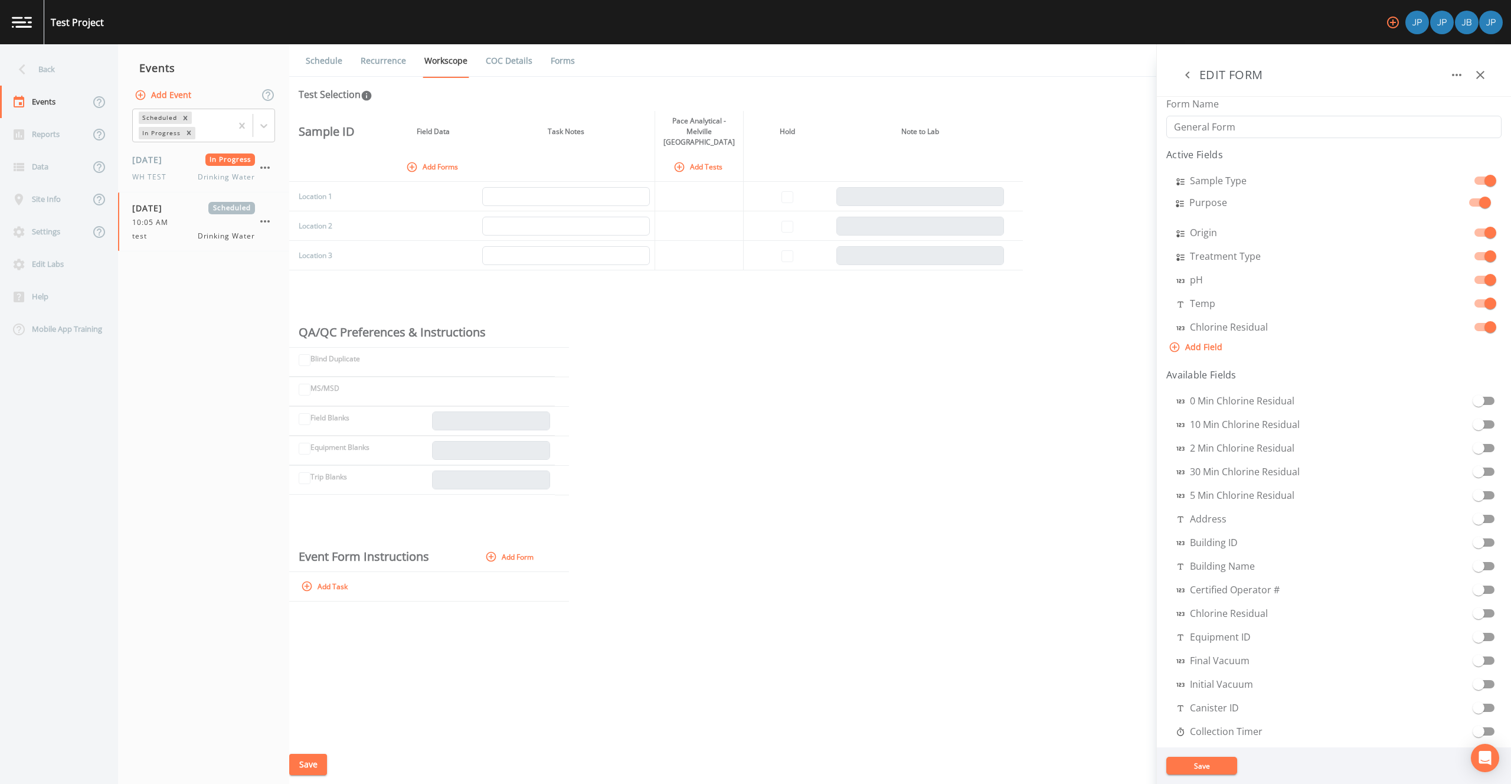
drag, startPoint x: 1171, startPoint y: 226, endPoint x: 1170, endPoint y: 197, distance: 29.5
click at [1170, 197] on div "Sample Type Origin Purpose Treatment Type pH Temp Chlorine Residual" at bounding box center [1334, 251] width 335 height 170
select select "SELECT_ONE"
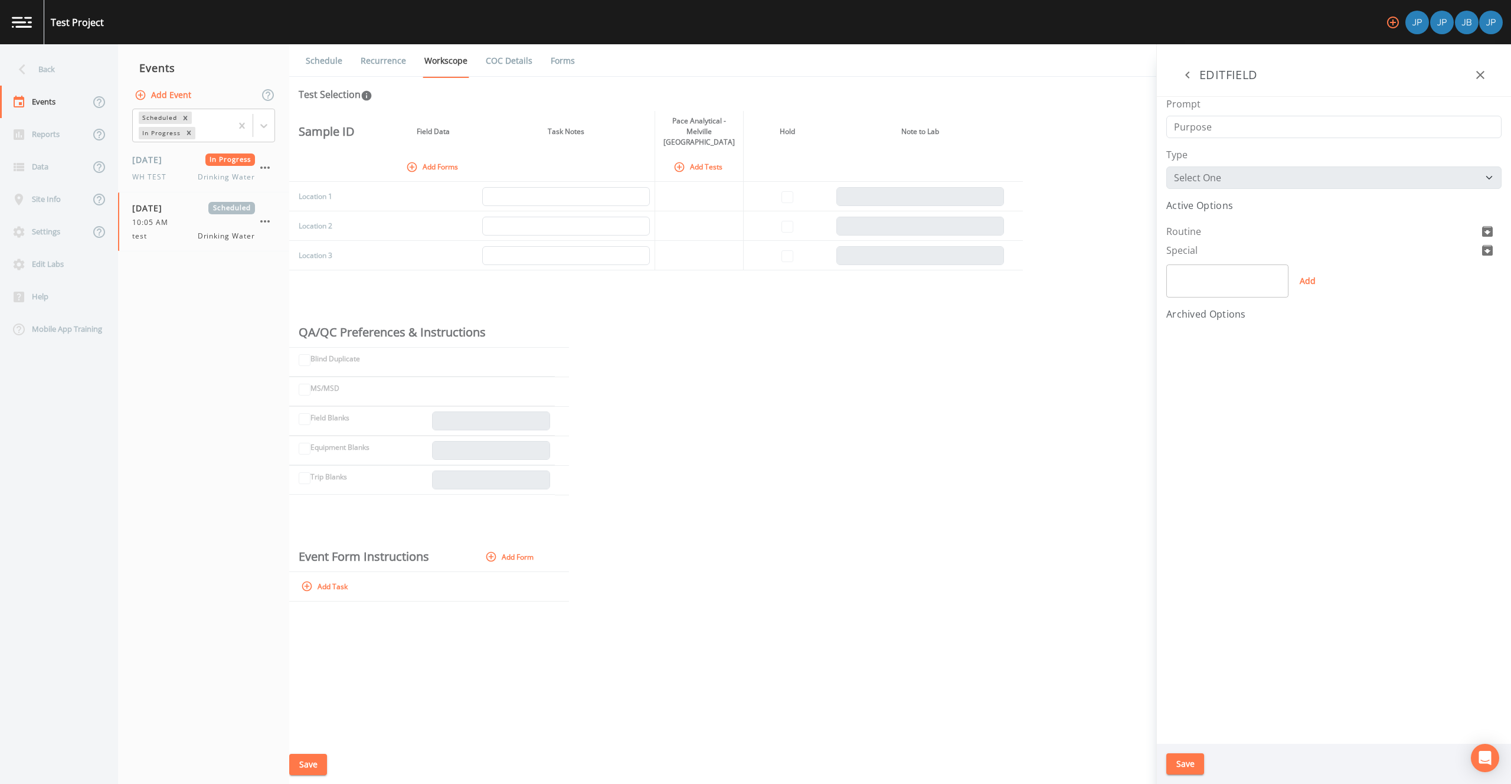
click at [1194, 208] on aside "EDIT FORM Form Name General Form Active Fields Sample Type Purpose Origin Treat…" at bounding box center [1334, 414] width 355 height 740
click at [1210, 284] on input "text" at bounding box center [1228, 280] width 122 height 33
type input "Resample"
click at [1310, 292] on button "Add" at bounding box center [1308, 280] width 38 height 33
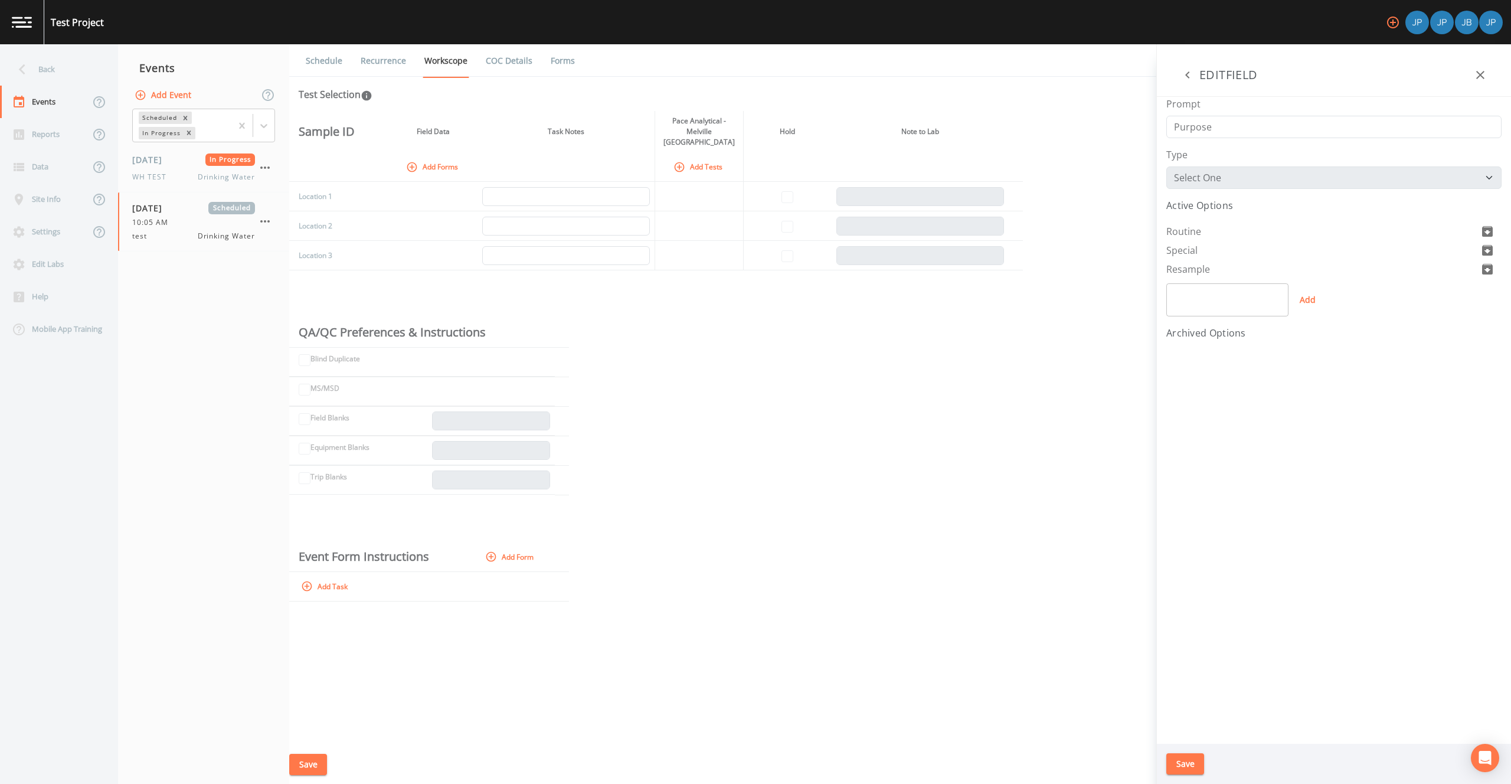
click at [1188, 778] on div "Save" at bounding box center [1334, 764] width 354 height 41
click at [1187, 775] on div "Save" at bounding box center [1334, 764] width 354 height 41
click at [1190, 773] on button "Save" at bounding box center [1186, 764] width 38 height 22
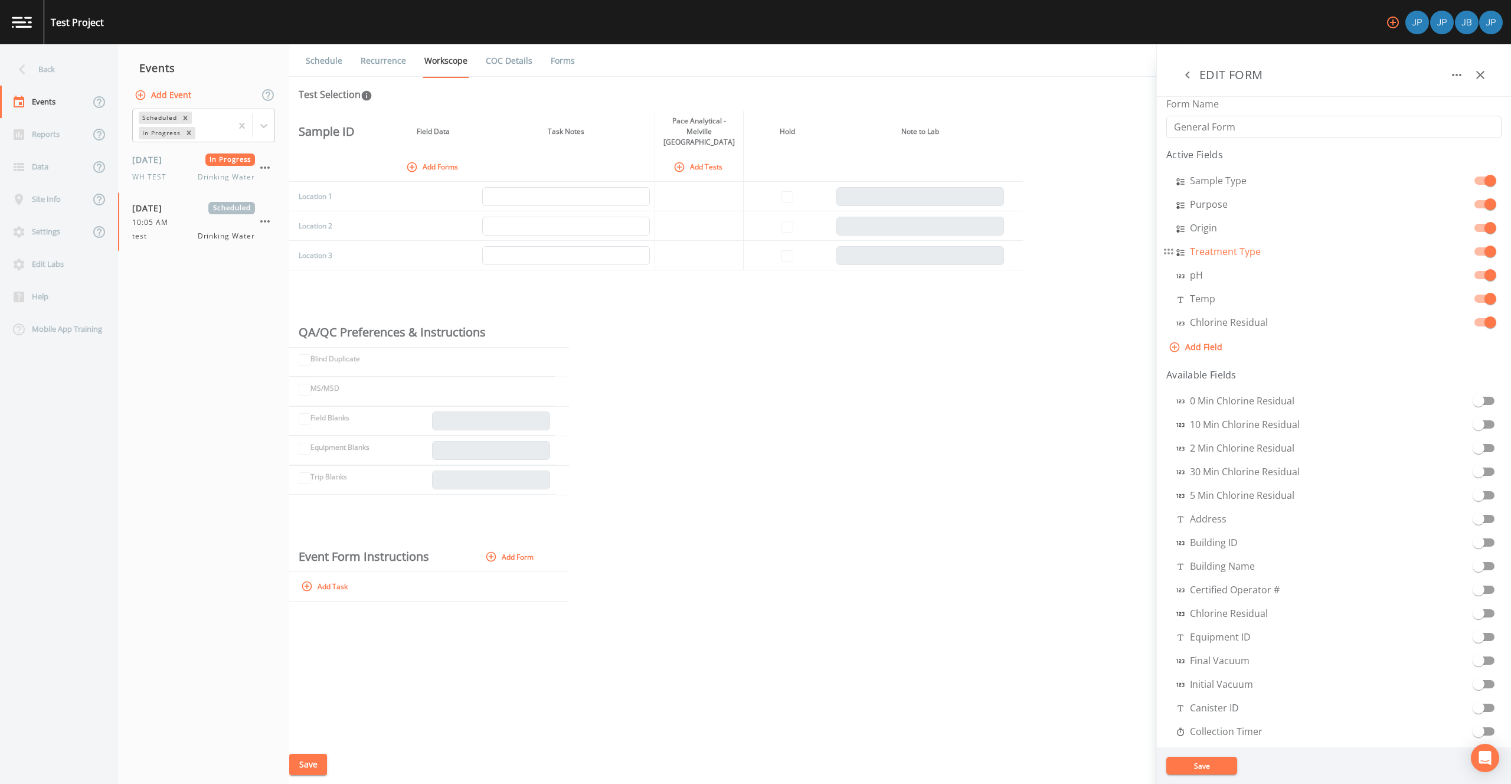
select select "SELECT_ONE"
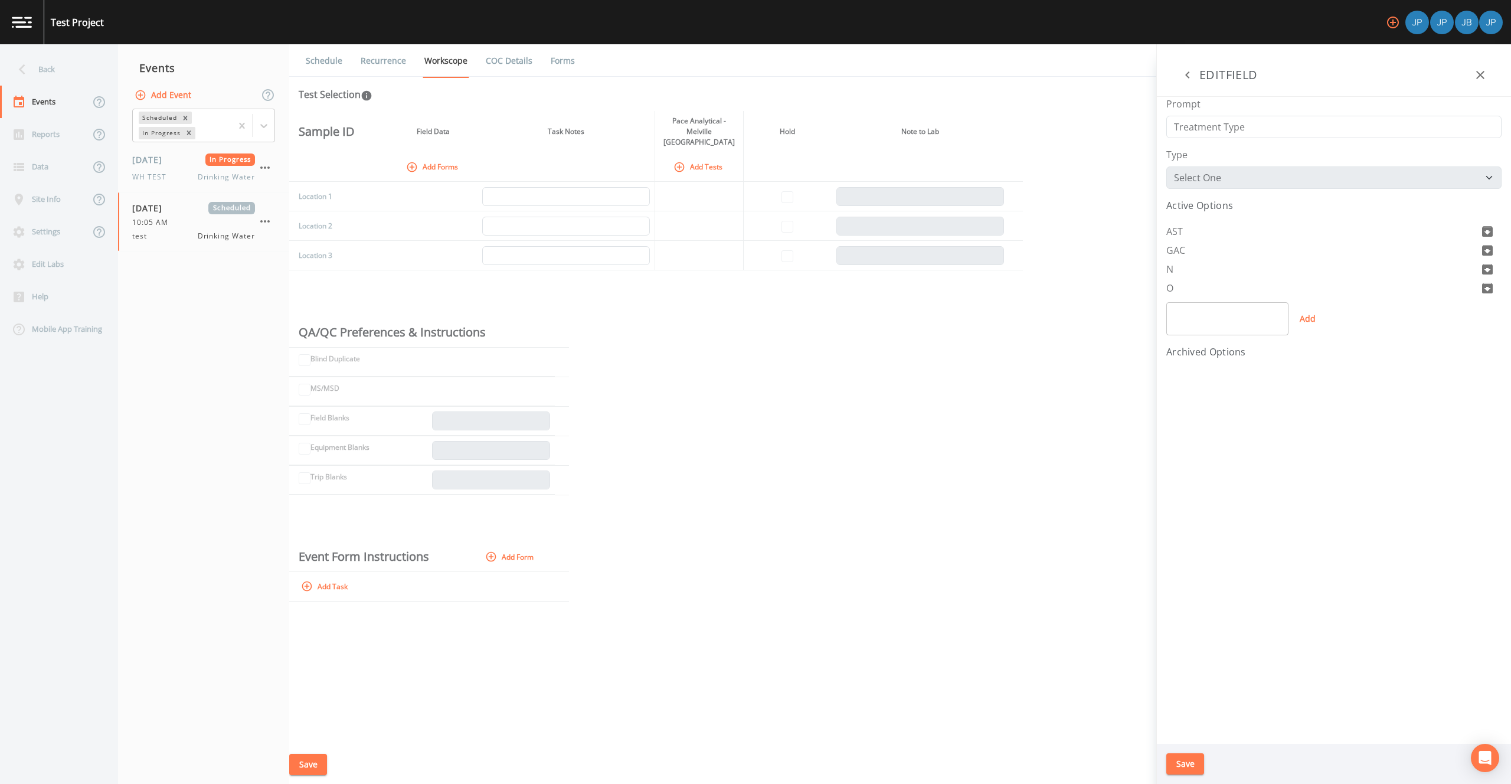
click at [1210, 255] on aside "EDIT FORM Form Name General Form Active Fields Sample Type Purpose Origin Treat…" at bounding box center [1334, 414] width 355 height 740
click at [1188, 76] on icon "button" at bounding box center [1188, 75] width 14 height 14
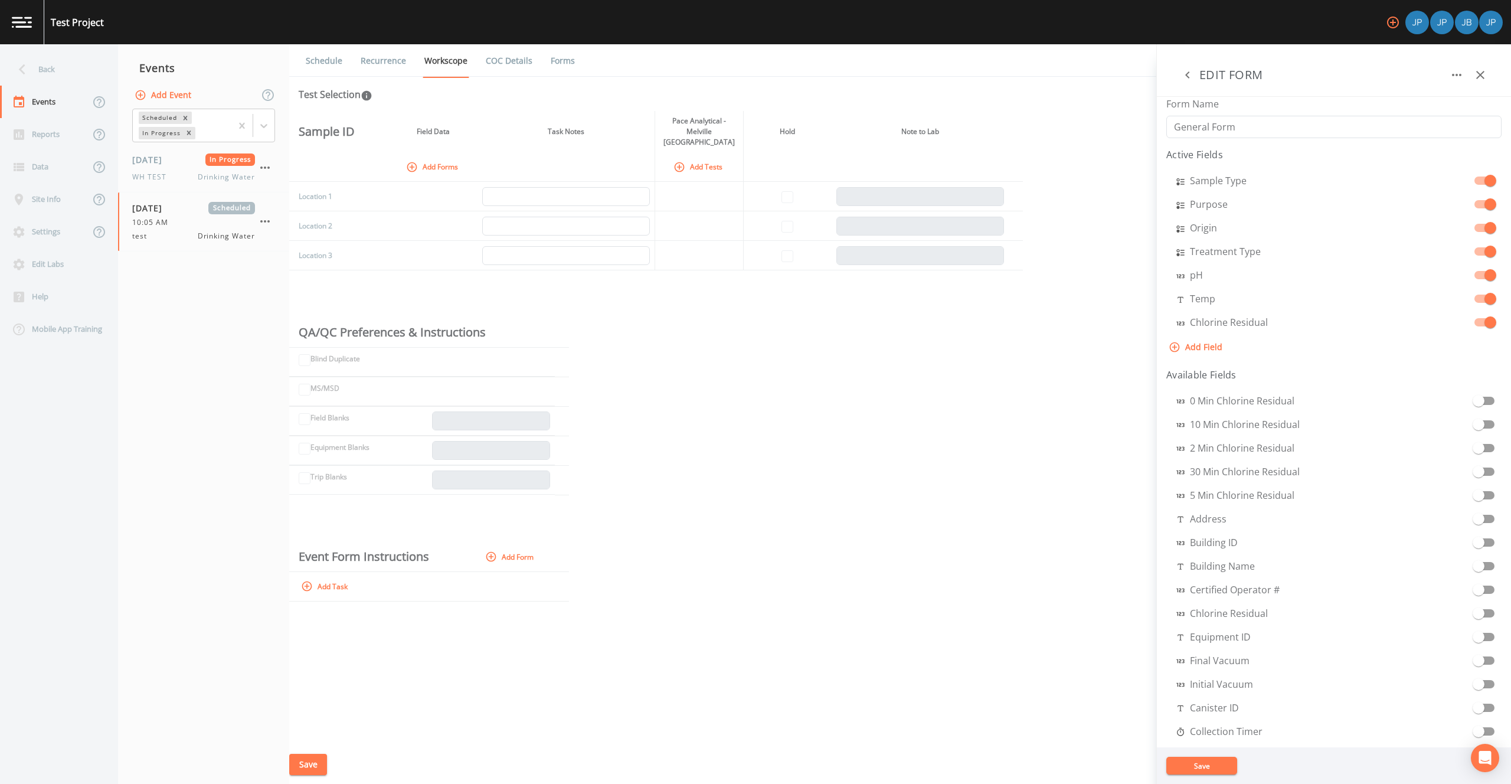
click at [1218, 766] on button "Save" at bounding box center [1202, 766] width 71 height 18
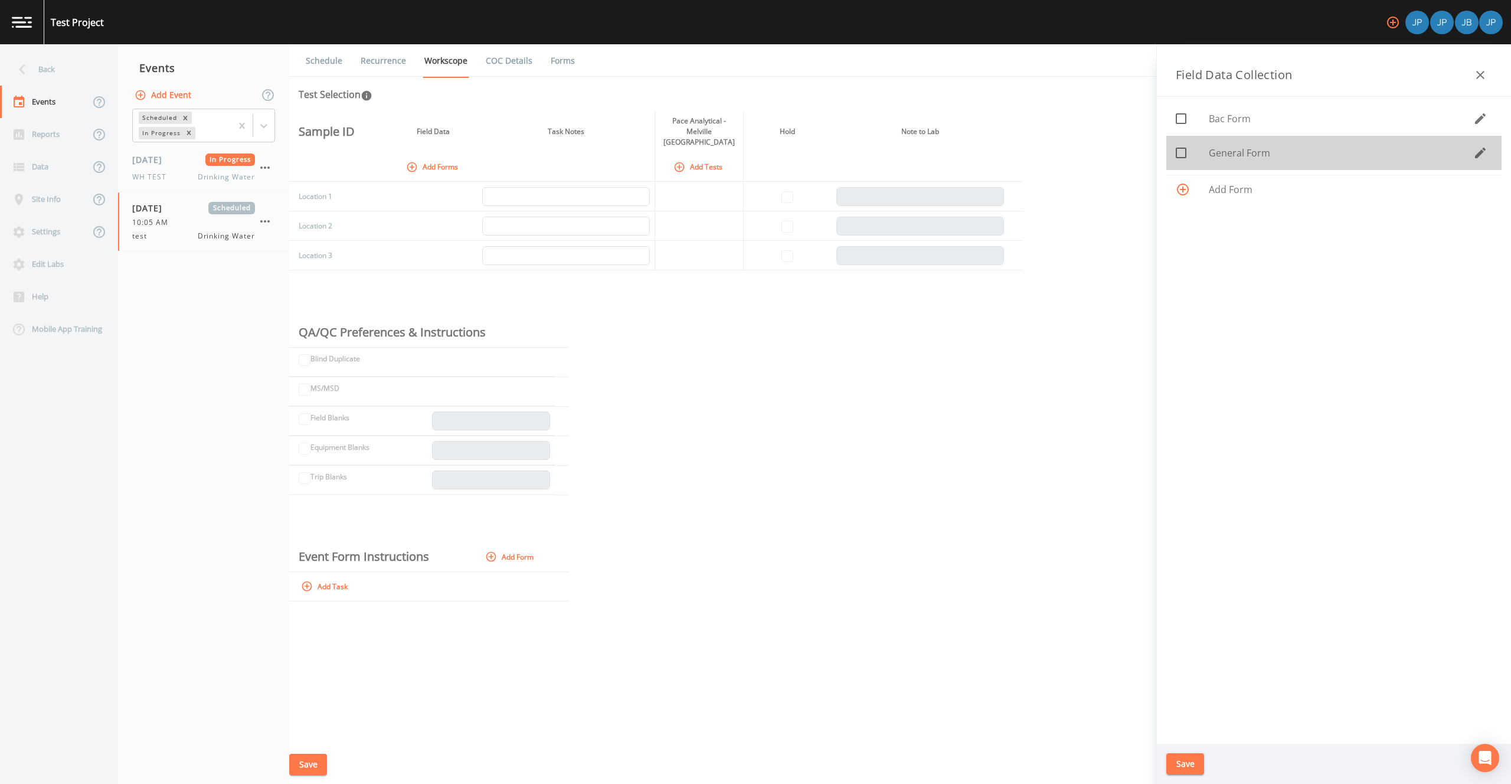
click at [1184, 156] on icon at bounding box center [1181, 153] width 14 height 14
checkbox input "true"
click at [1174, 107] on input "checkbox" at bounding box center [1175, 112] width 12 height 12
checkbox input "true"
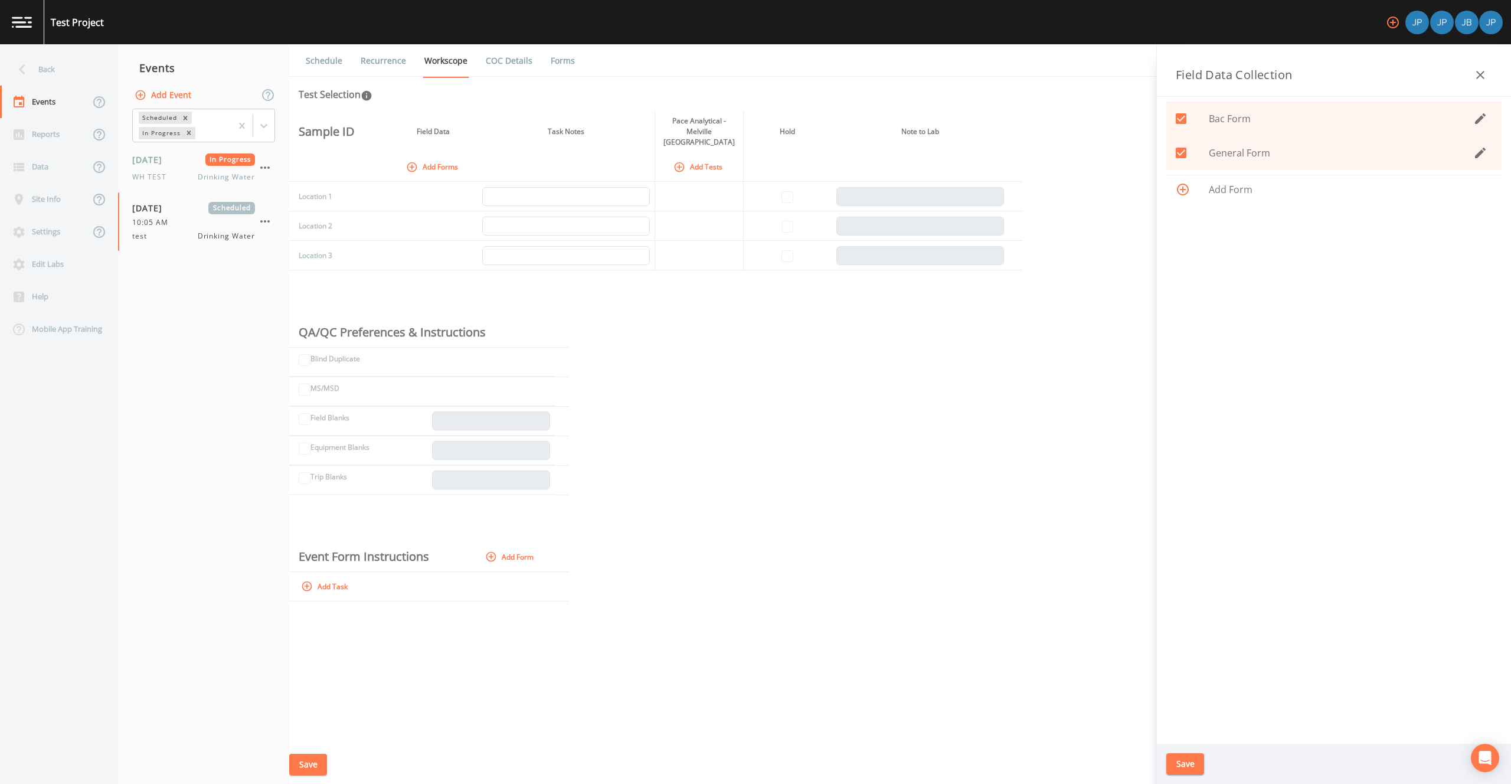
click at [1188, 767] on button "Save" at bounding box center [1186, 764] width 38 height 22
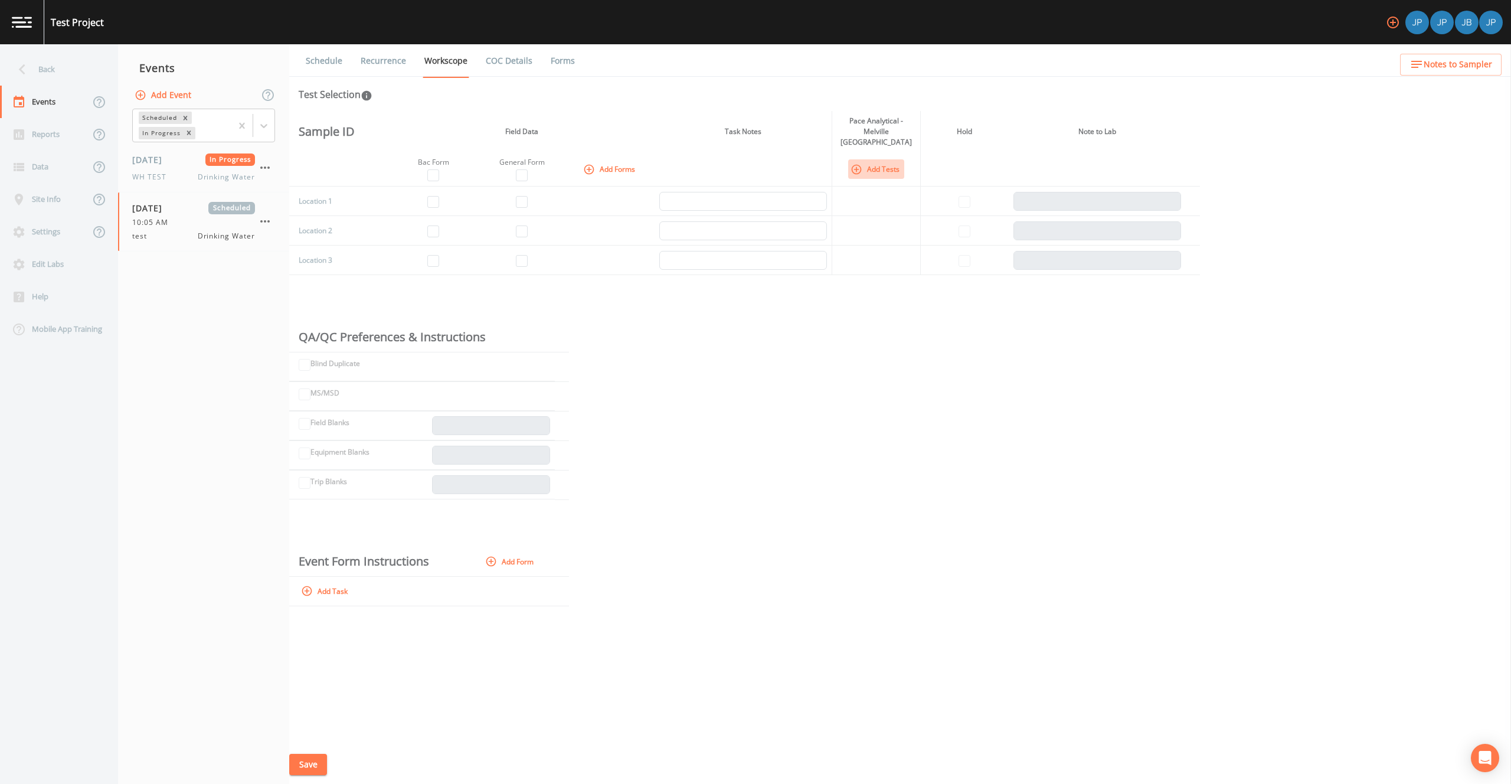
click at [881, 159] on button "Add Tests" at bounding box center [876, 168] width 56 height 19
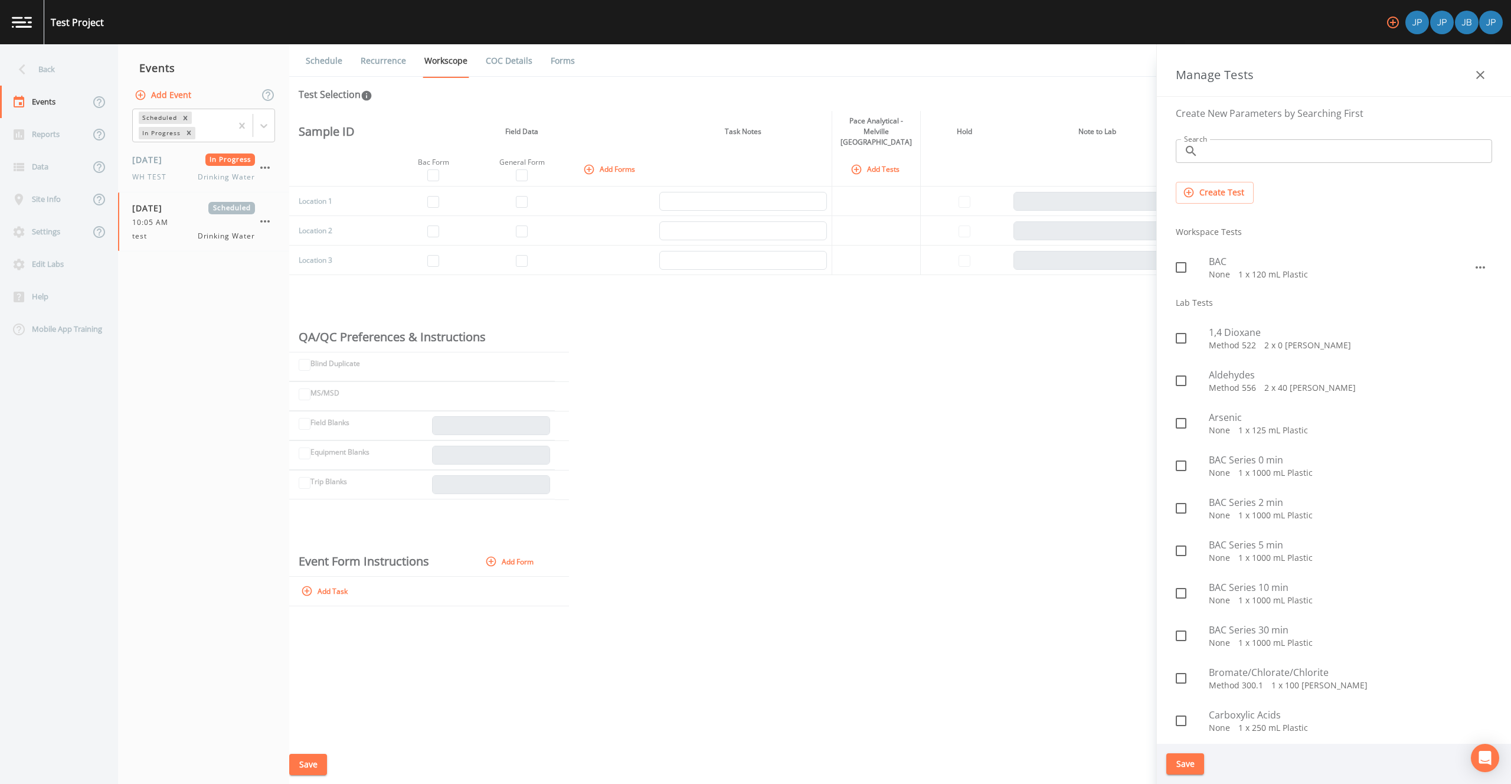
scroll to position [15, 0]
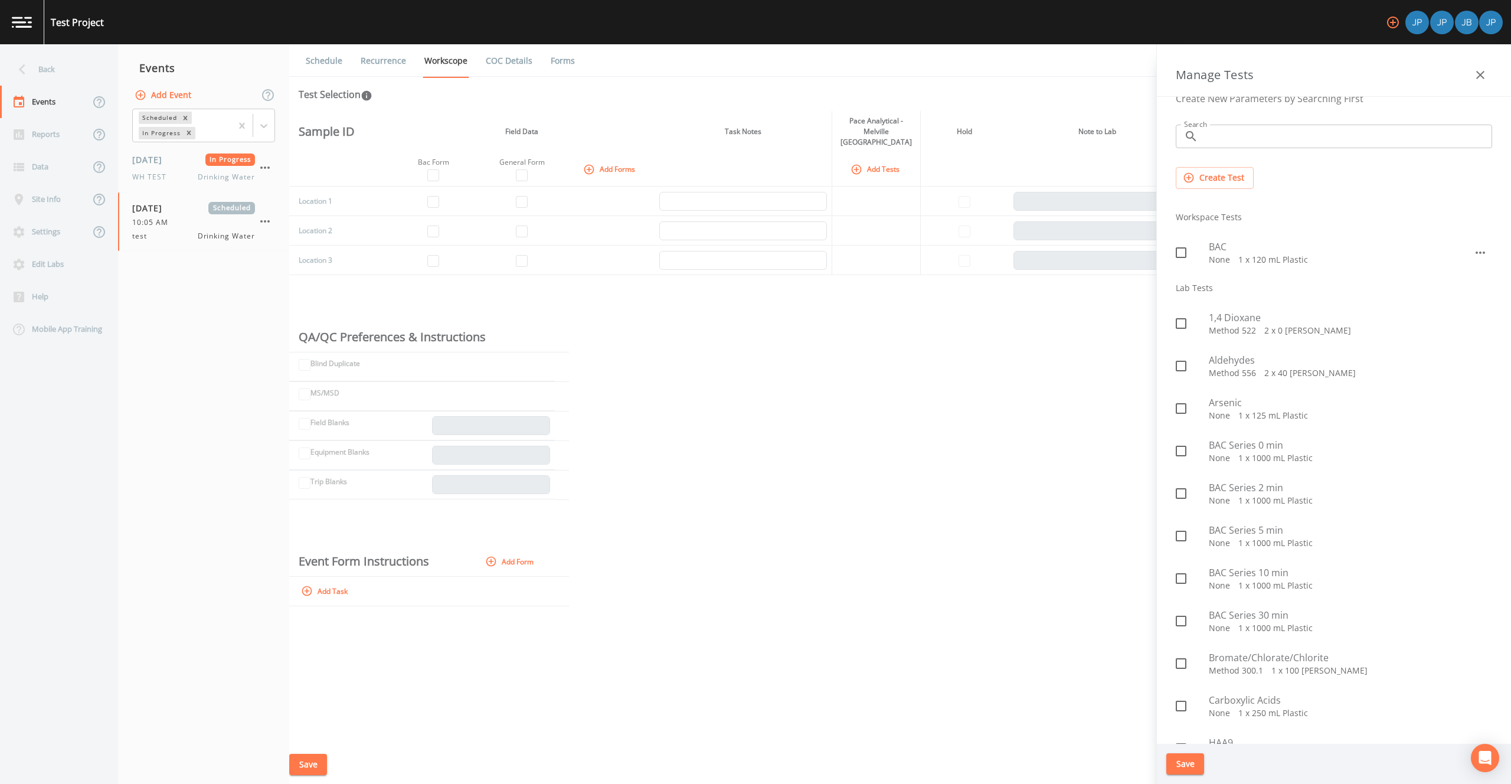
click at [1176, 448] on input "checkbox" at bounding box center [1175, 445] width 12 height 12
checkbox input "true"
click at [1178, 501] on span at bounding box center [1181, 493] width 25 height 25
checkbox input "true"
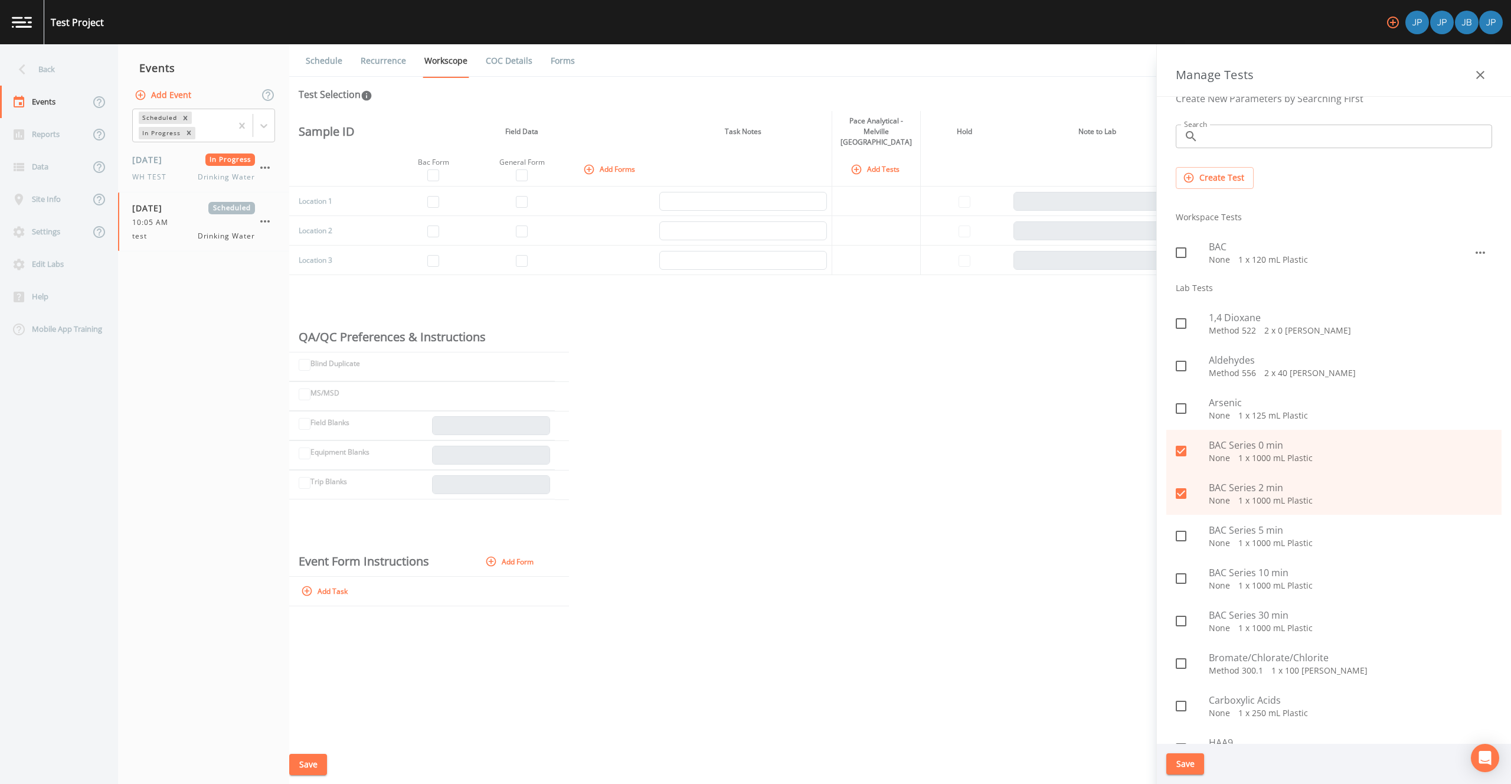
click at [1181, 537] on icon at bounding box center [1181, 536] width 14 height 14
checkbox input "true"
click at [1183, 583] on icon at bounding box center [1181, 578] width 11 height 11
checkbox input "true"
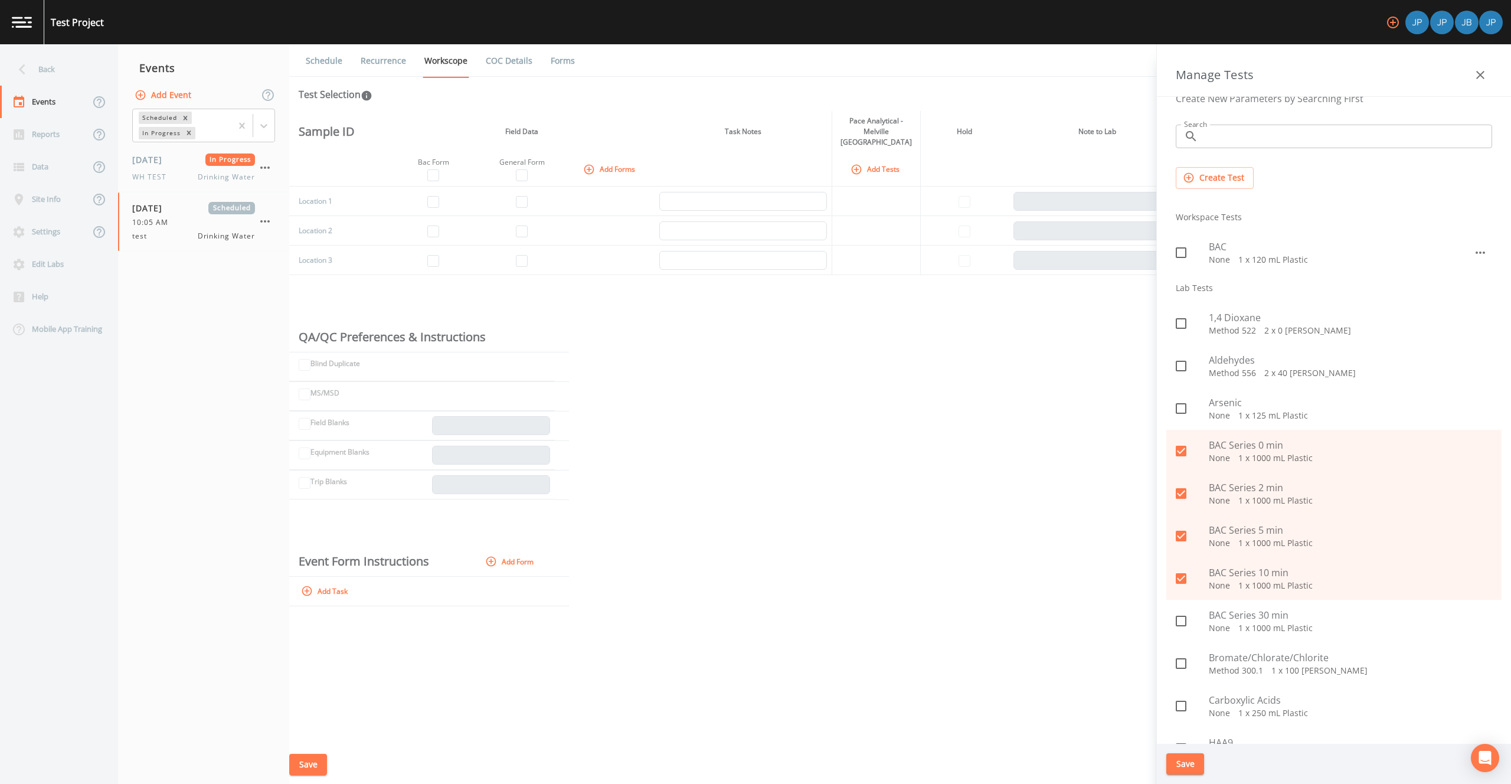
click at [1183, 620] on icon at bounding box center [1181, 621] width 14 height 14
checkbox input "true"
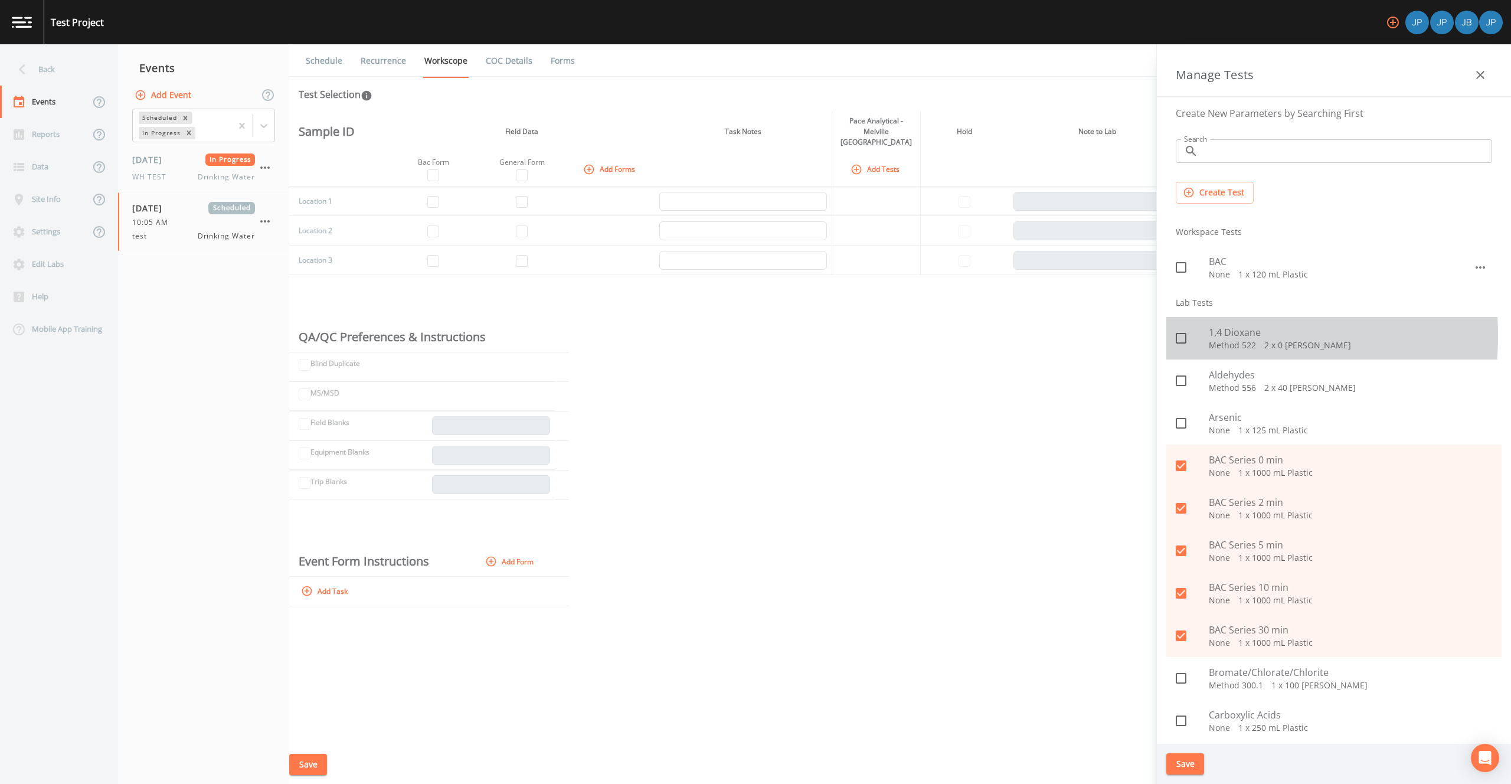
click at [1179, 337] on input "checkbox" at bounding box center [1175, 332] width 12 height 12
checkbox input "true"
click at [1183, 766] on button "Save" at bounding box center [1186, 764] width 38 height 22
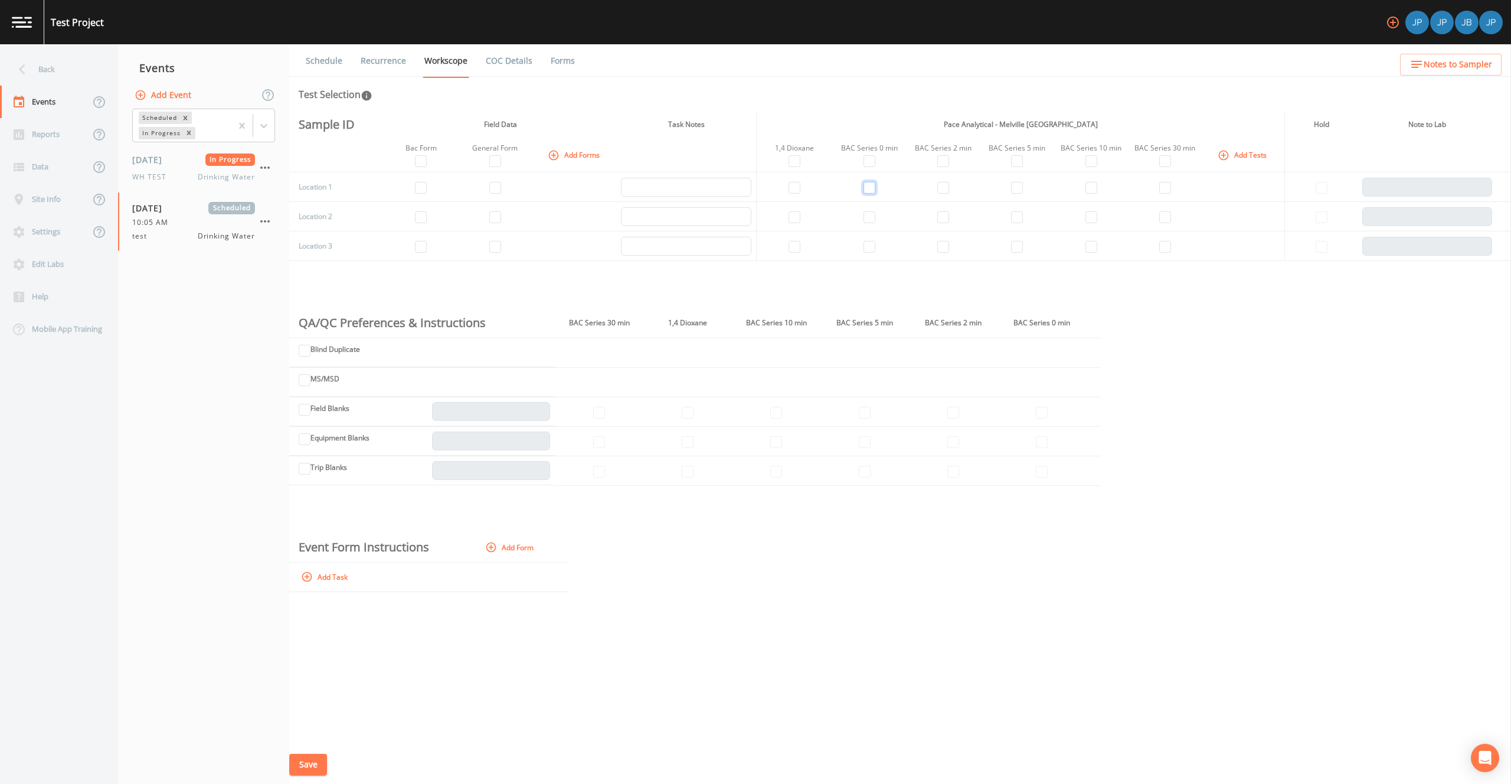
click at [866, 188] on input "checkbox" at bounding box center [870, 188] width 12 height 12
checkbox input "true"
drag, startPoint x: 943, startPoint y: 192, endPoint x: 1007, endPoint y: 191, distance: 63.2
click at [944, 192] on input "checkbox" at bounding box center [944, 188] width 12 height 12
checkbox input "true"
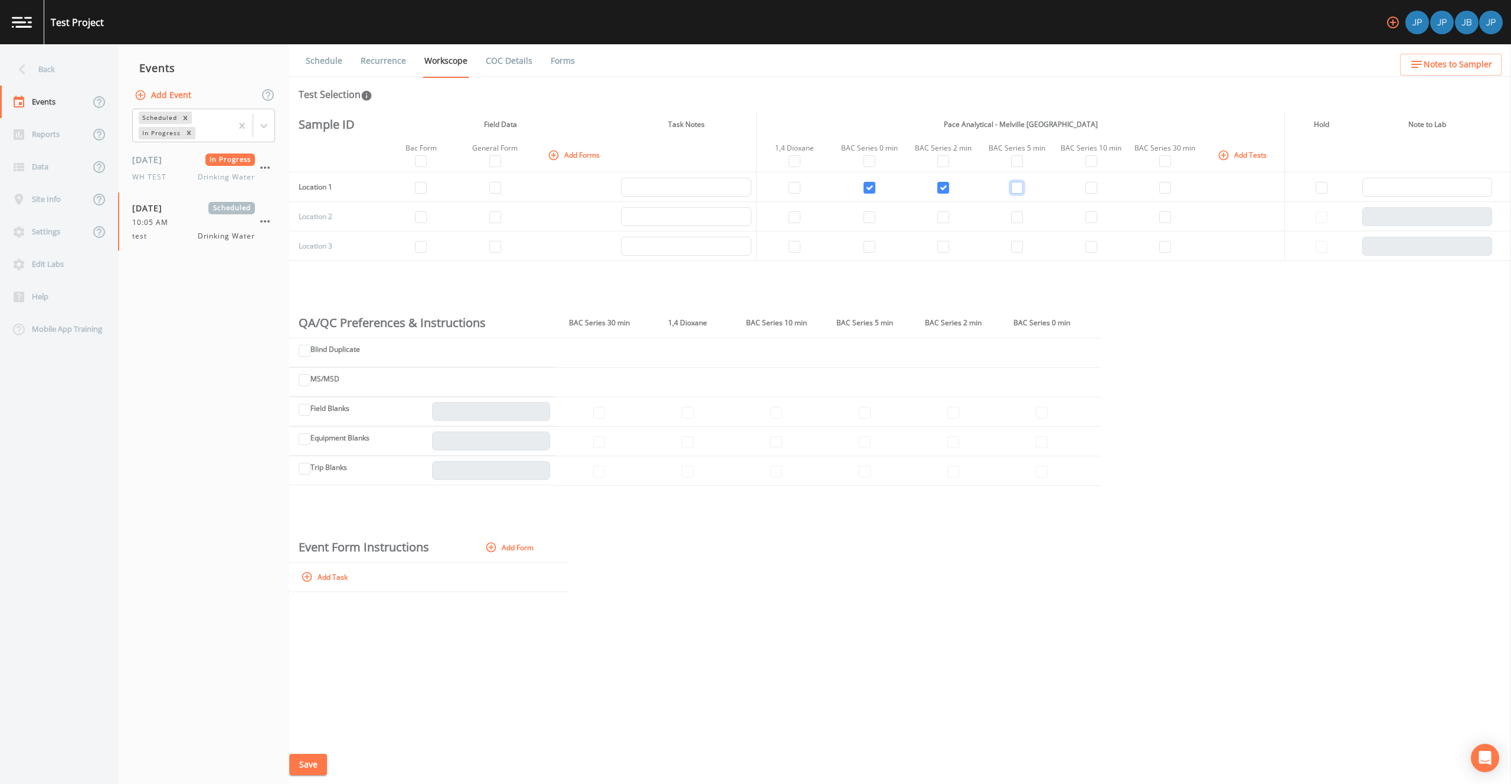
click at [1015, 189] on input "checkbox" at bounding box center [1017, 188] width 12 height 12
checkbox input "true"
click at [1094, 184] on input "checkbox" at bounding box center [1092, 188] width 12 height 12
checkbox input "true"
click at [1169, 188] on input "checkbox" at bounding box center [1166, 188] width 12 height 12
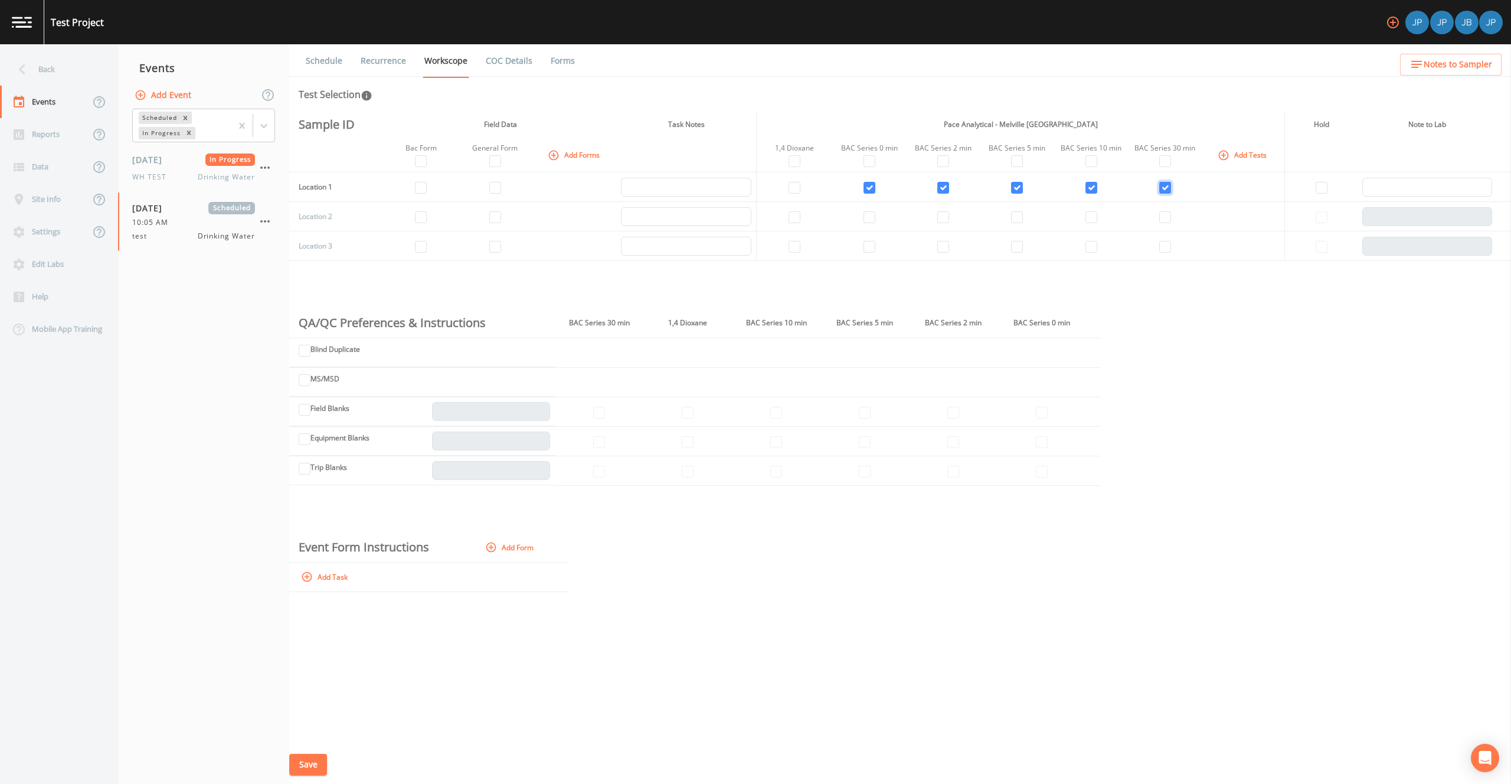
checkbox input "true"
click at [799, 213] on input "checkbox" at bounding box center [795, 217] width 12 height 12
checkbox input "true"
click at [419, 215] on input "checkbox" at bounding box center [421, 217] width 12 height 12
click at [421, 215] on input "checkbox" at bounding box center [421, 217] width 12 height 12
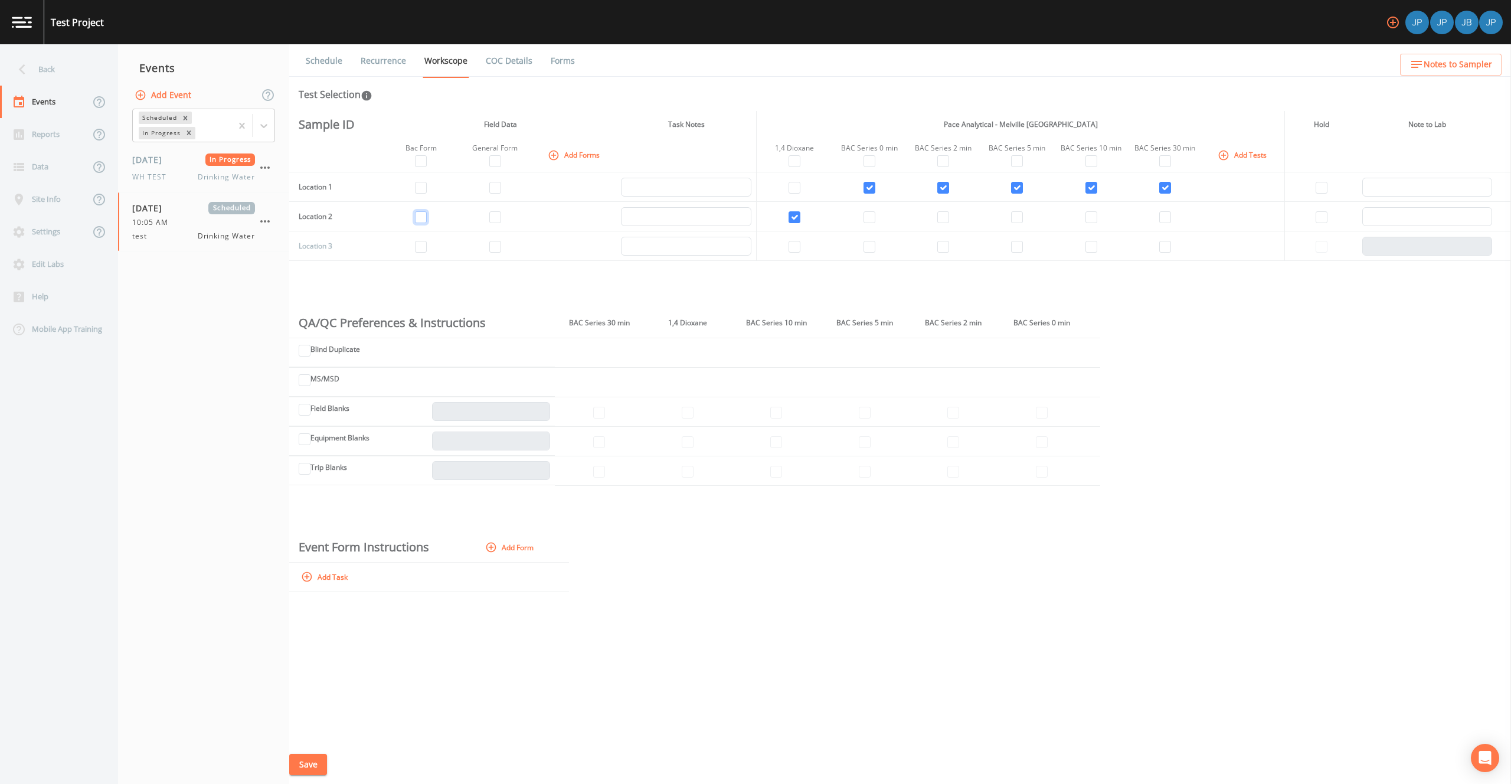
checkbox input "false"
click at [501, 219] on td at bounding box center [496, 217] width 76 height 30
click at [491, 217] on input "checkbox" at bounding box center [495, 217] width 12 height 12
checkbox input "true"
click at [501, 191] on td at bounding box center [496, 187] width 76 height 30
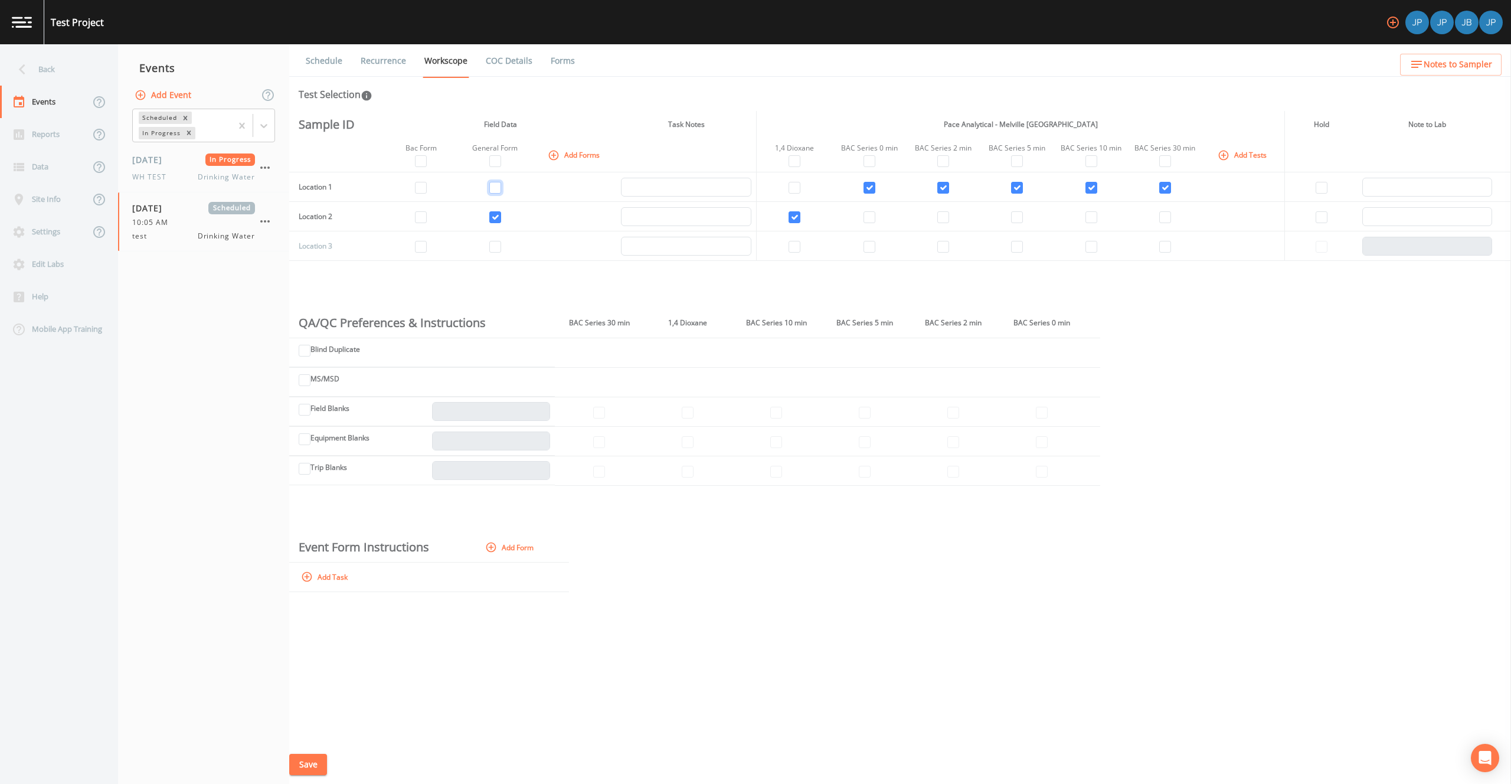
click at [496, 188] on input "checkbox" at bounding box center [495, 188] width 12 height 12
checkbox input "true"
click at [424, 187] on input "checkbox" at bounding box center [421, 188] width 12 height 12
checkbox input "true"
click at [312, 765] on button "Save" at bounding box center [308, 765] width 38 height 22
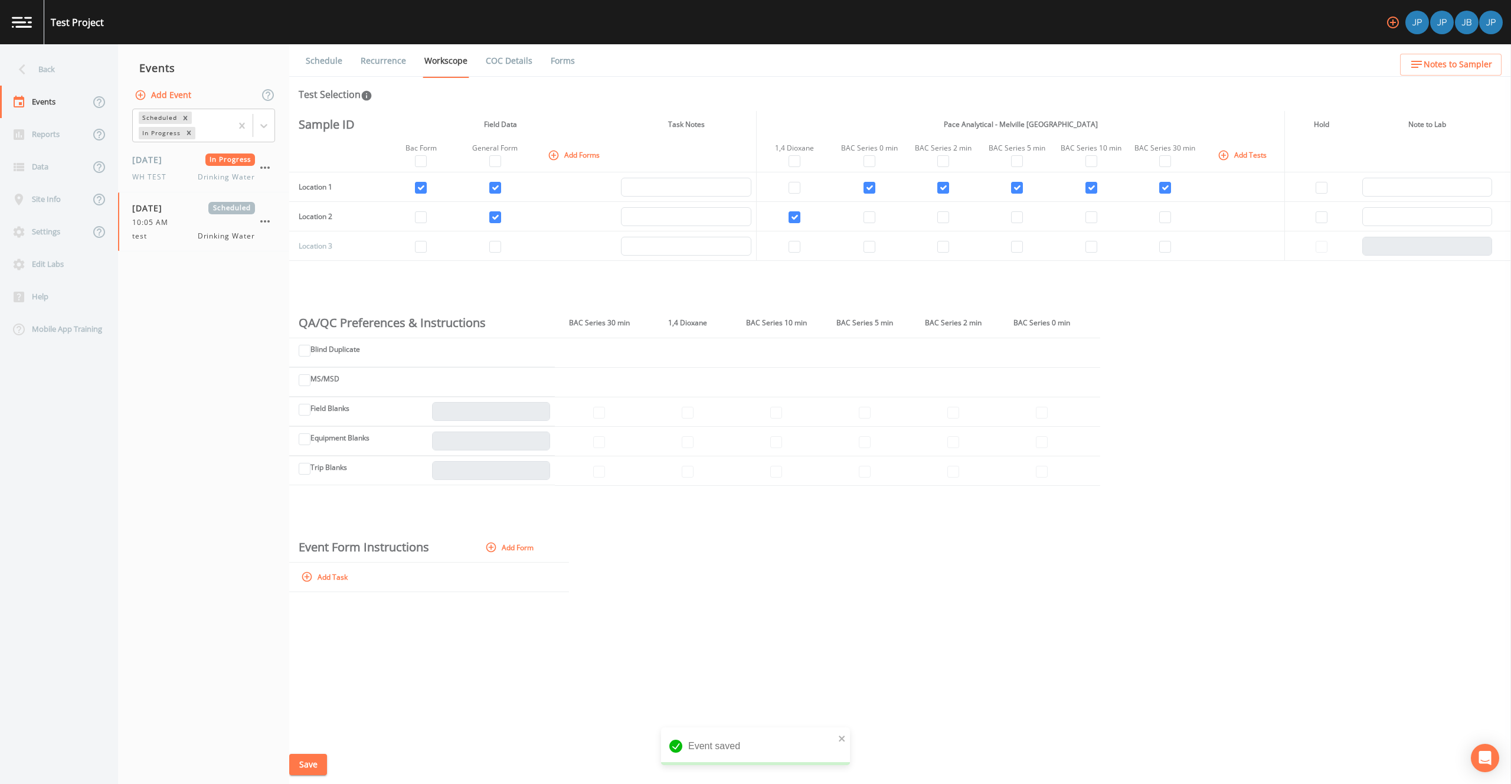
click at [337, 59] on link "Schedule" at bounding box center [324, 60] width 40 height 33
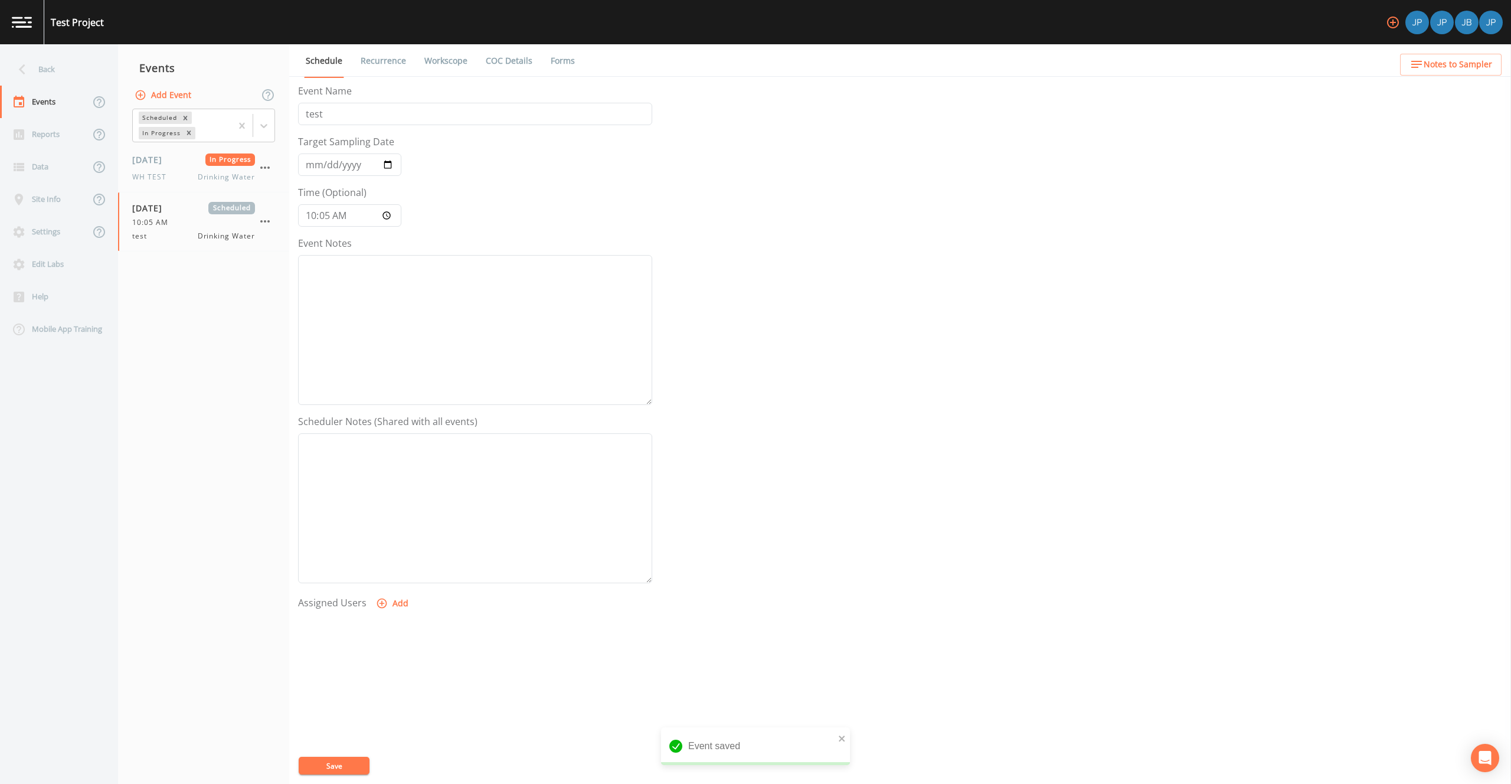
click at [406, 612] on button "Add" at bounding box center [394, 604] width 40 height 22
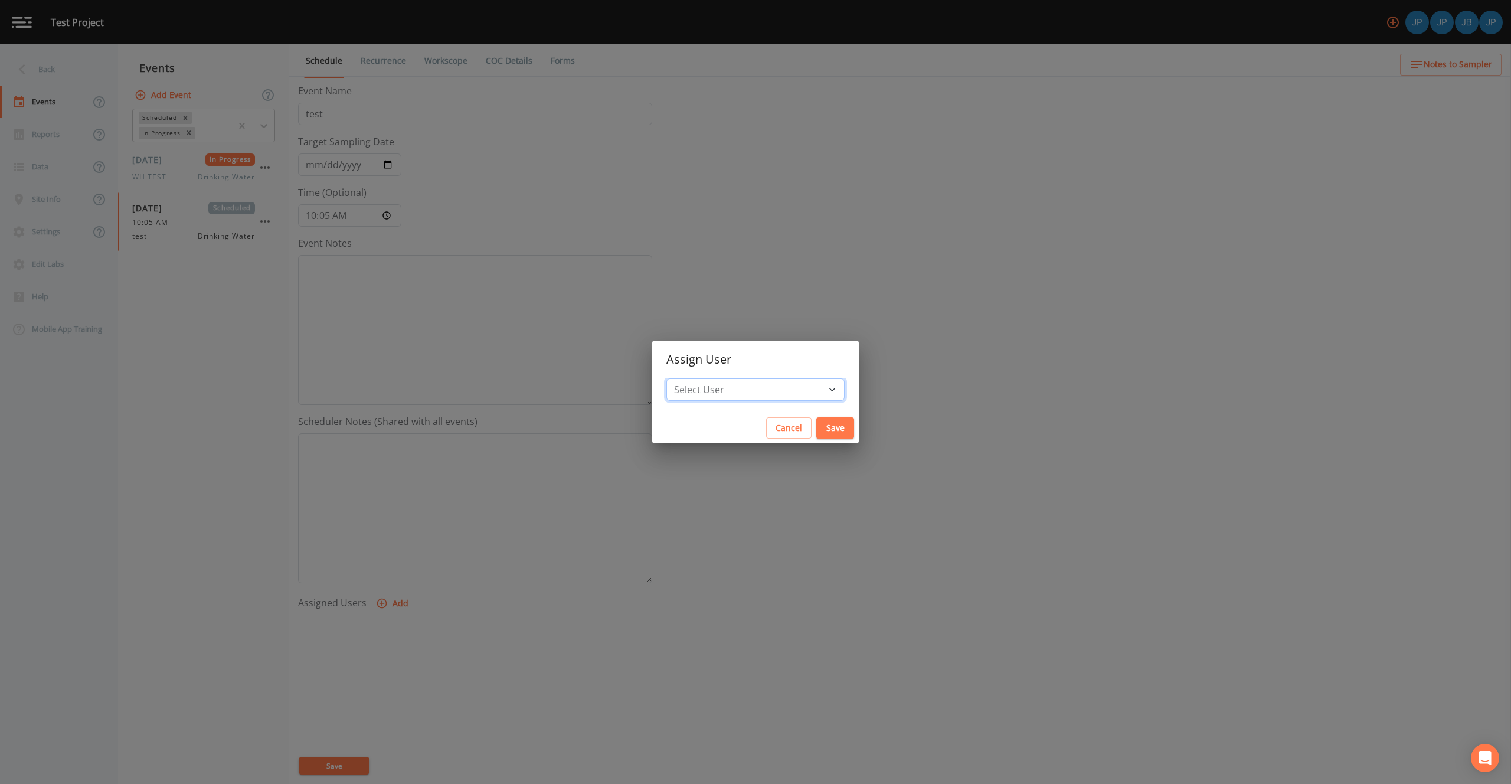
click at [748, 386] on select "Select User Joshua gere Paul Joshua Paul Jason Belle" at bounding box center [756, 389] width 178 height 22
select select "c3994787-746f-45c8-916e-ec7a28dd24f5"
click at [704, 378] on select "Select User Joshua gere Paul Joshua Paul Jason Belle" at bounding box center [756, 389] width 178 height 22
click at [817, 432] on button "Save" at bounding box center [836, 428] width 38 height 22
select select
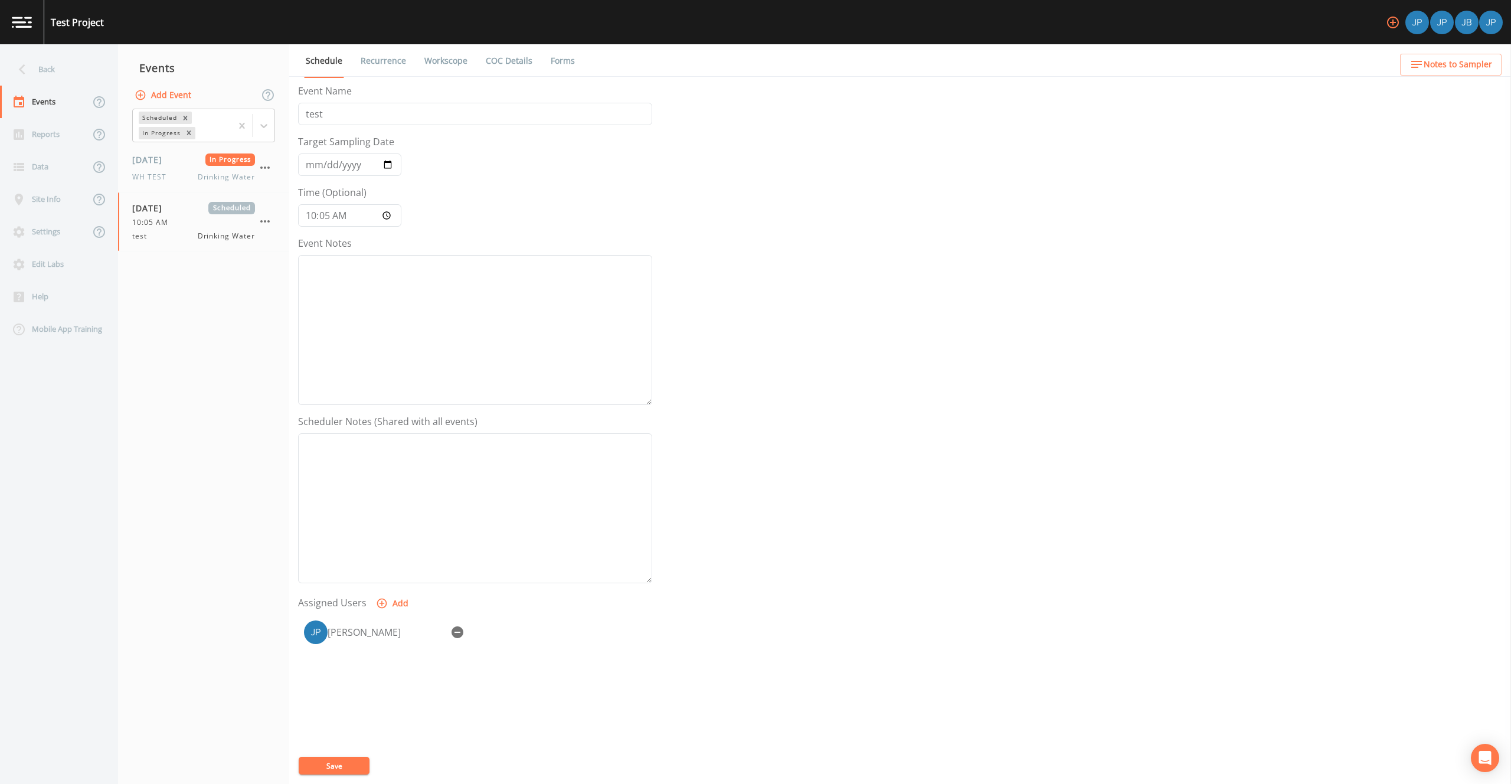
click at [326, 763] on button "Save" at bounding box center [334, 766] width 71 height 18
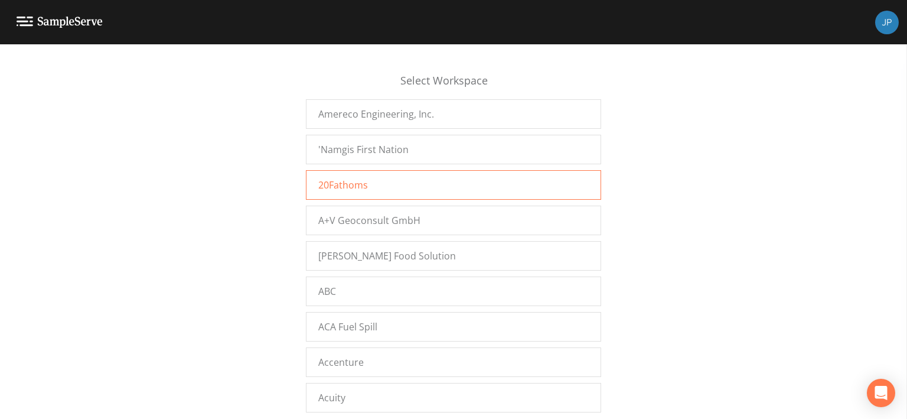
scroll to position [5, 0]
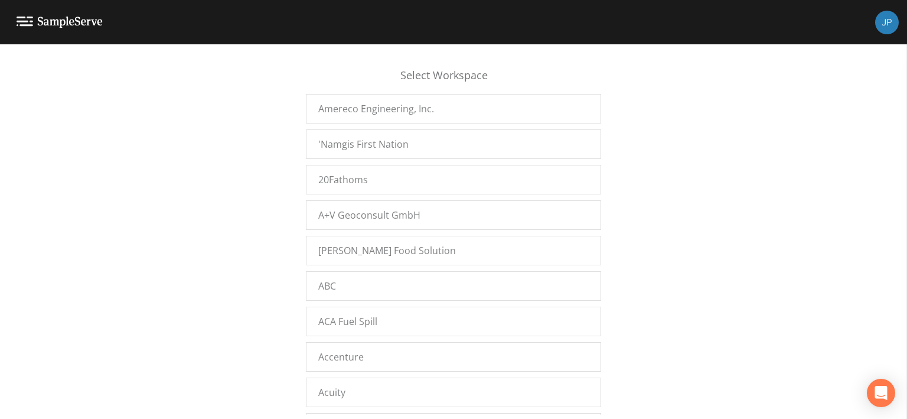
click at [217, 180] on div "Select Workspace Amereco Engineering, Inc. 'Namgis First Nation 20Fathoms A+V G…" at bounding box center [453, 235] width 907 height 360
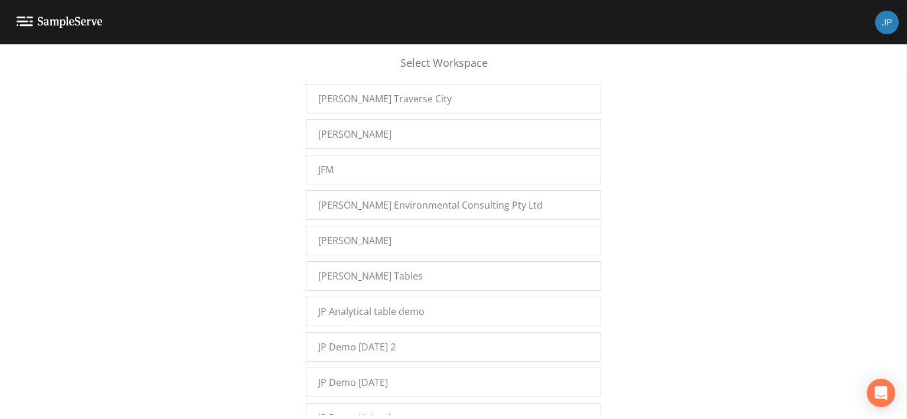
scroll to position [6951, 0]
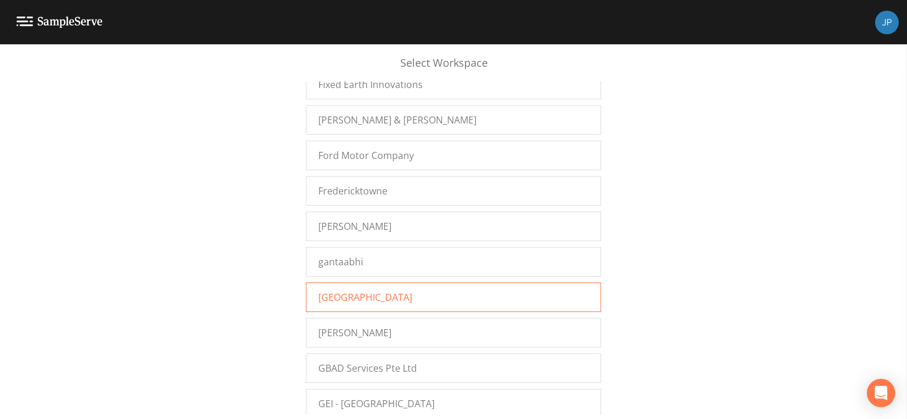
click at [386, 290] on span "Garden City Park" at bounding box center [365, 297] width 94 height 14
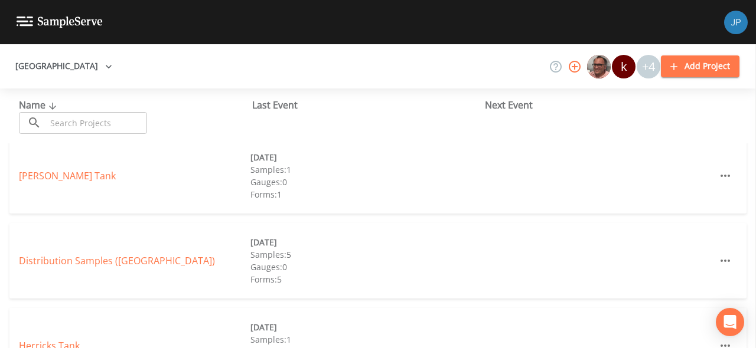
scroll to position [100, 0]
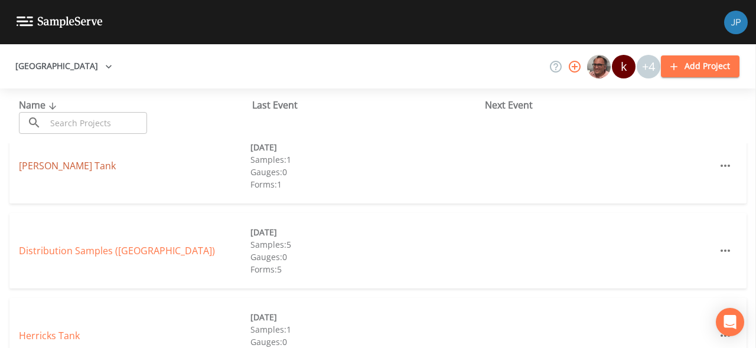
click at [66, 164] on link "[PERSON_NAME] Tank" at bounding box center [67, 165] width 97 height 13
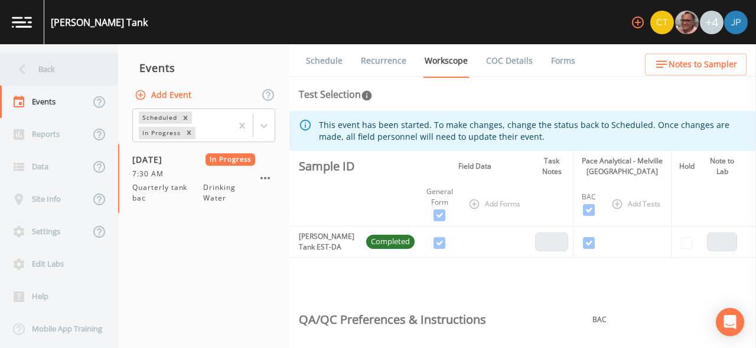
click at [30, 70] on icon at bounding box center [22, 69] width 21 height 21
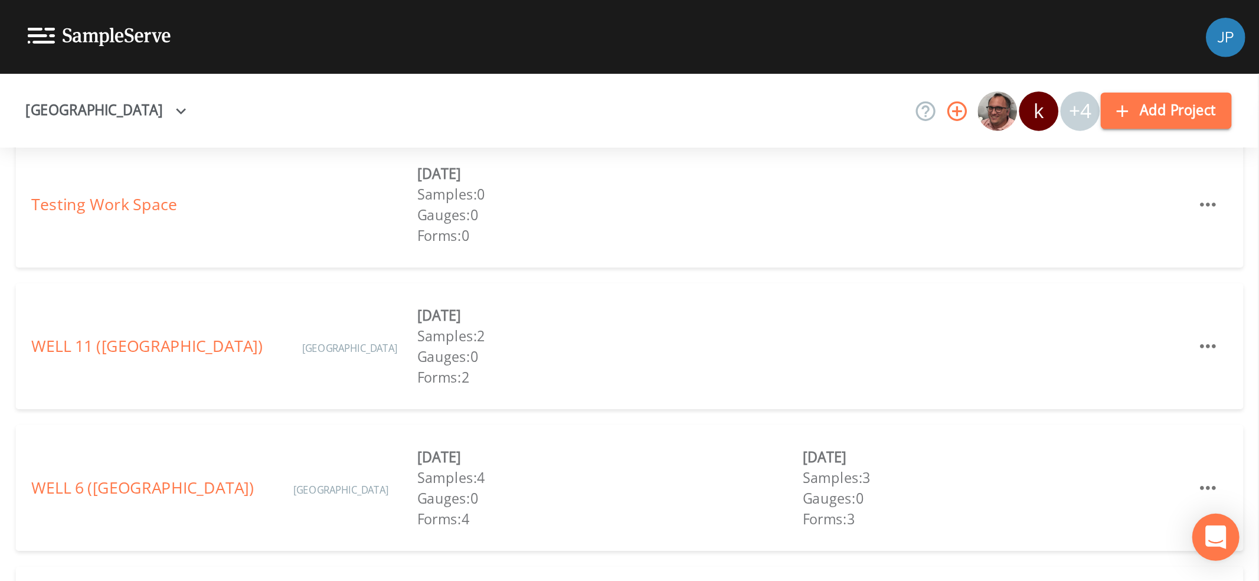
scroll to position [404, 0]
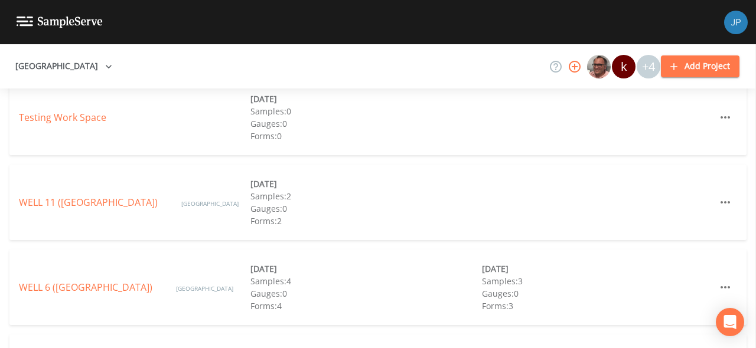
click at [141, 228] on div "WELL 11 ([GEOGRAPHIC_DATA]) [GEOGRAPHIC_DATA] [DATE] Samples: 2 Gauges: 0 Forms…" at bounding box center [377, 203] width 737 height 76
click at [111, 281] on link "WELL 6 ([GEOGRAPHIC_DATA])" at bounding box center [85, 287] width 133 height 13
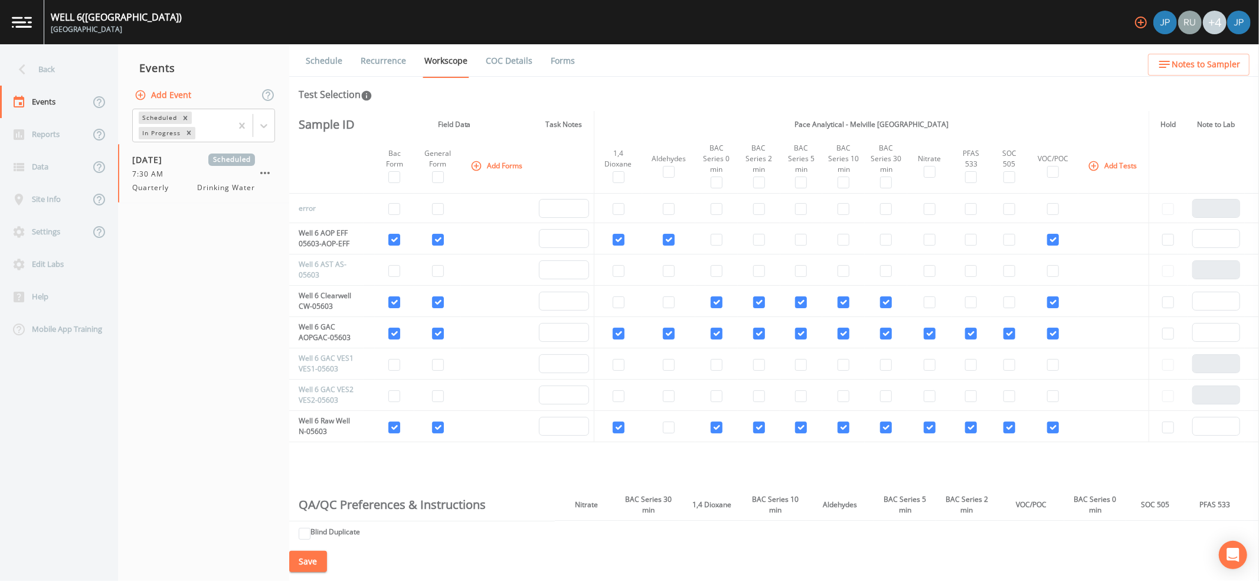
click at [505, 158] on button "Add Forms" at bounding box center [497, 165] width 59 height 19
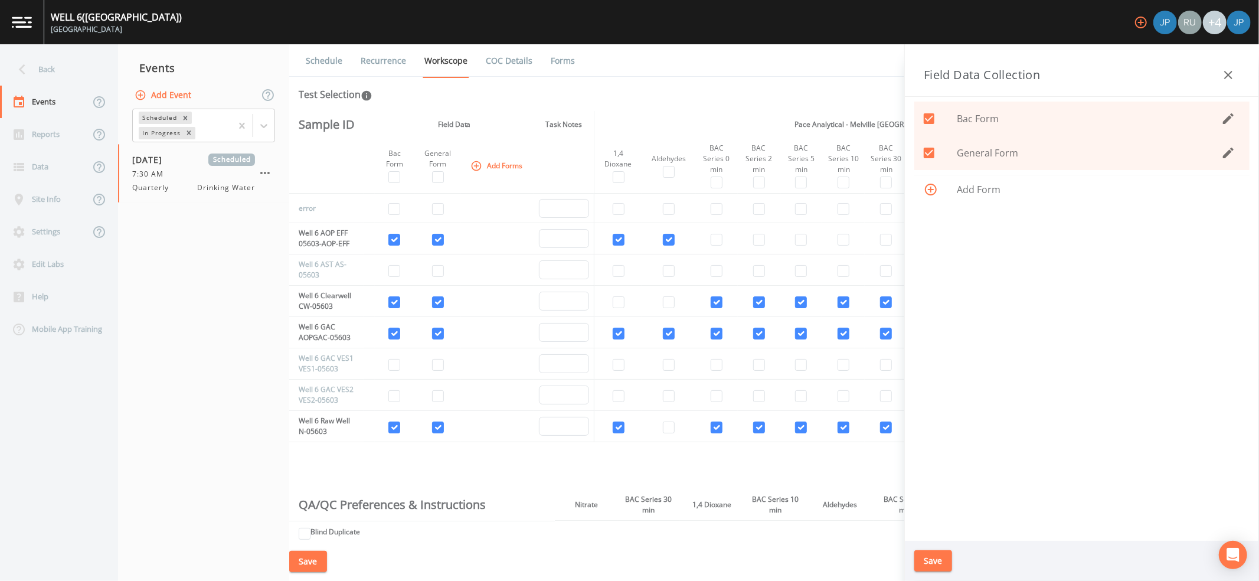
click at [755, 145] on button "button" at bounding box center [1229, 153] width 24 height 24
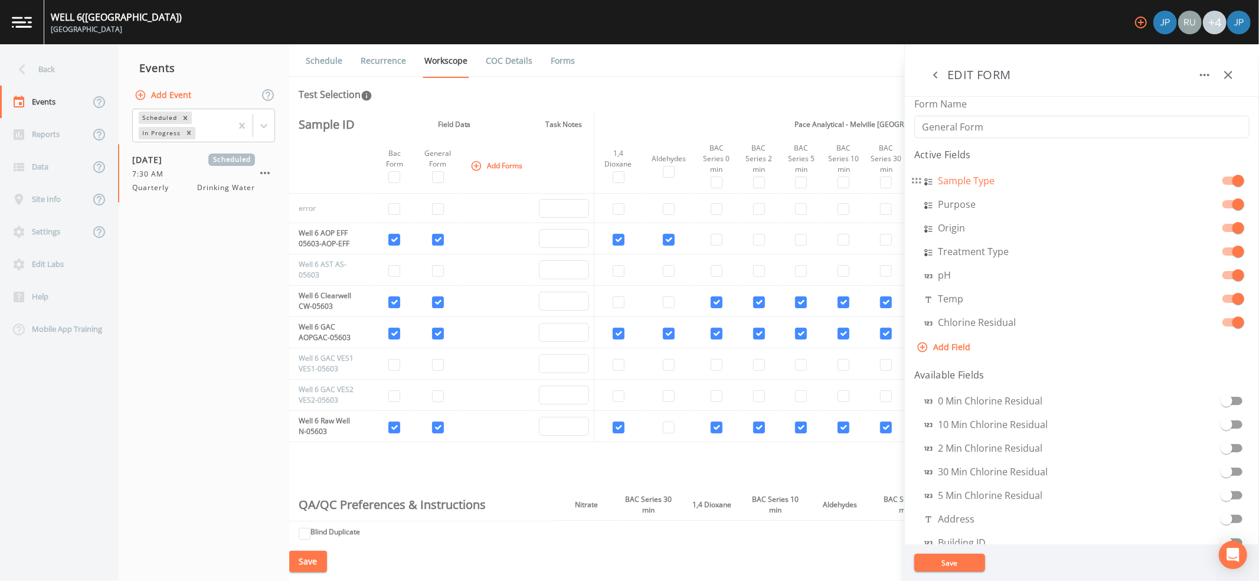
click at [755, 177] on aside "EDIT FORM Form Name General Form Active Fields Sample Type Purpose Origin Treat…" at bounding box center [1081, 312] width 355 height 537
select select "SELECT_ONE"
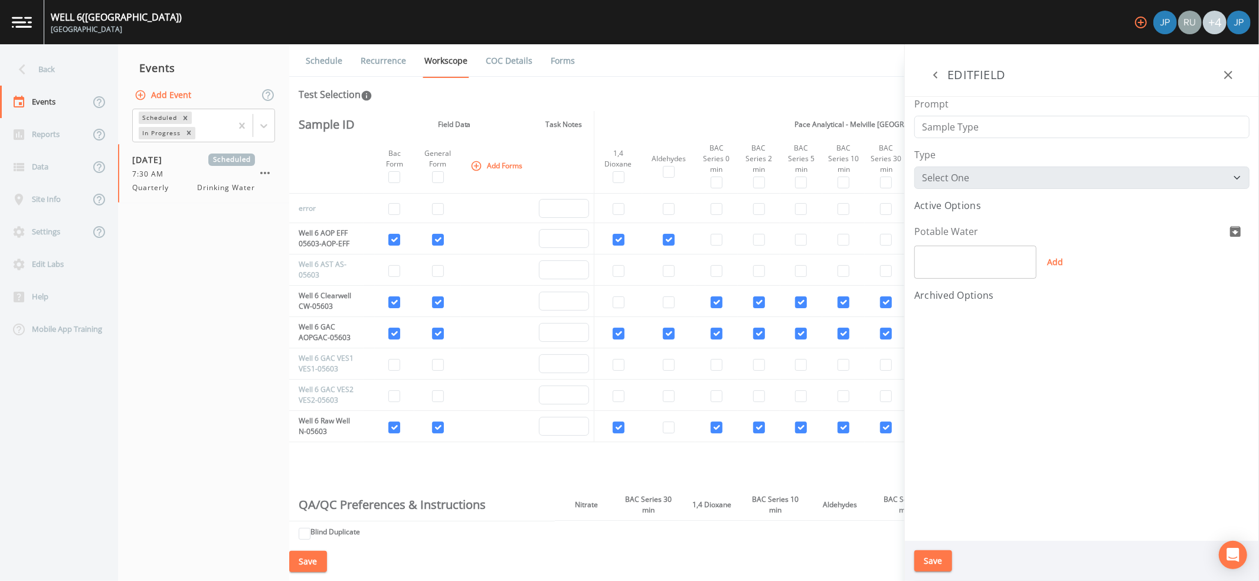
click at [612, 348] on td at bounding box center [586, 536] width 63 height 30
click at [755, 76] on icon "button" at bounding box center [936, 75] width 14 height 14
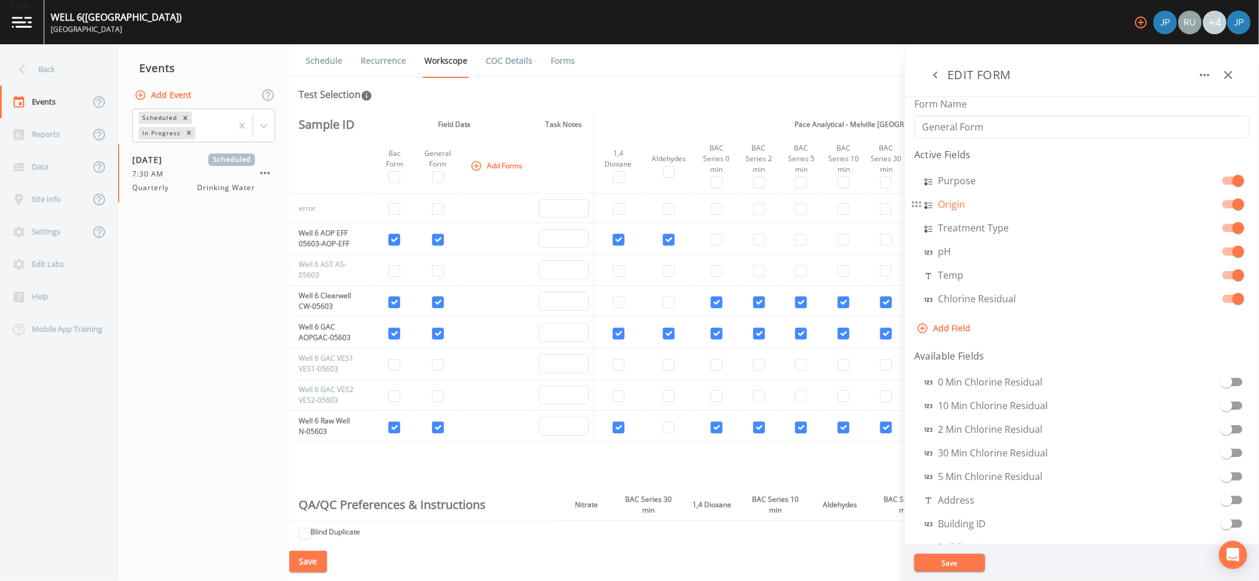
select select "SELECT_ONE"
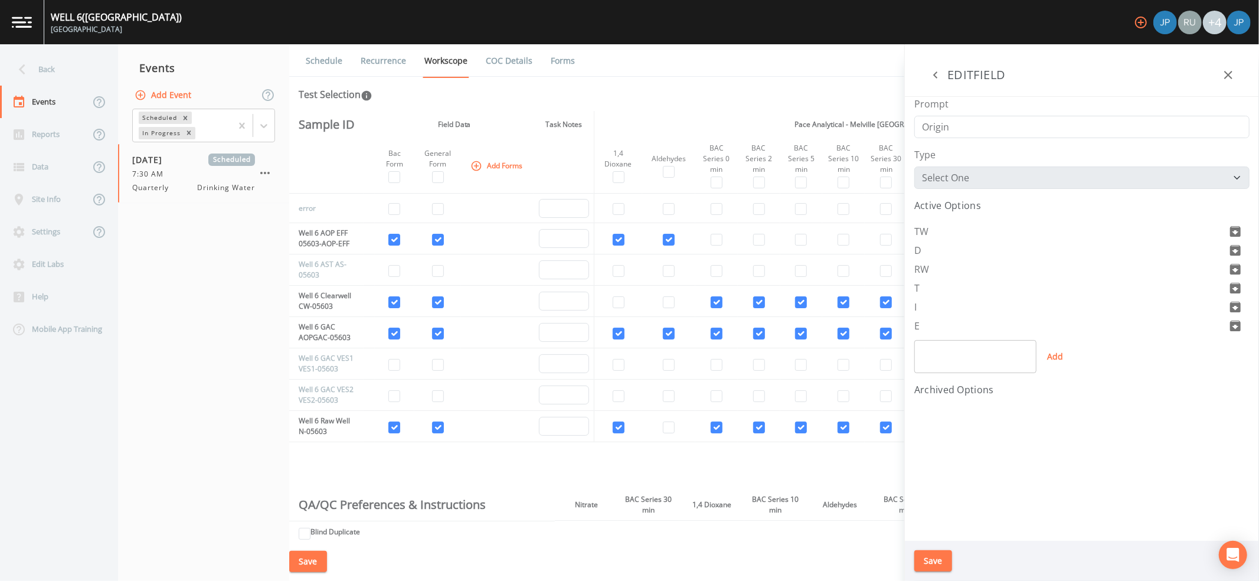
click at [755, 203] on aside "EDIT FORM Form Name General Form Active Fields Sample Type Purpose Origin Treat…" at bounding box center [1081, 312] width 355 height 537
click at [755, 77] on icon "button" at bounding box center [935, 74] width 4 height 7
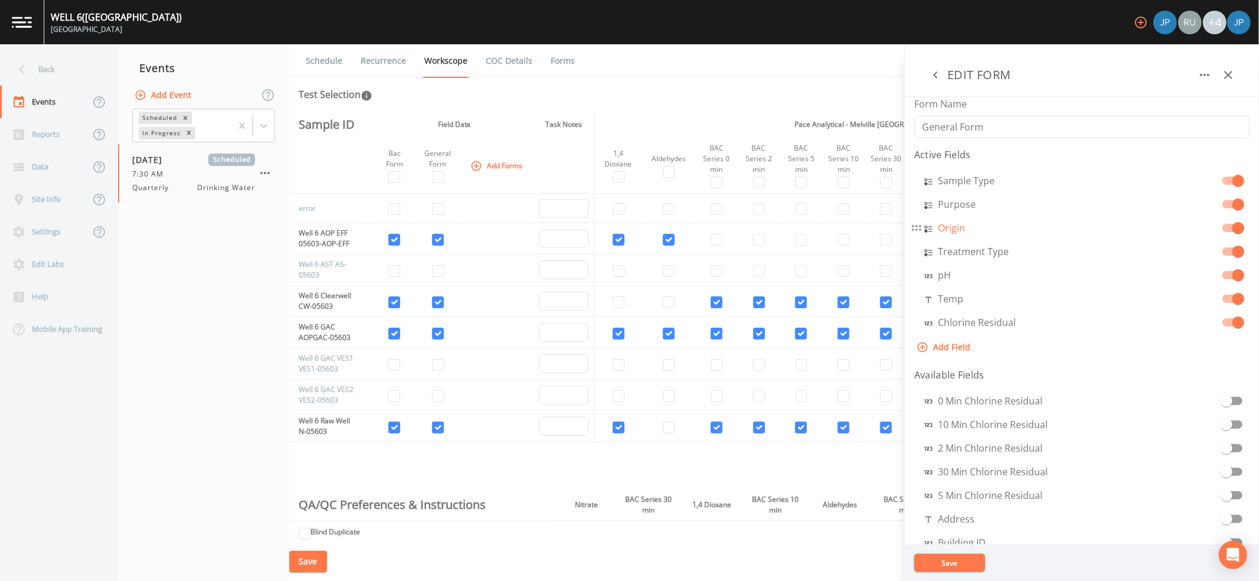
select select "SELECT_ONE"
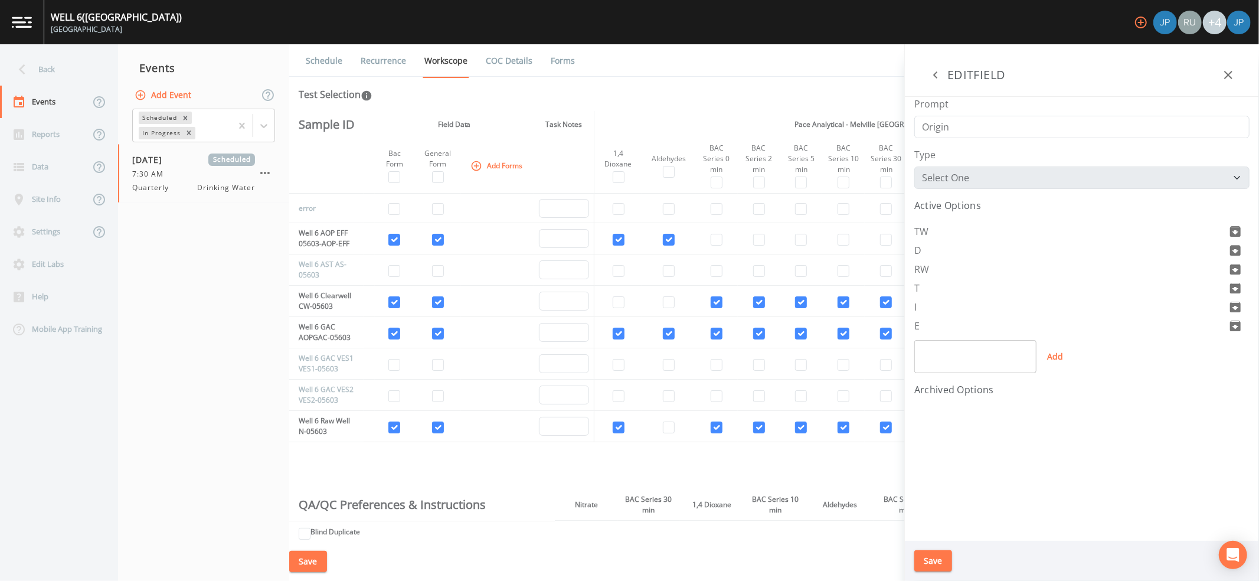
click at [755, 230] on aside "EDIT FORM Form Name General Form Active Fields Sample Type Purpose Origin Treat…" at bounding box center [1081, 312] width 355 height 537
click at [755, 76] on icon "button" at bounding box center [936, 75] width 14 height 14
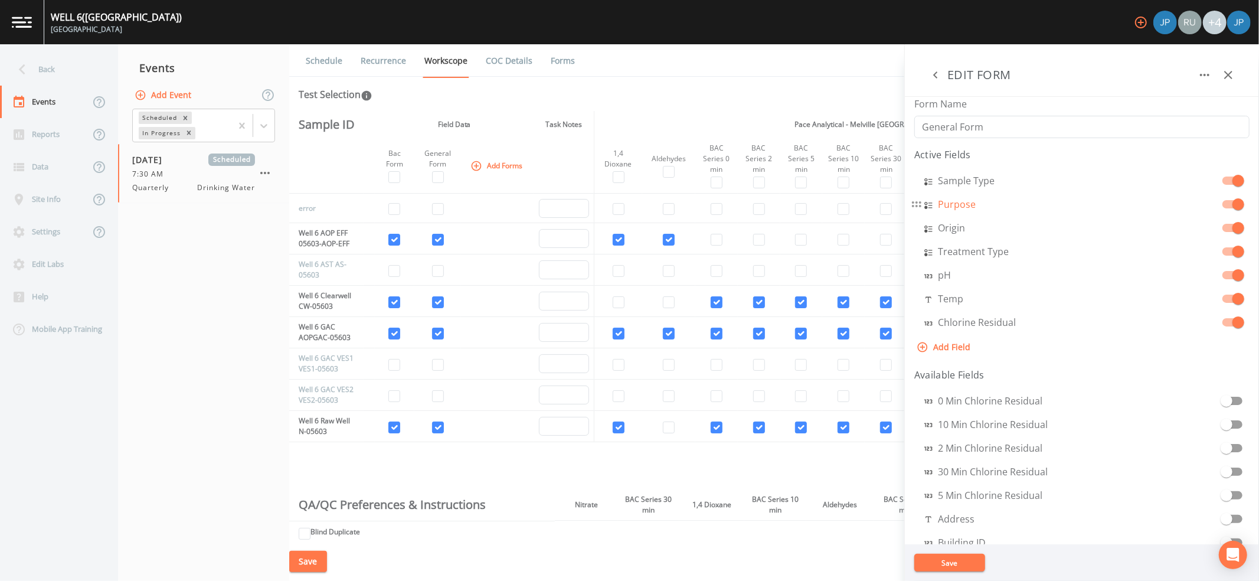
click at [755, 208] on aside "EDIT FORM Form Name General Form Active Fields Sample Type Purpose Origin Treat…" at bounding box center [1081, 312] width 355 height 537
select select "SELECT_ONE"
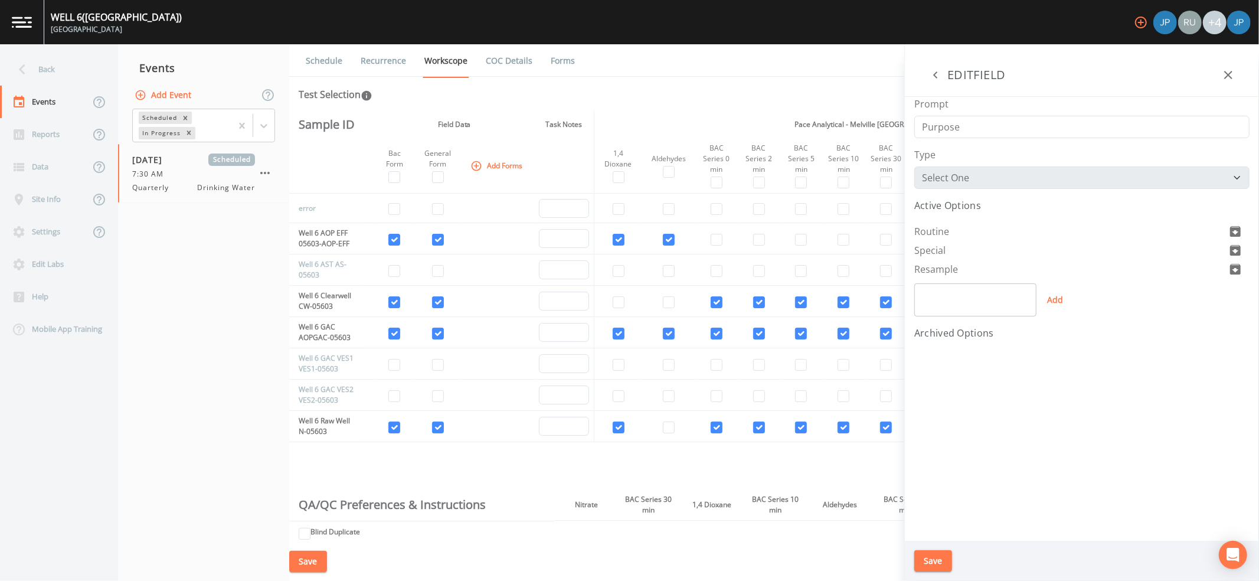
click at [755, 74] on icon "button" at bounding box center [936, 75] width 14 height 14
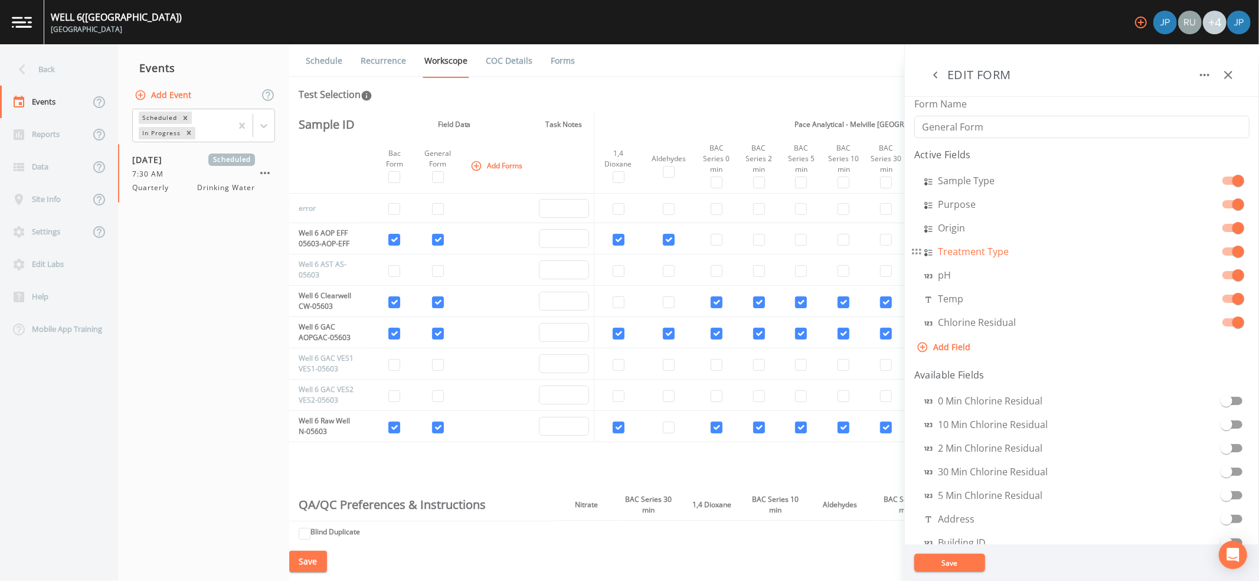
click at [755, 250] on aside "EDIT FORM Form Name General Form Active Fields Sample Type Purpose Origin Treat…" at bounding box center [1081, 312] width 355 height 537
select select "SELECT_ONE"
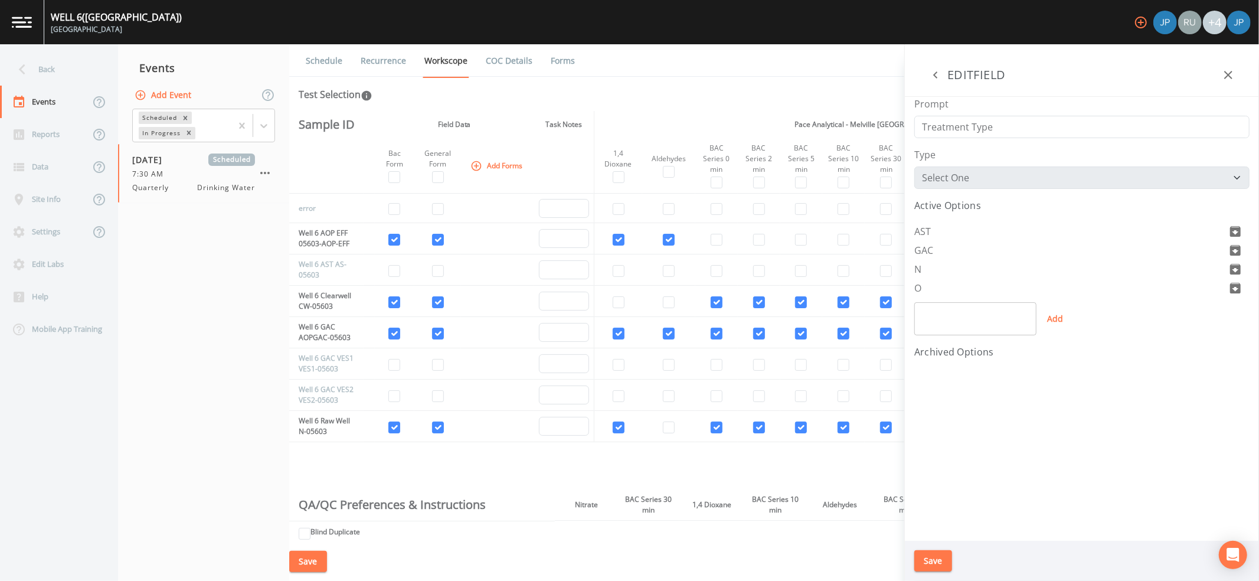
click at [755, 71] on icon "button" at bounding box center [936, 75] width 14 height 14
